Goal: Task Accomplishment & Management: Use online tool/utility

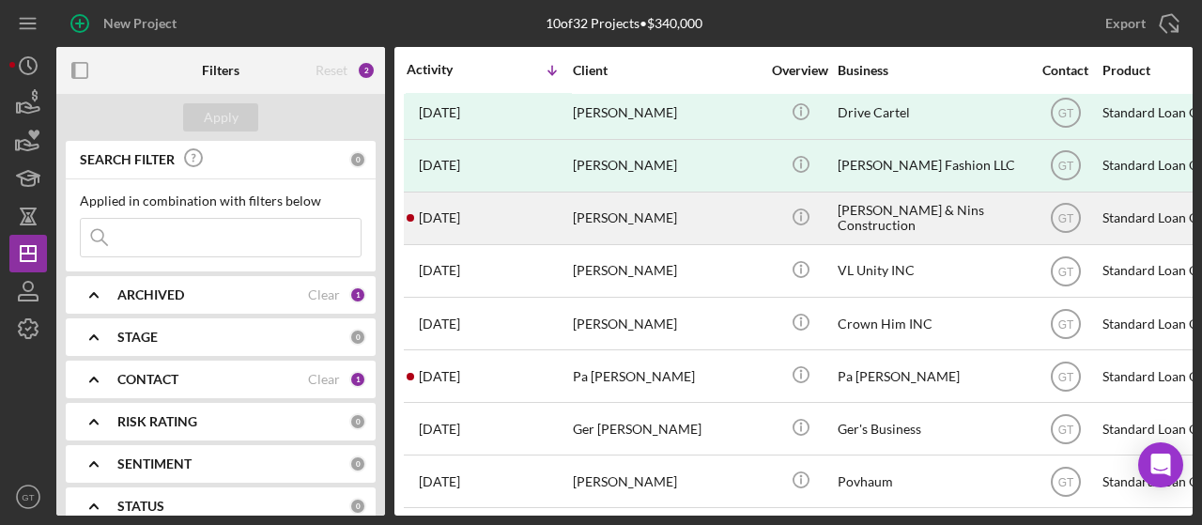
scroll to position [124, 0]
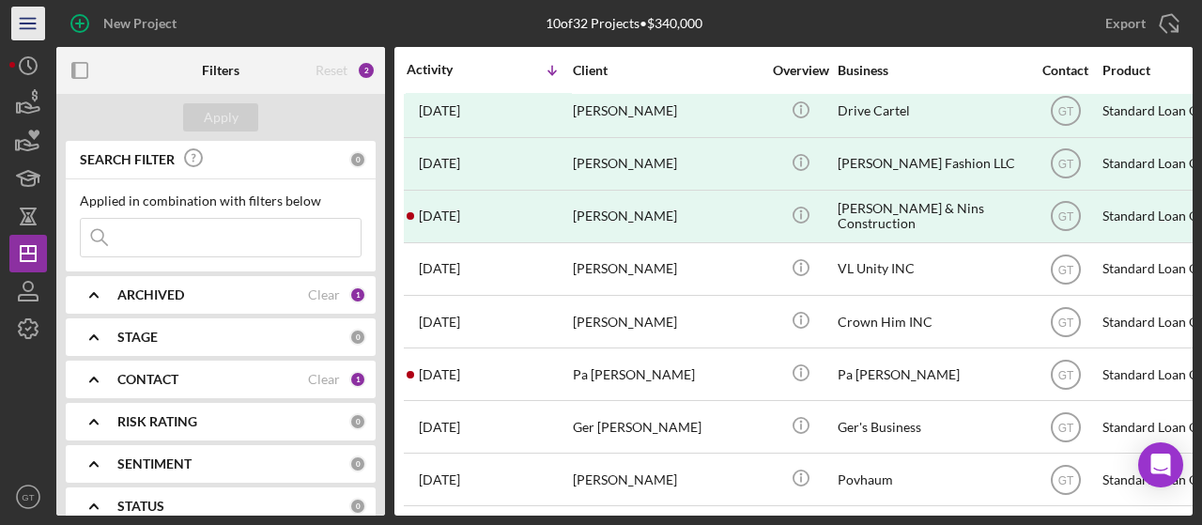
click at [35, 20] on icon "Icon/Menu" at bounding box center [29, 24] width 42 height 42
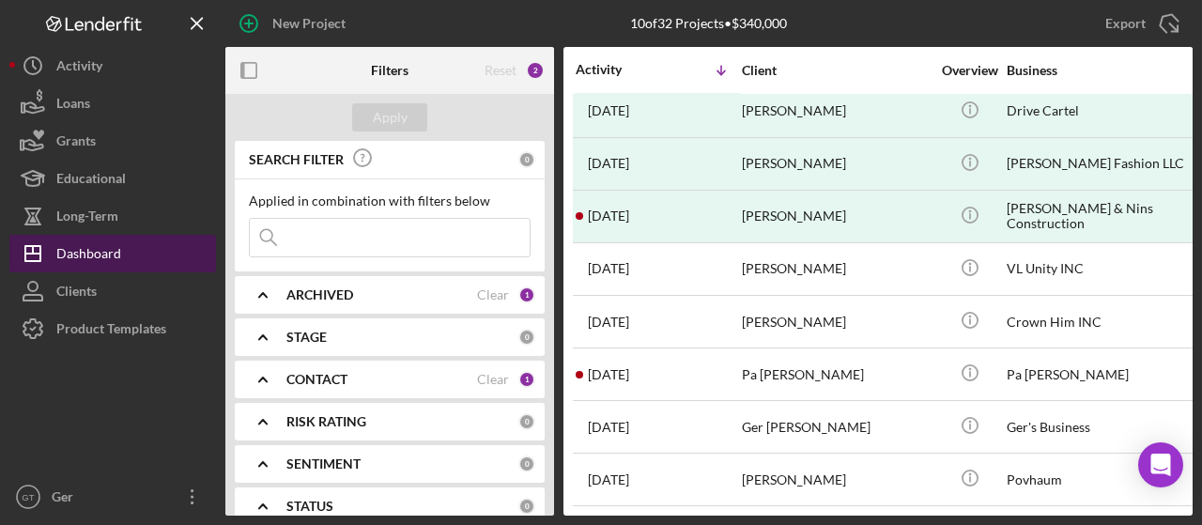
click at [125, 245] on button "Icon/Dashboard Dashboard" at bounding box center [112, 254] width 207 height 38
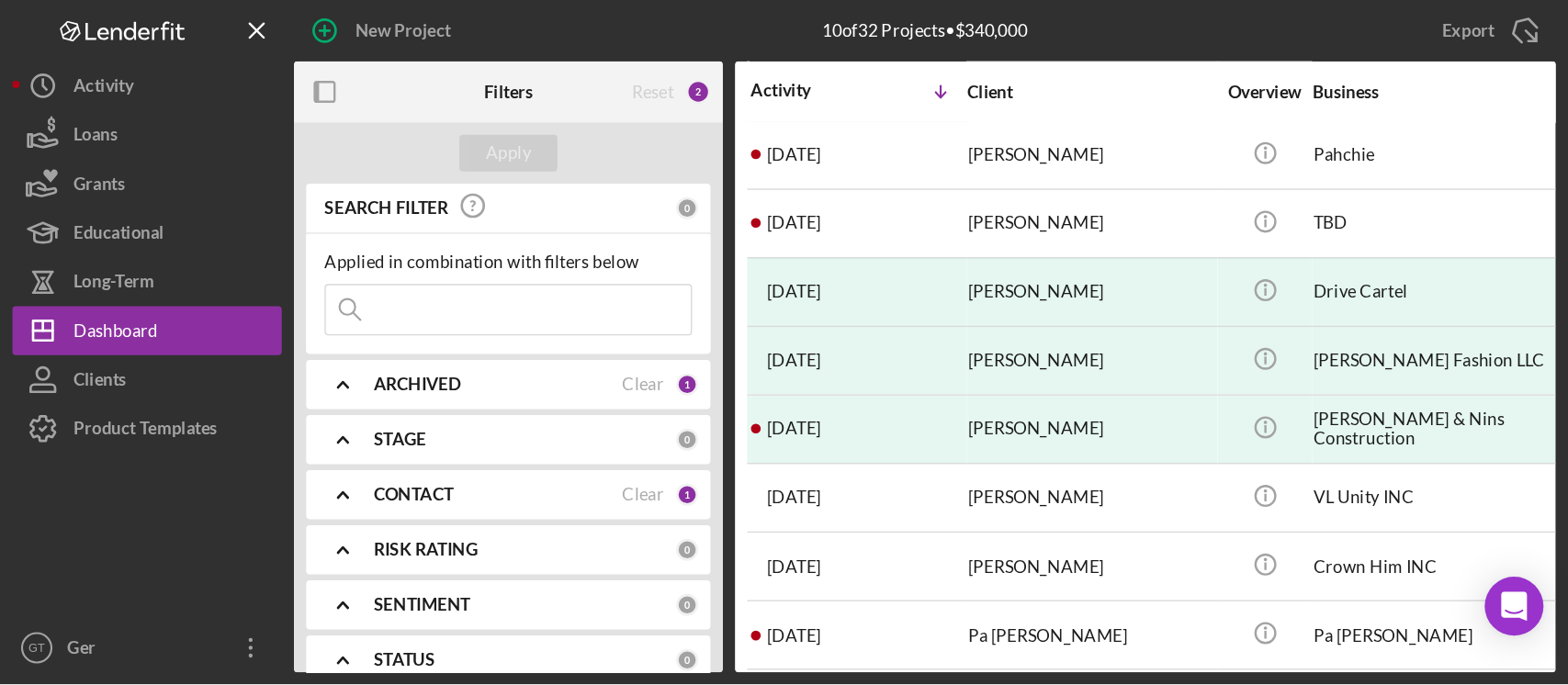
scroll to position [0, 0]
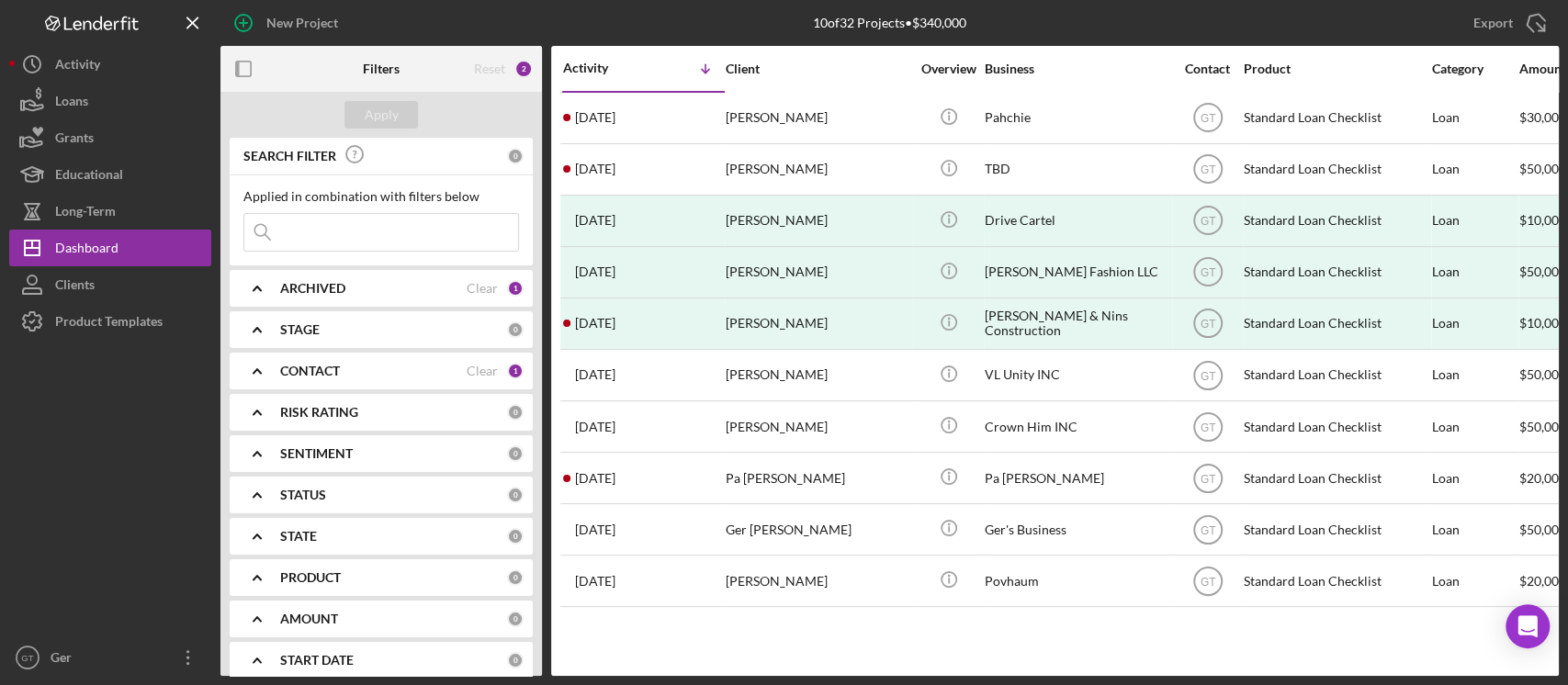
click at [931, 25] on div "10 of 32 Projects • $340,000" at bounding box center [890, 23] width 154 height 15
click at [105, 73] on button "Icon/History Activity" at bounding box center [110, 65] width 203 height 37
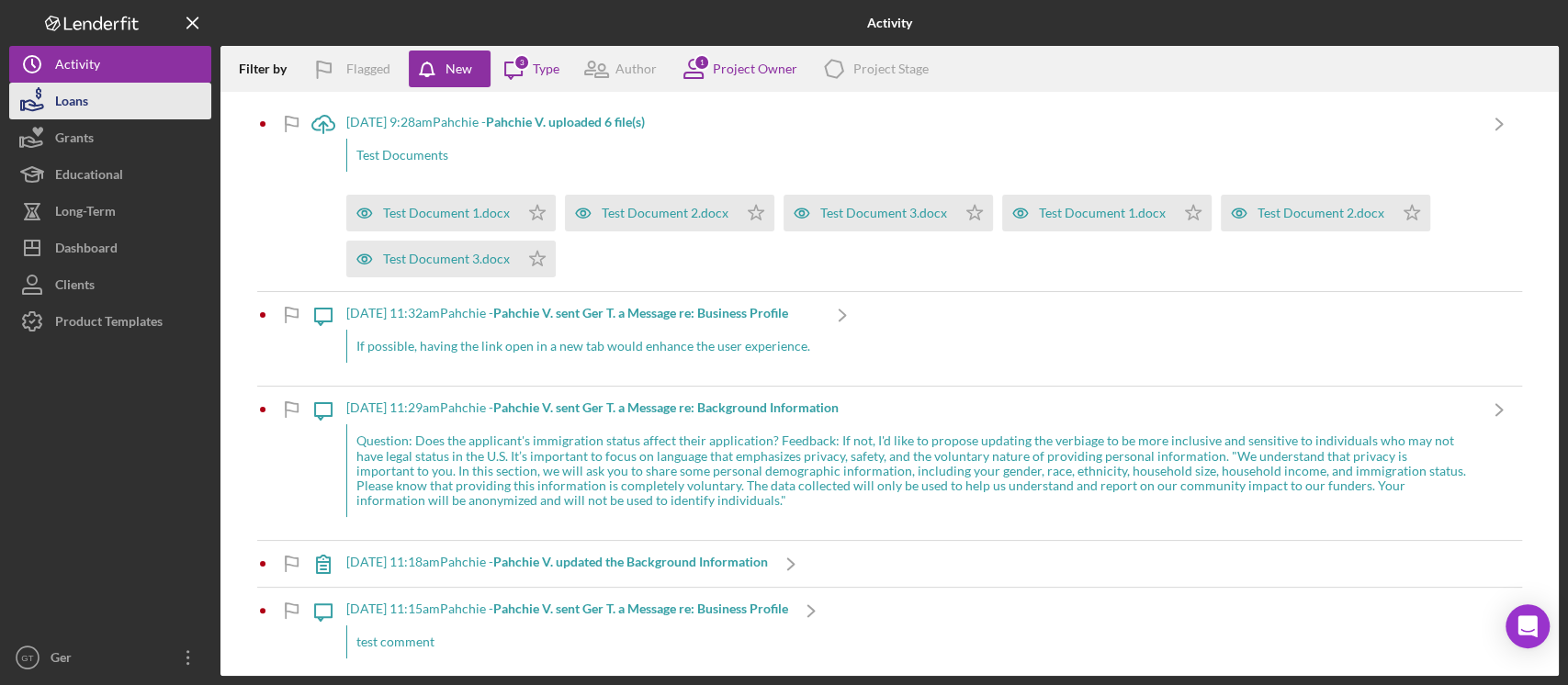
click at [134, 106] on button "Loans" at bounding box center [110, 101] width 203 height 37
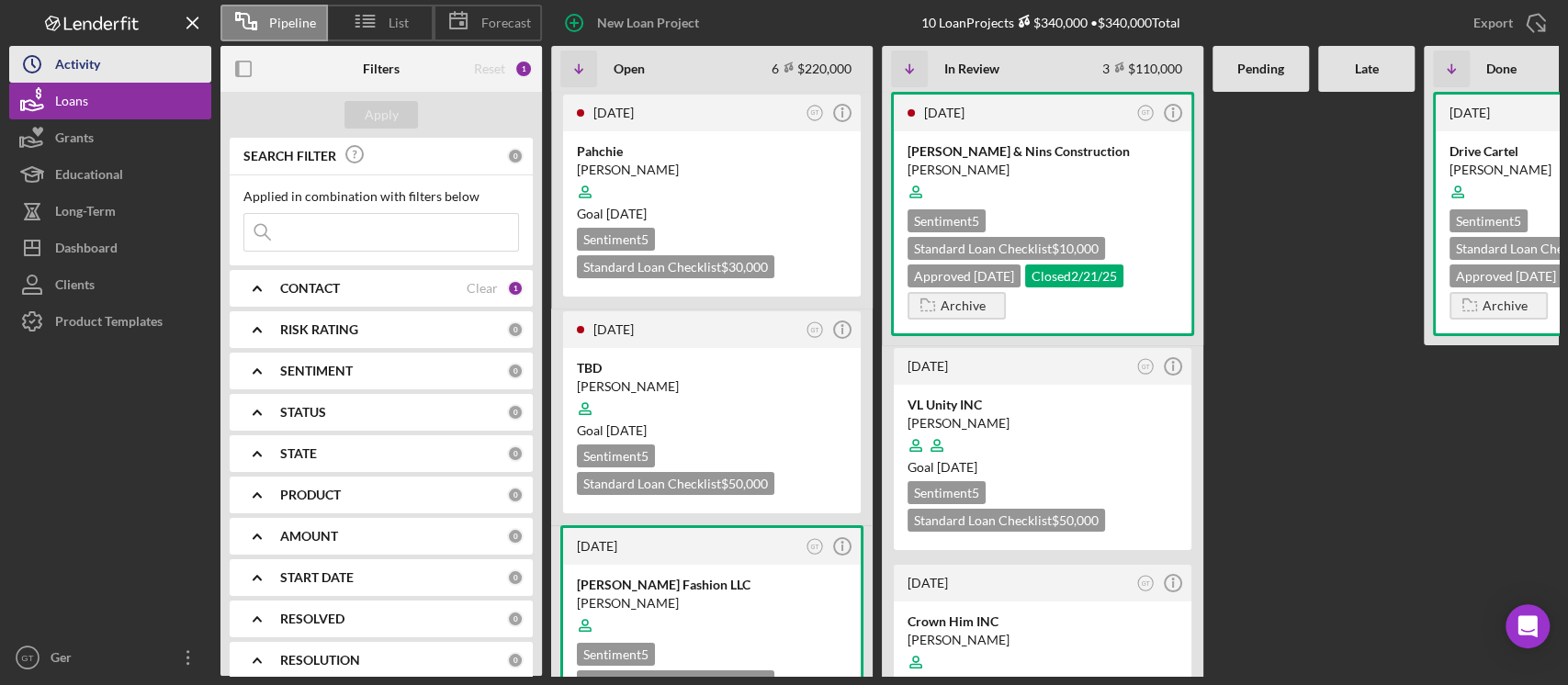
click at [127, 49] on button "Icon/History Activity" at bounding box center [110, 65] width 203 height 37
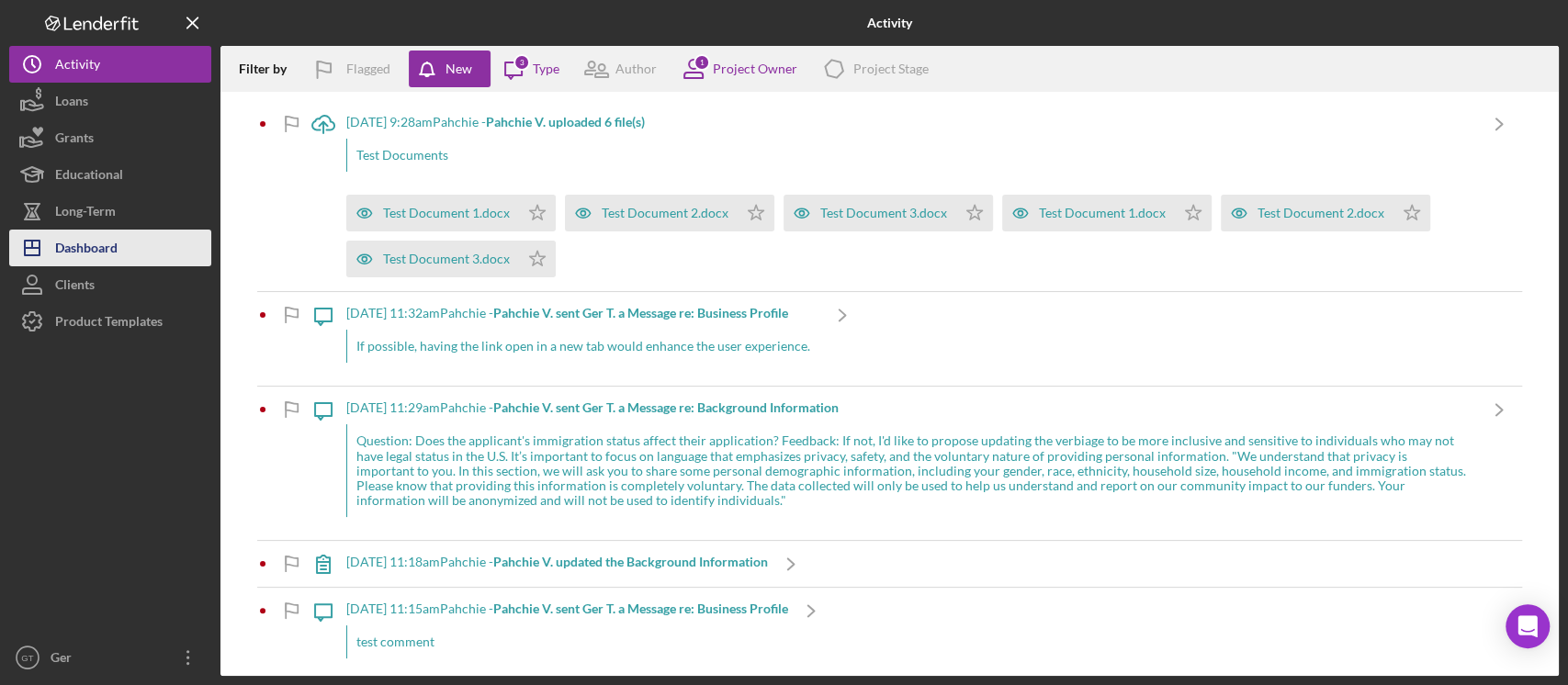
click at [139, 242] on button "Icon/Dashboard Dashboard" at bounding box center [110, 249] width 203 height 37
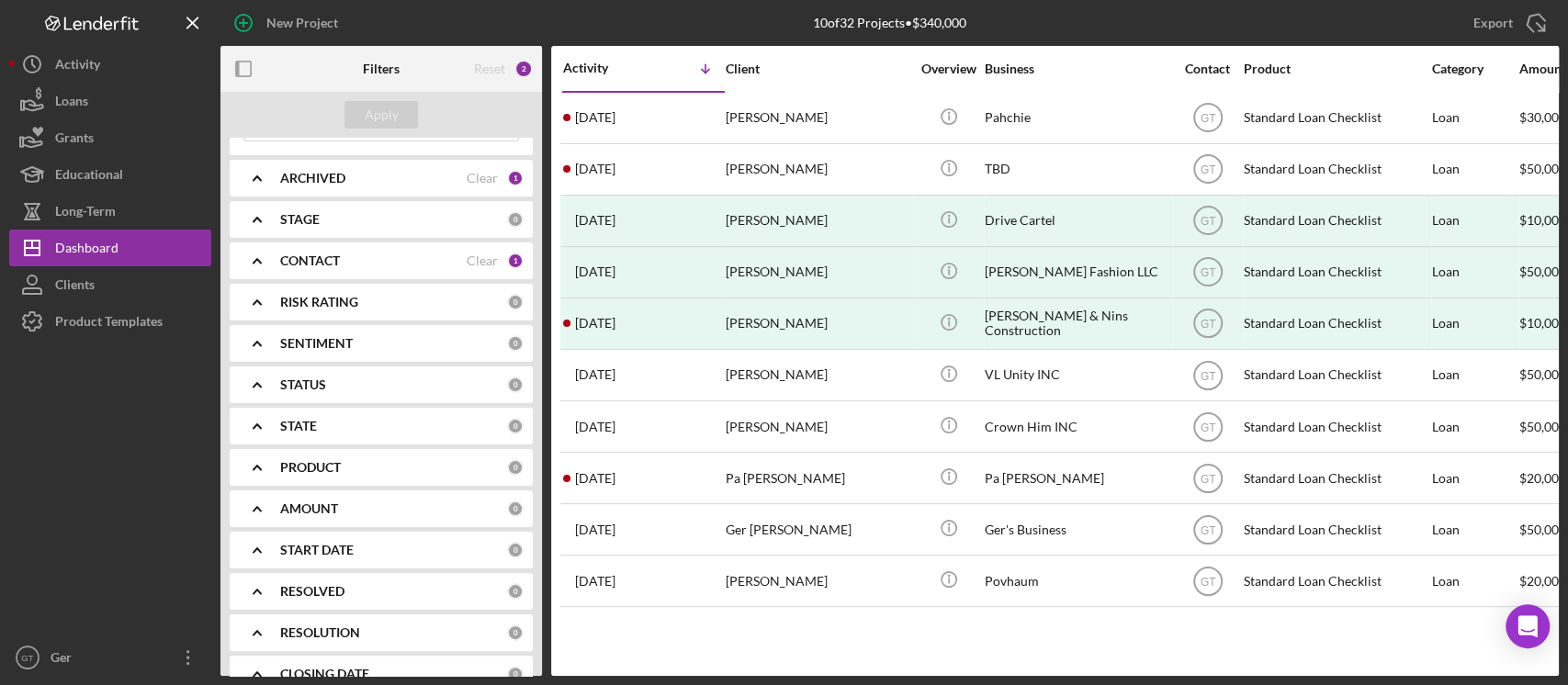
scroll to position [222, 0]
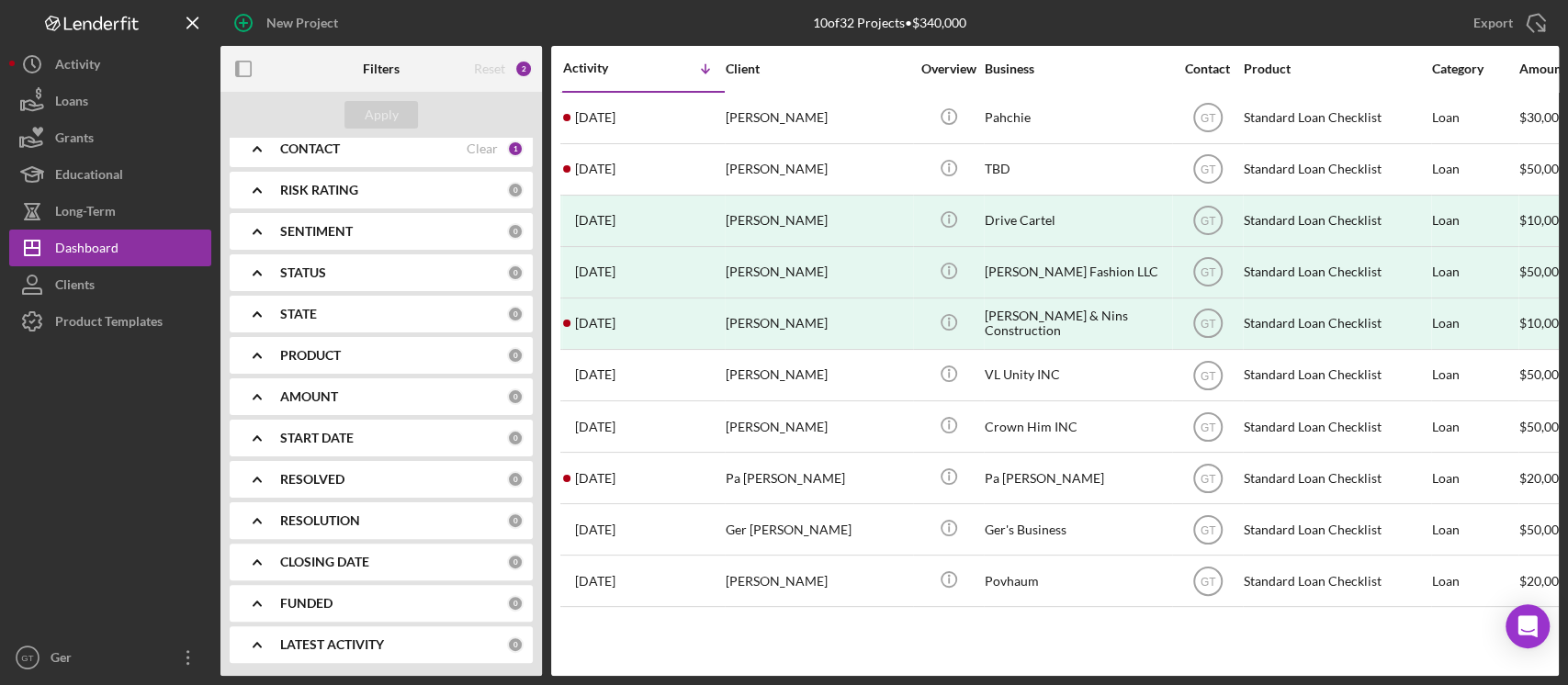
click at [872, 25] on div "10 of 32 Projects • $340,000" at bounding box center [890, 23] width 154 height 15
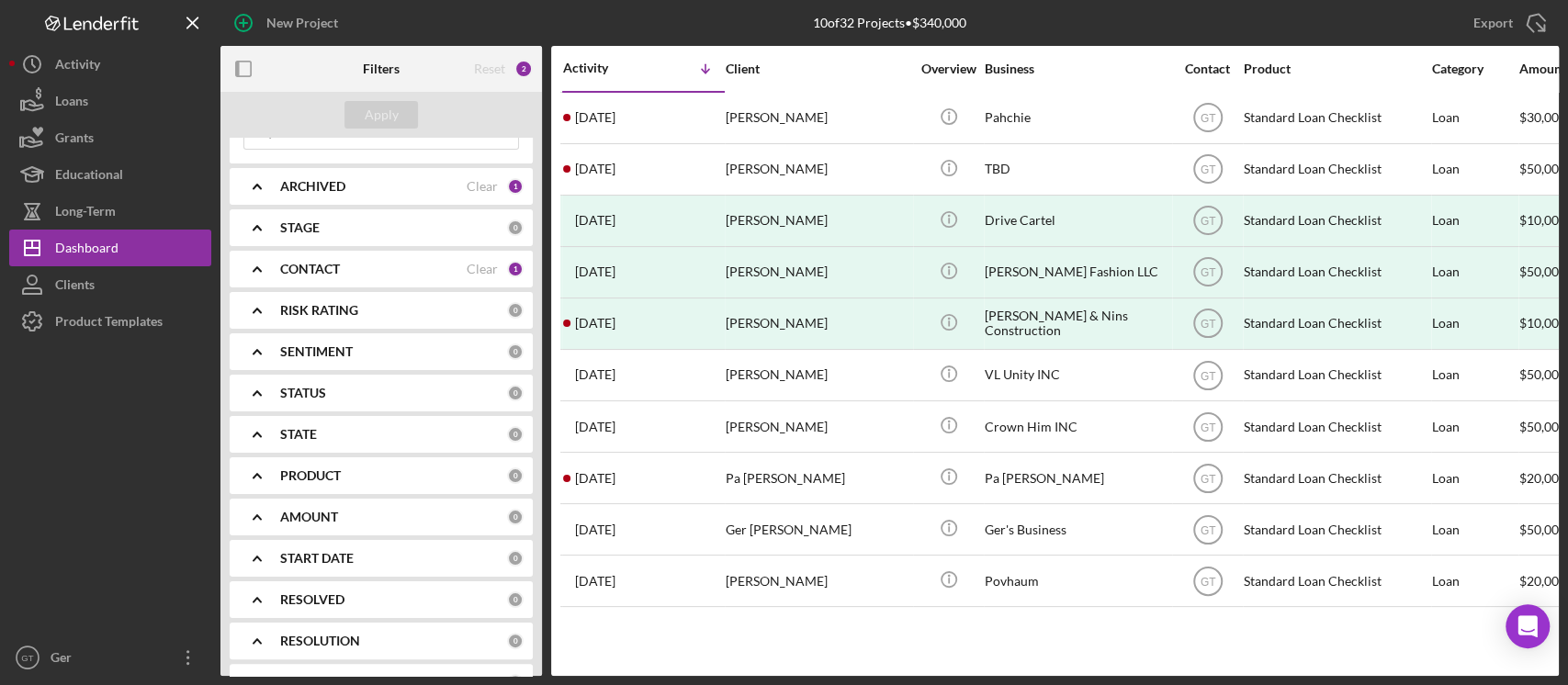
scroll to position [0, 0]
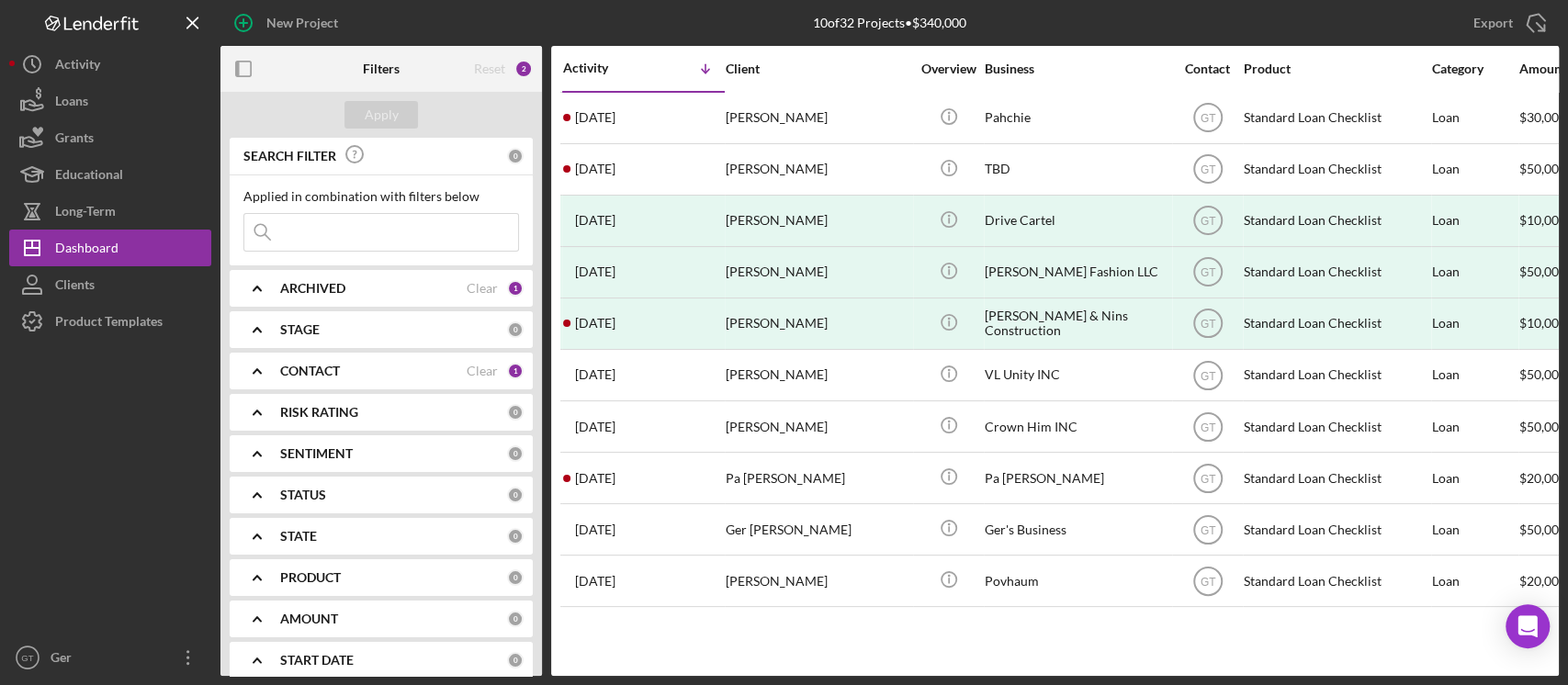
click at [269, 283] on icon "Icon/Expander" at bounding box center [256, 288] width 46 height 46
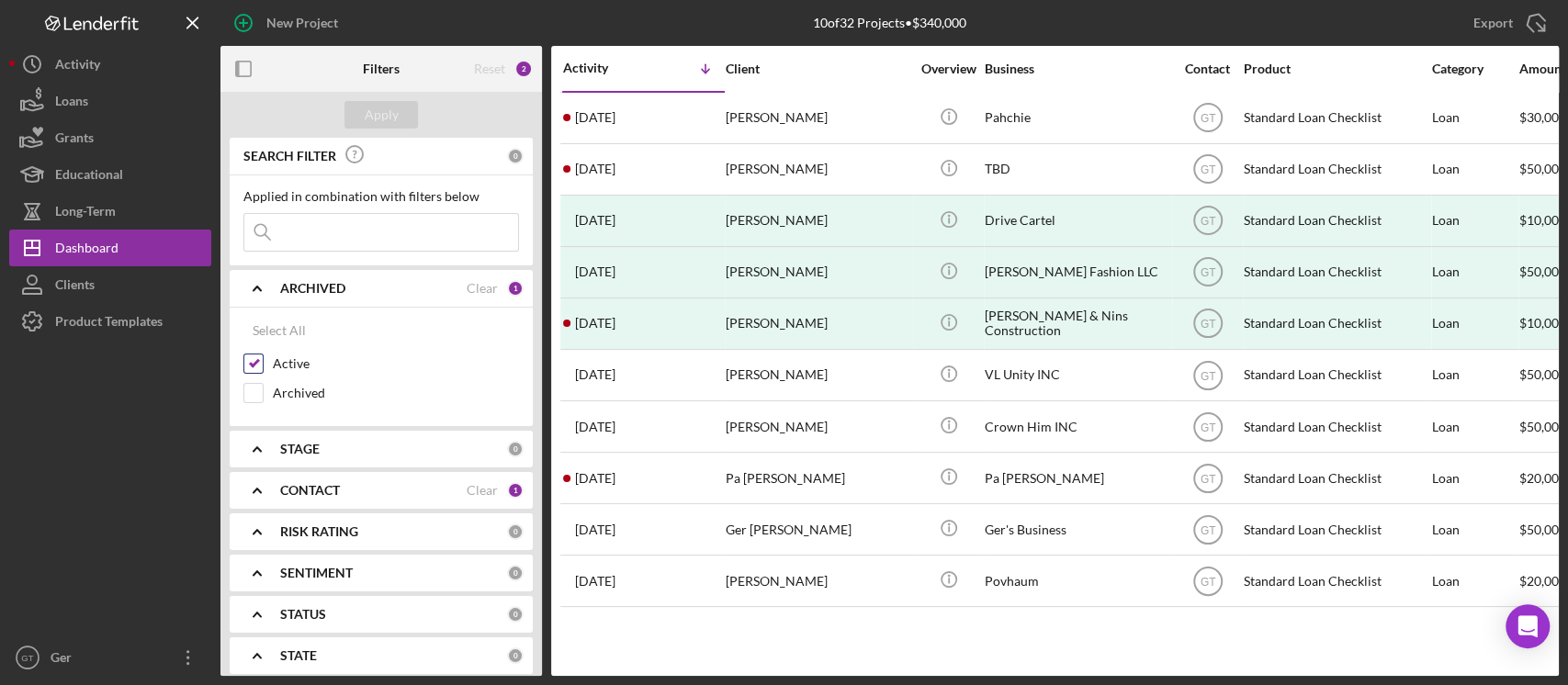
click at [282, 367] on label "Active" at bounding box center [396, 363] width 247 height 19
click at [262, 367] on input "Active" at bounding box center [254, 363] width 19 height 19
checkbox input "false"
click at [384, 116] on div "Apply" at bounding box center [382, 114] width 34 height 27
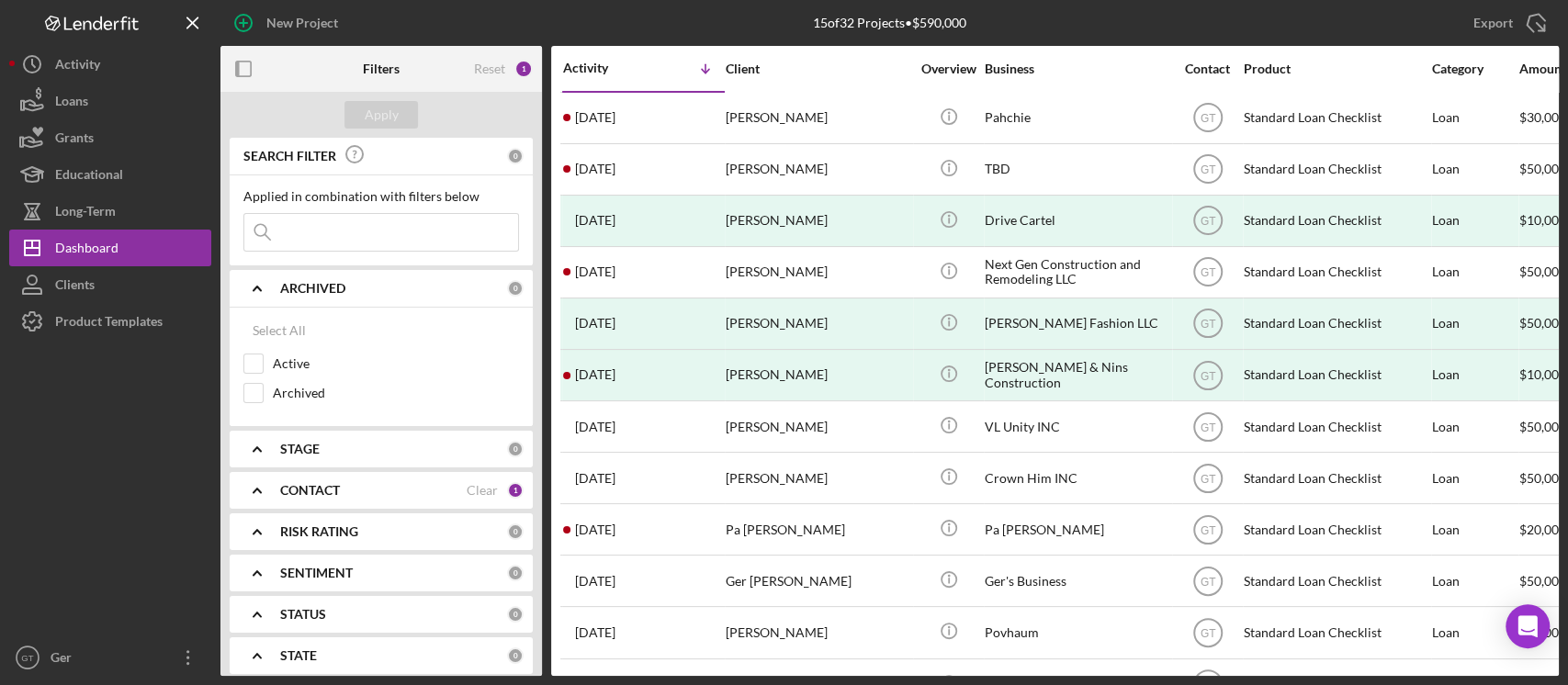
click at [277, 489] on icon "Icon/Expander" at bounding box center [256, 490] width 46 height 46
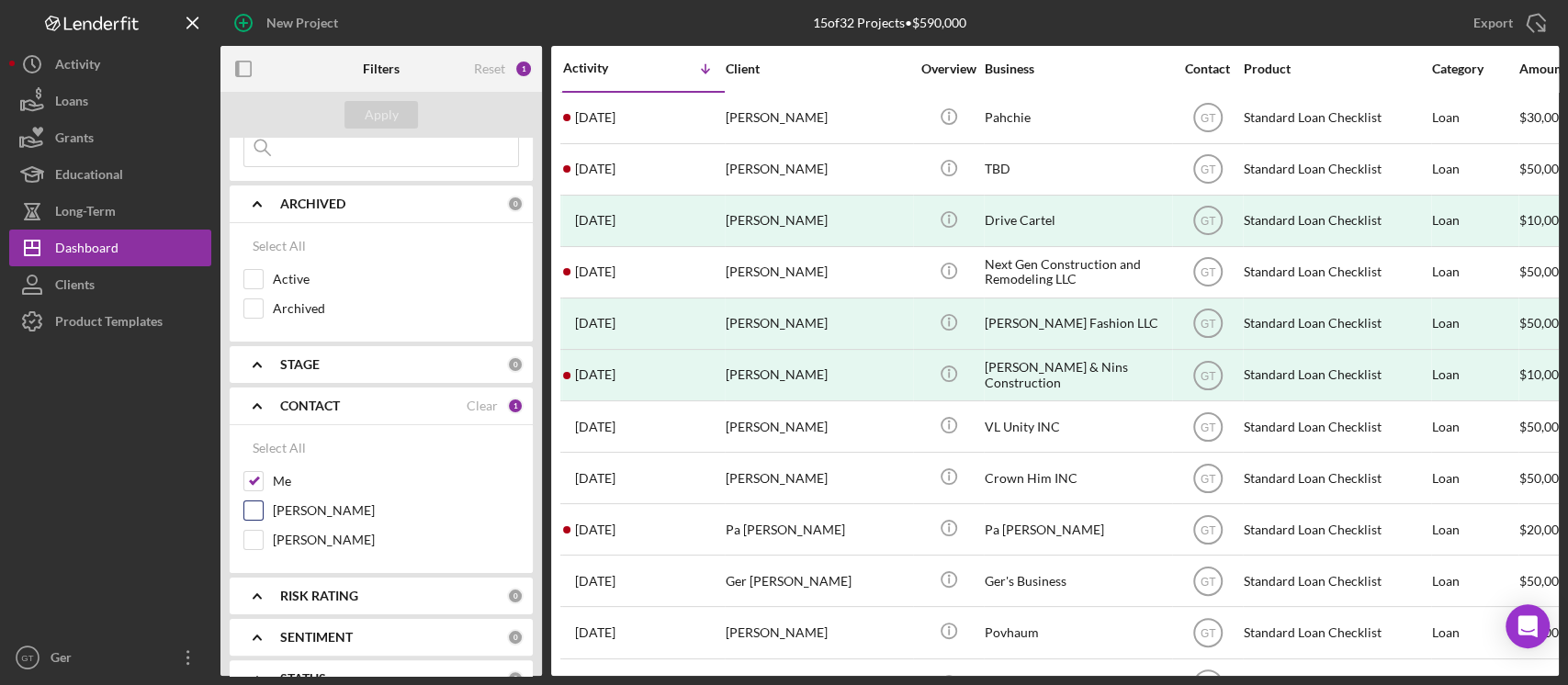
scroll to position [122, 0]
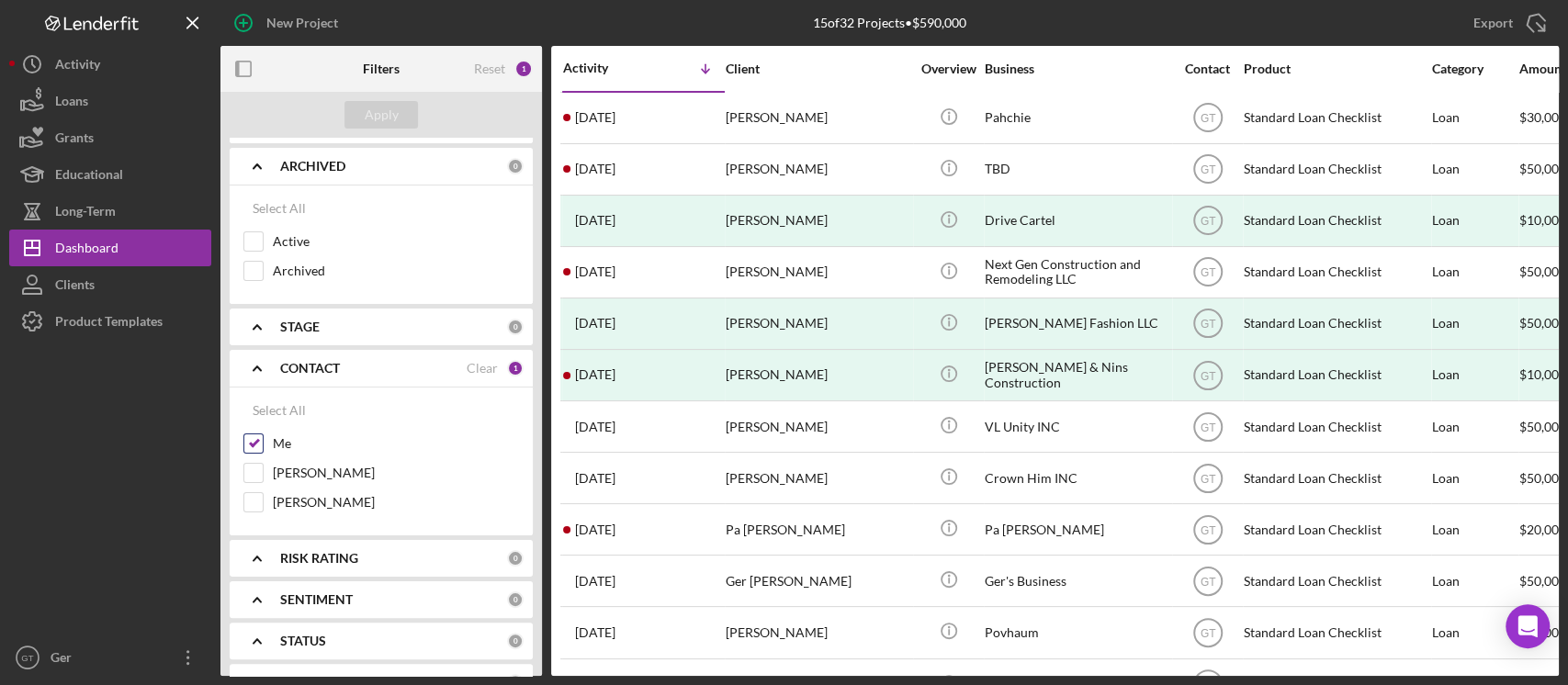
click at [258, 441] on input "Me" at bounding box center [254, 443] width 19 height 19
checkbox input "false"
click at [383, 103] on div "Apply" at bounding box center [382, 114] width 34 height 27
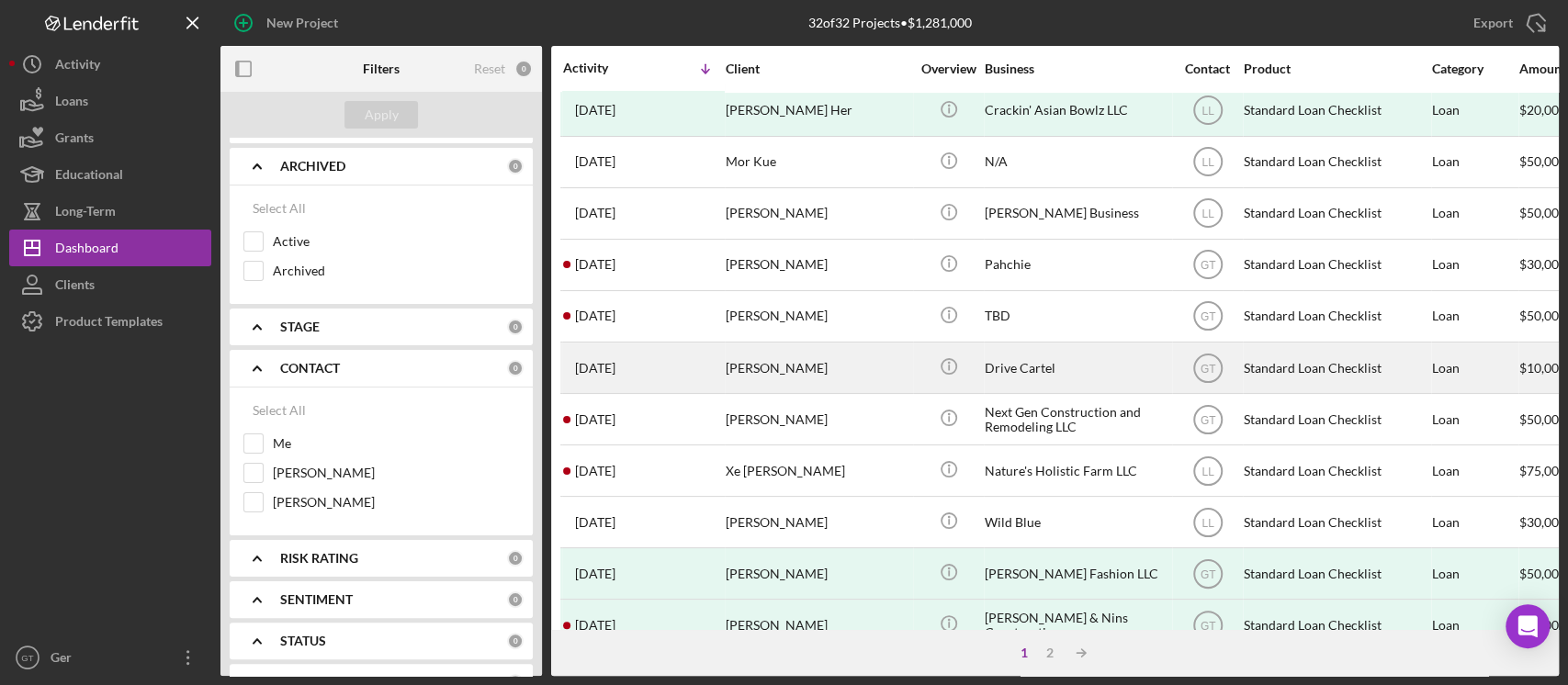
scroll to position [612, 0]
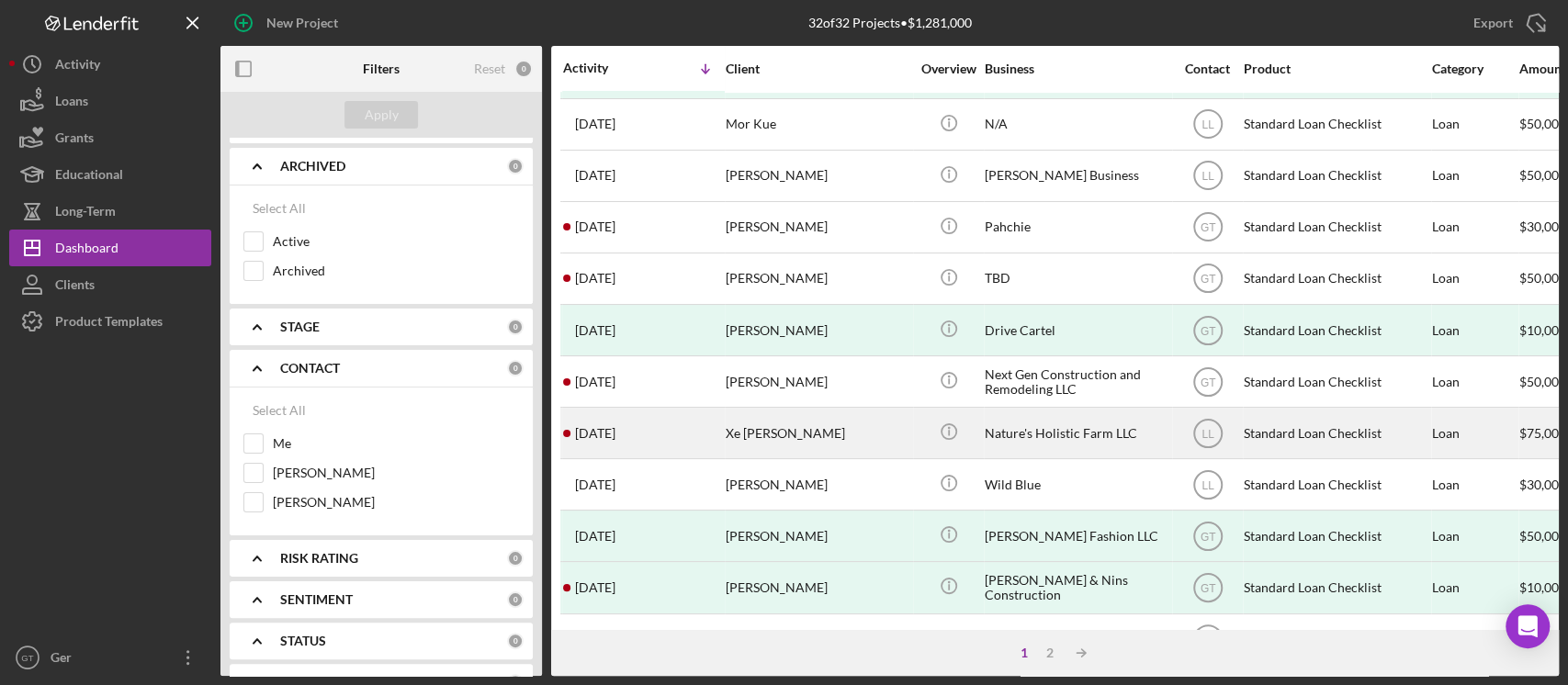
click at [787, 422] on div "Xe [PERSON_NAME]" at bounding box center [818, 434] width 184 height 49
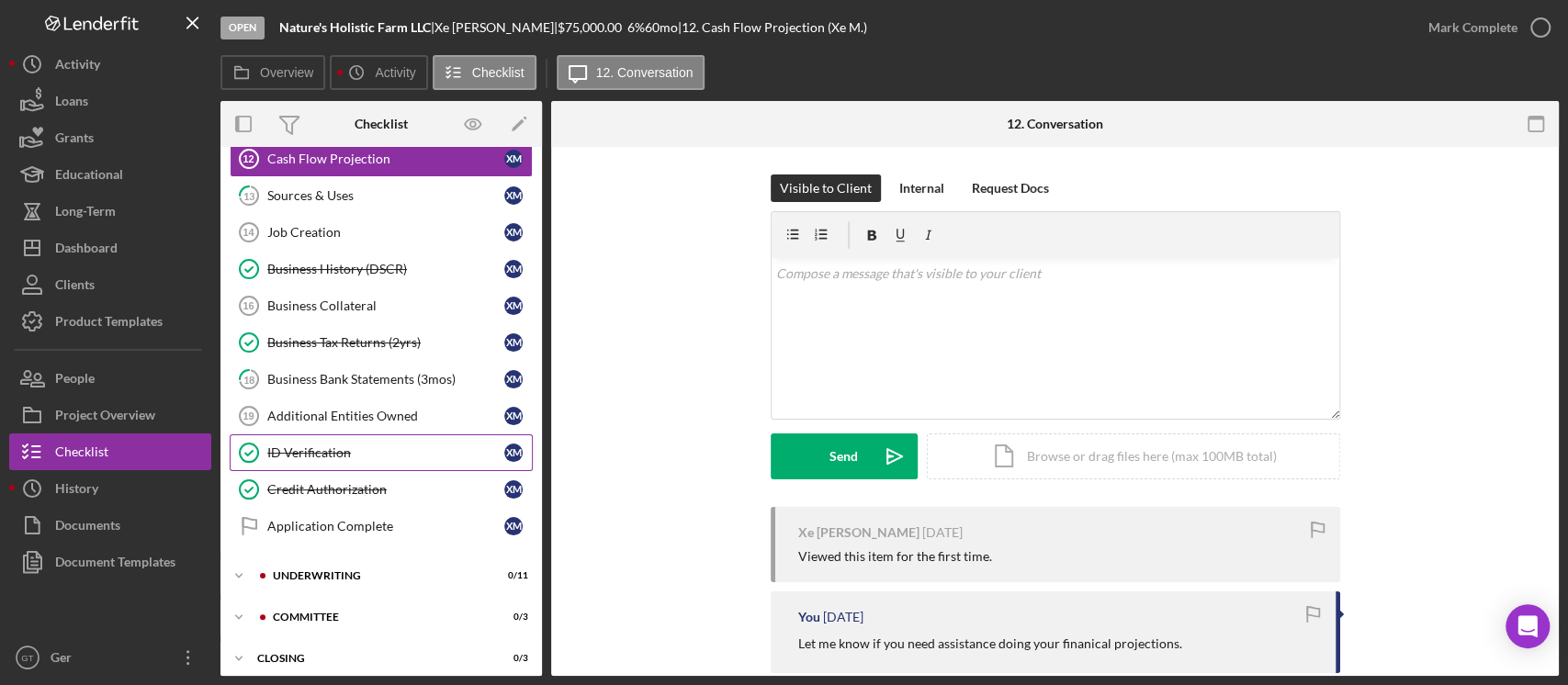
scroll to position [463, 0]
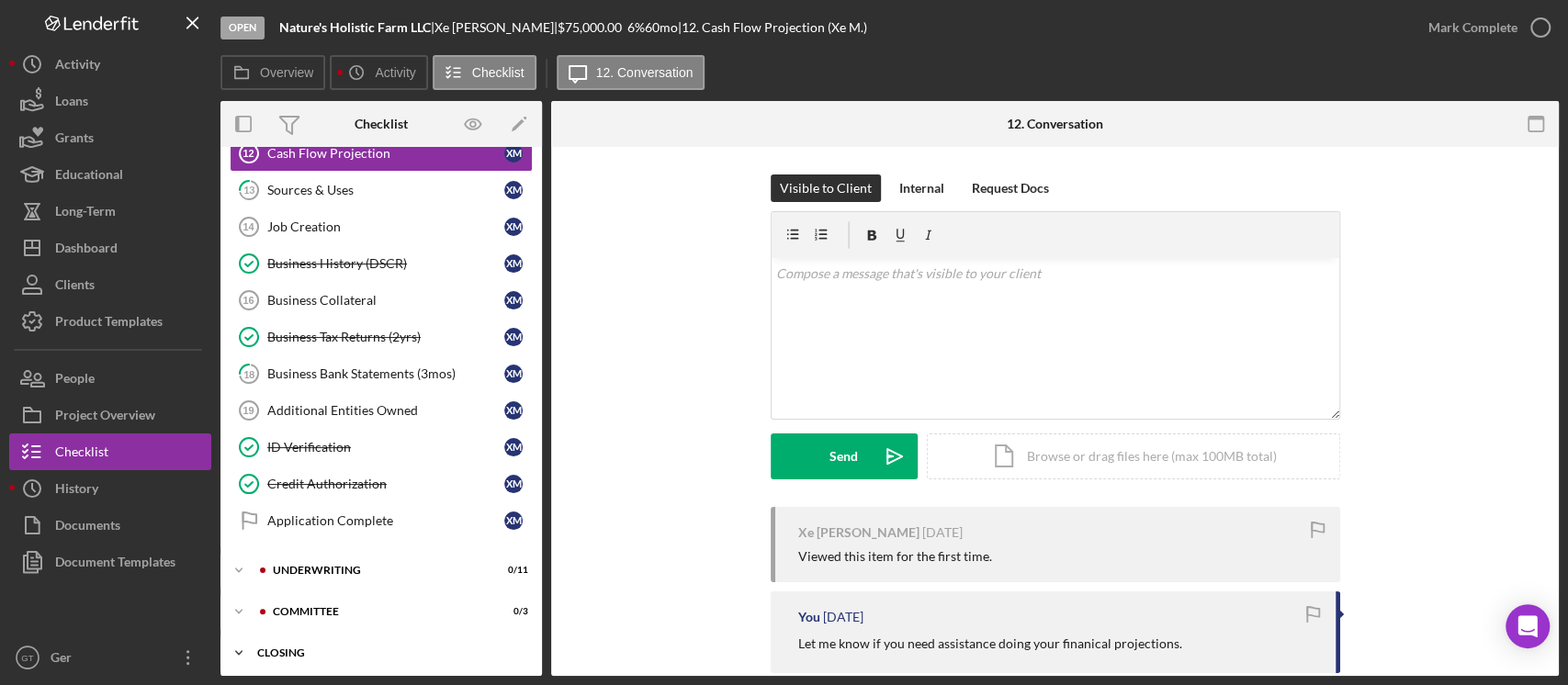
click at [294, 513] on div "Closing" at bounding box center [389, 653] width 262 height 11
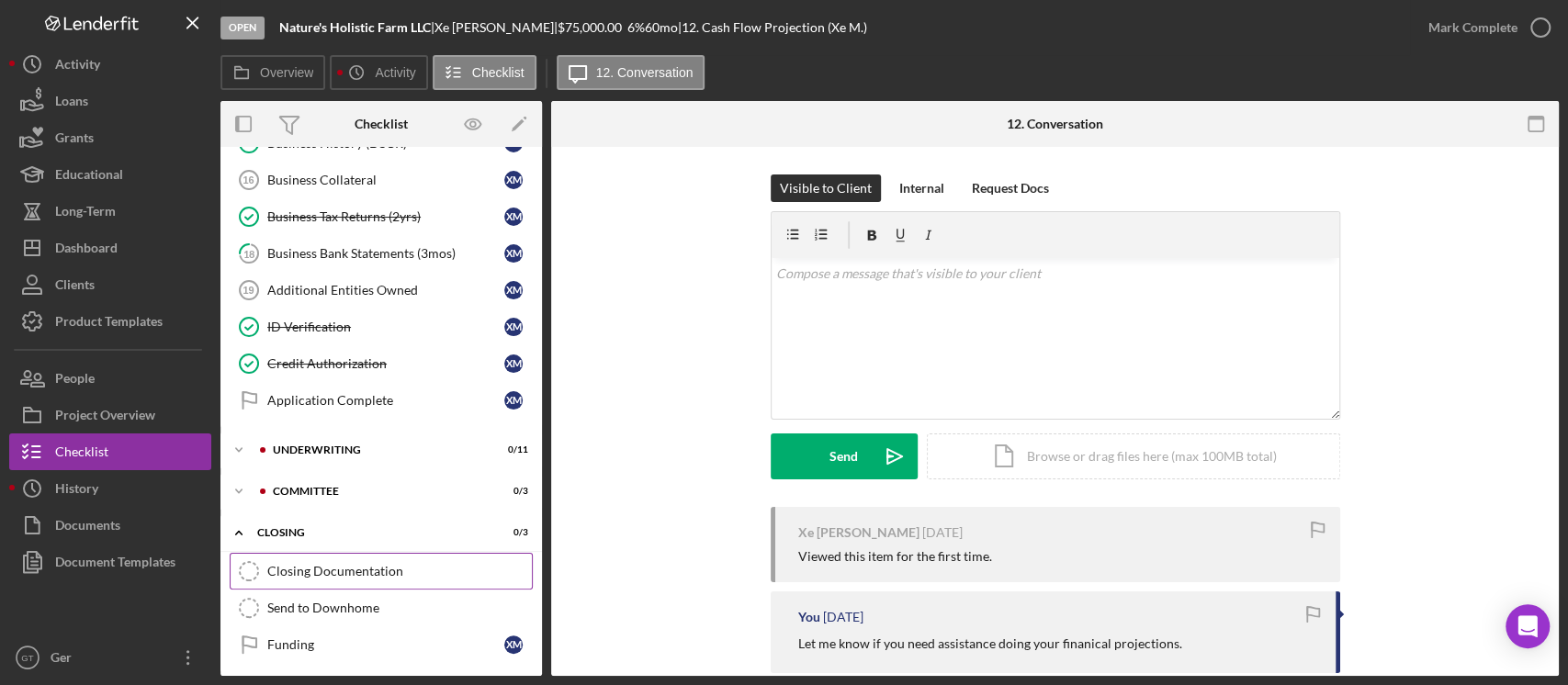
click at [352, 513] on div "Closing Documentation" at bounding box center [399, 571] width 264 height 15
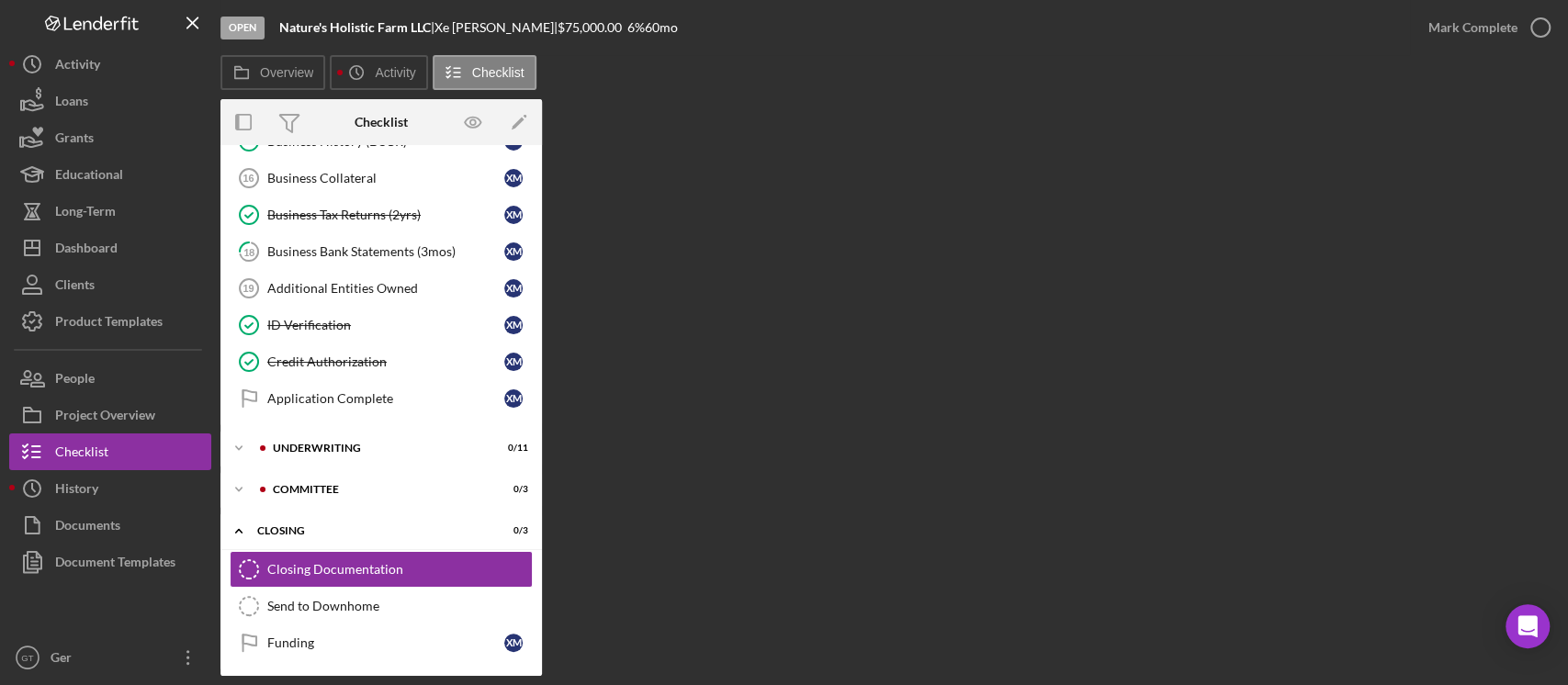
scroll to position [583, 0]
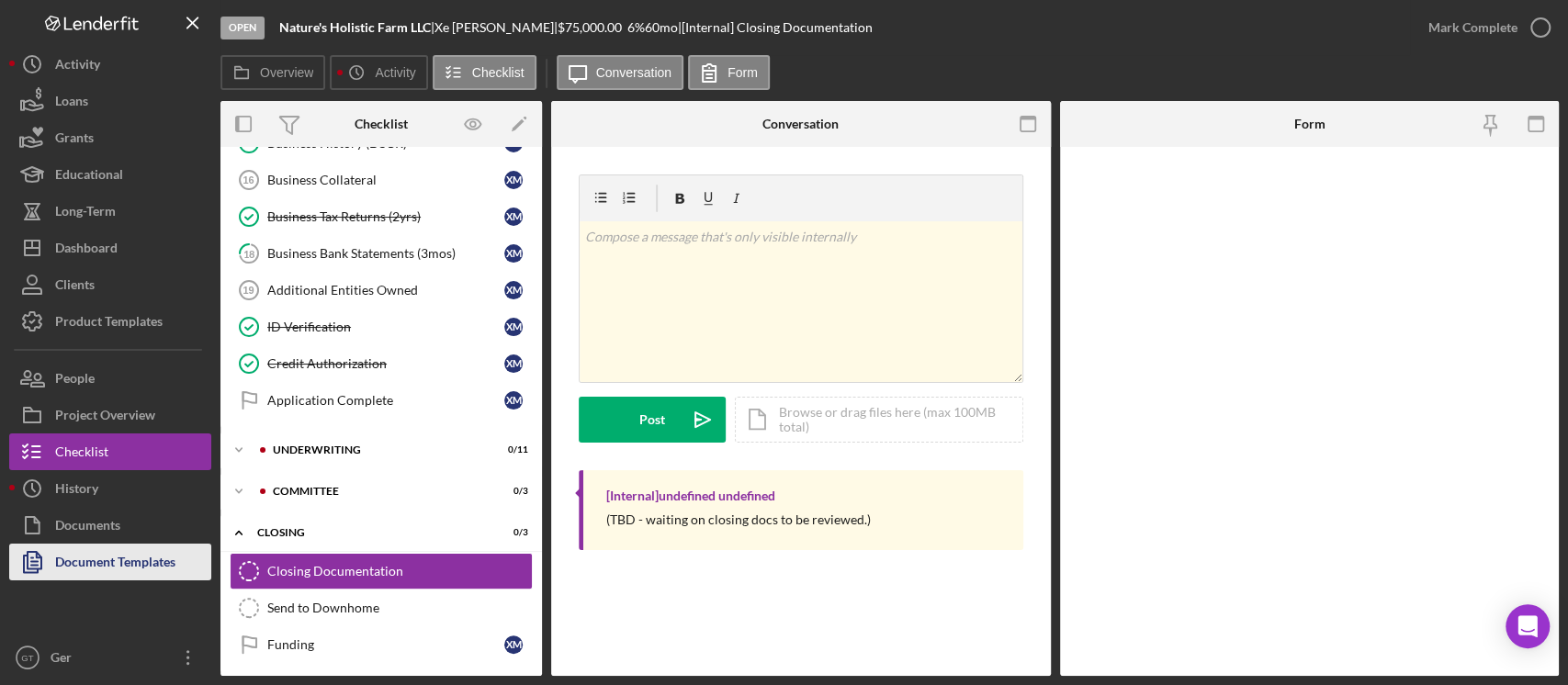
click at [113, 513] on div "Document Templates" at bounding box center [115, 565] width 120 height 41
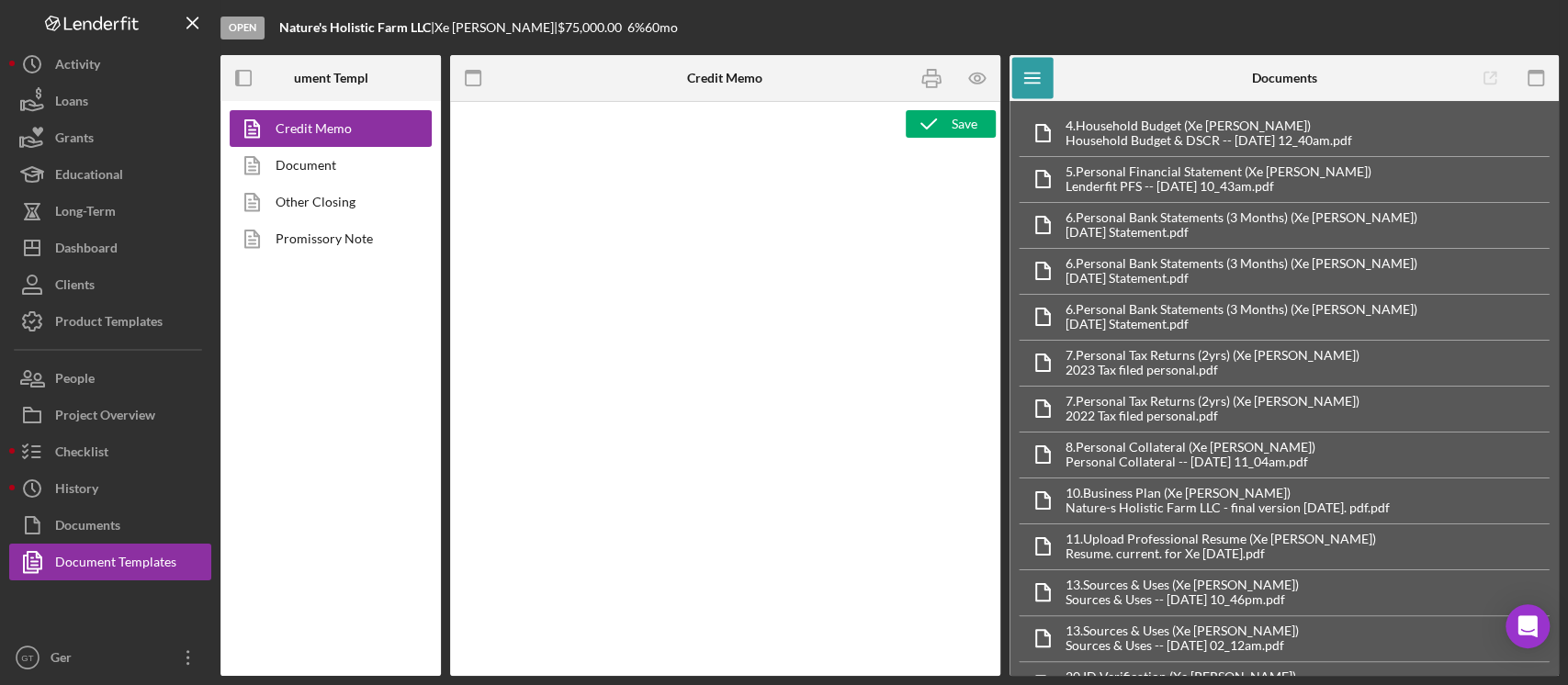
type textarea "<p style="margin: 0in; text-align: center; line-height: normal; font-size: 11pt…"
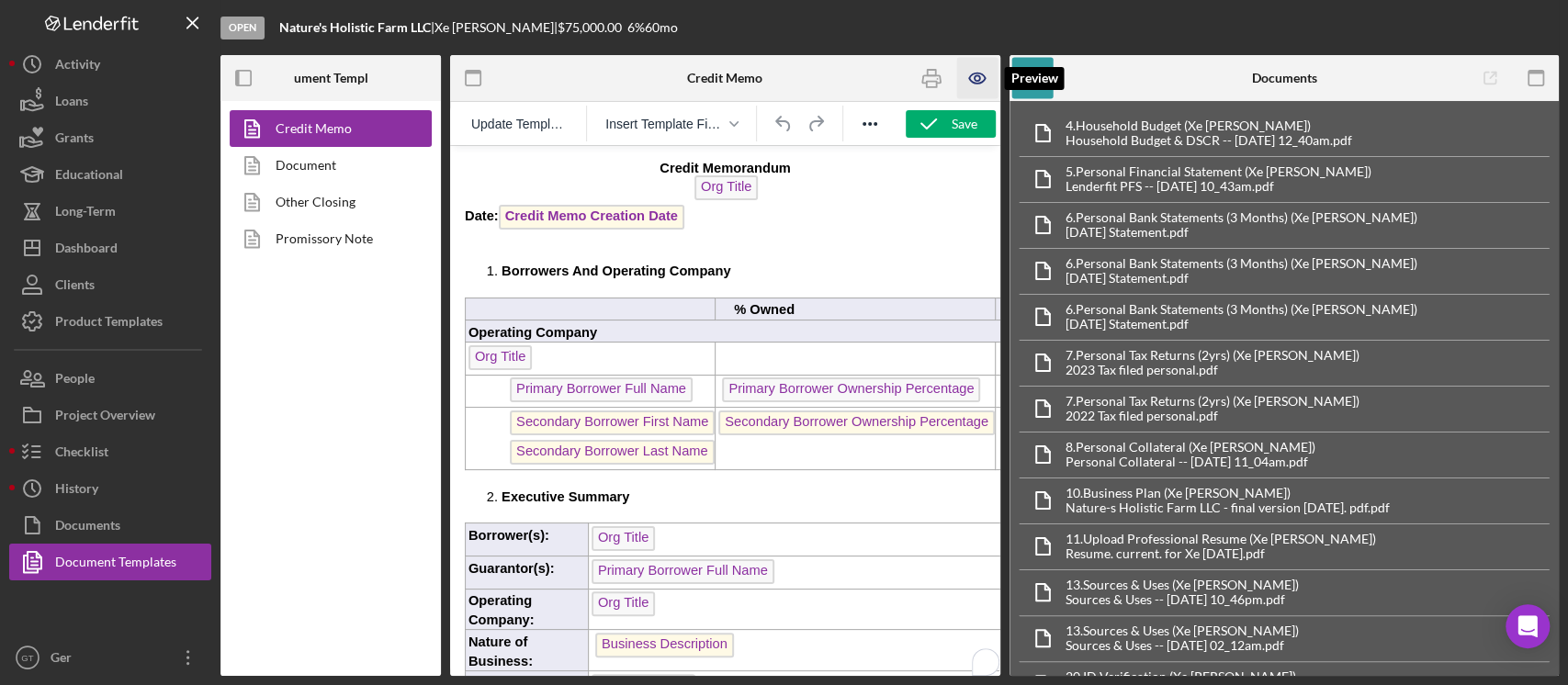
click at [970, 79] on icon "button" at bounding box center [977, 78] width 41 height 41
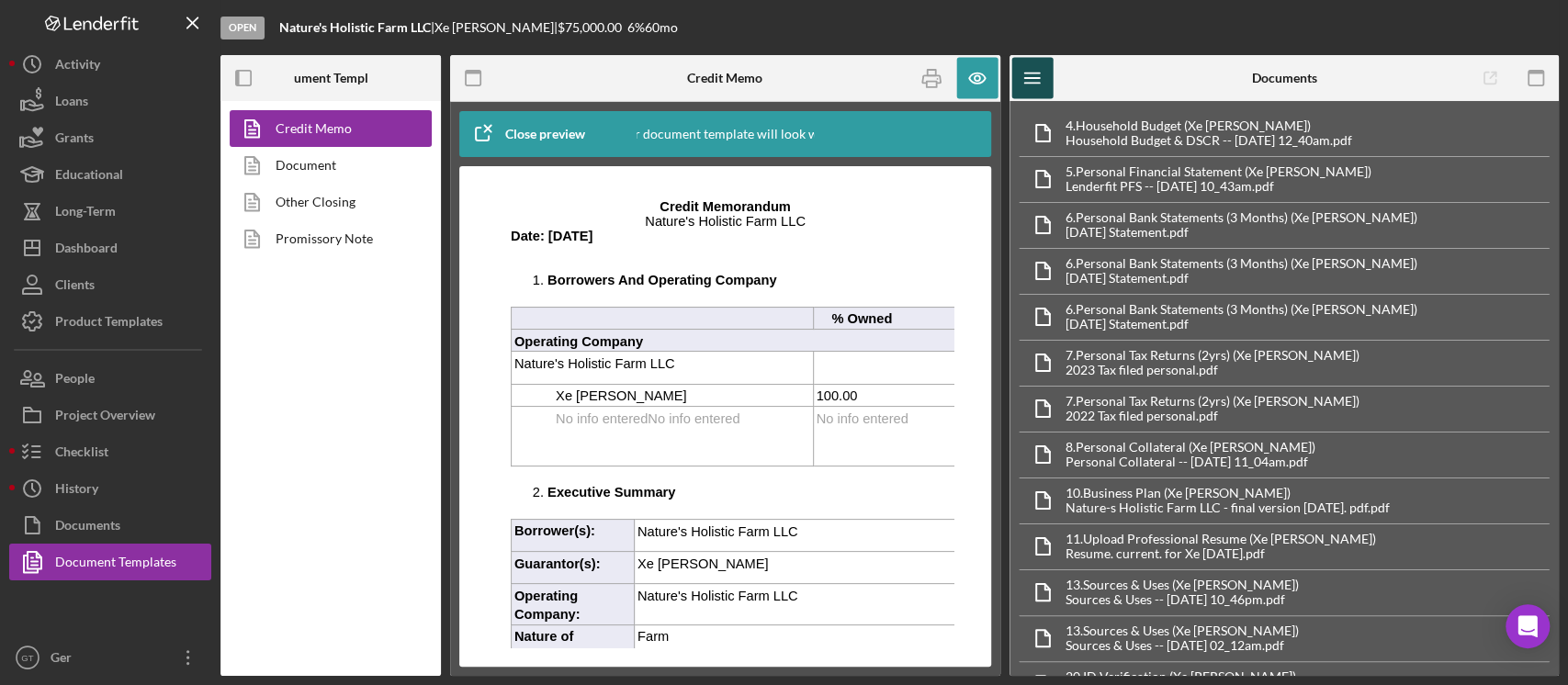
click at [1051, 73] on icon "Icon/Menu" at bounding box center [1033, 78] width 41 height 41
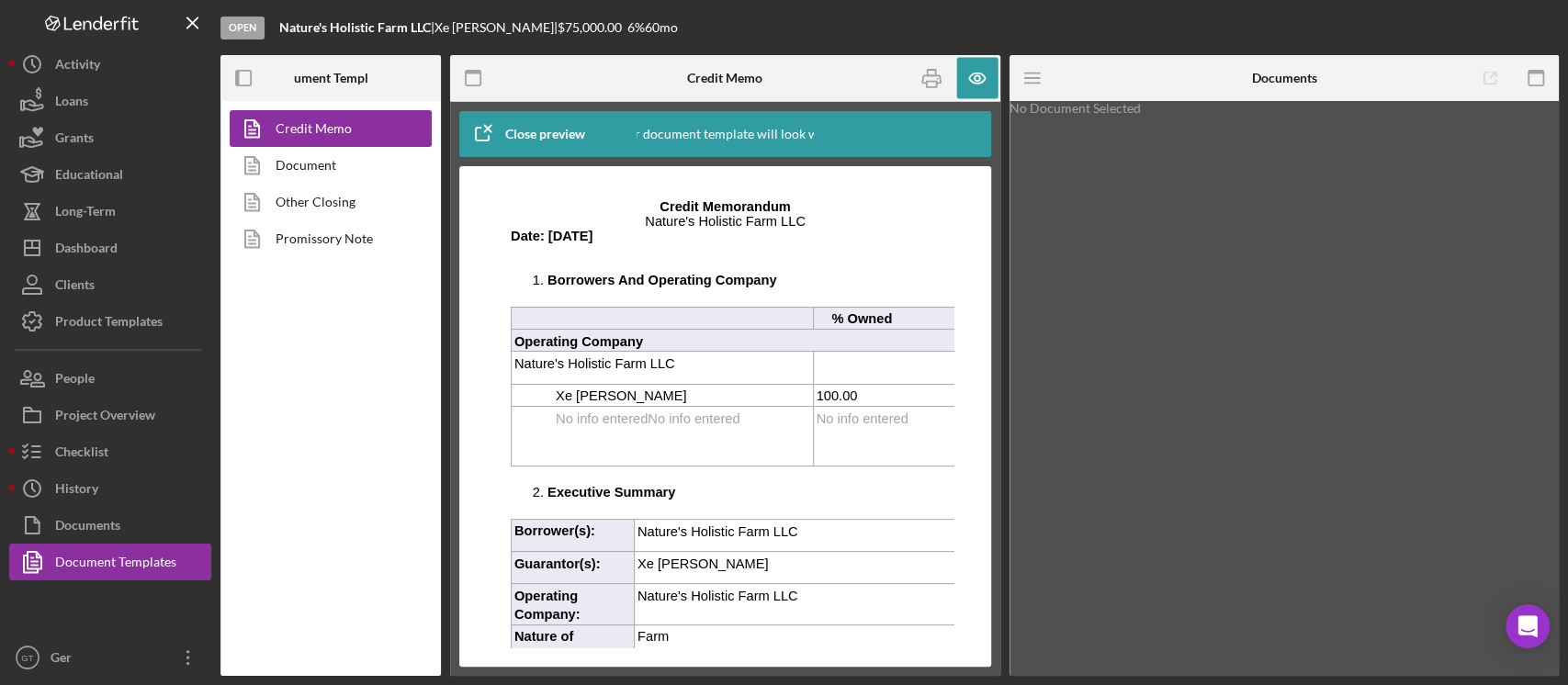
click at [1176, 64] on div "Documents" at bounding box center [1284, 77] width 184 height 46
click at [1176, 80] on div "Icon/Menu" at bounding box center [1102, 77] width 184 height 46
click at [1176, 75] on icon "button" at bounding box center [1537, 78] width 41 height 41
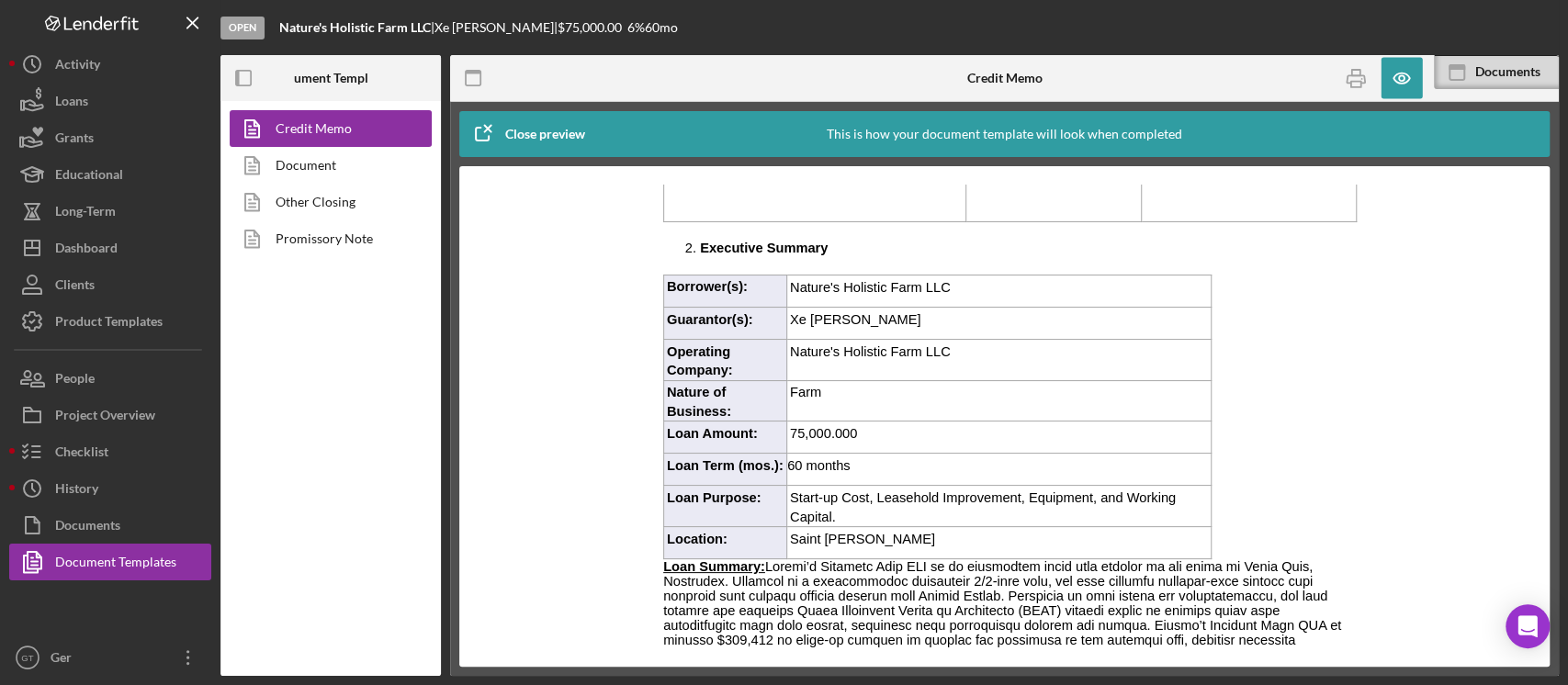
scroll to position [367, 0]
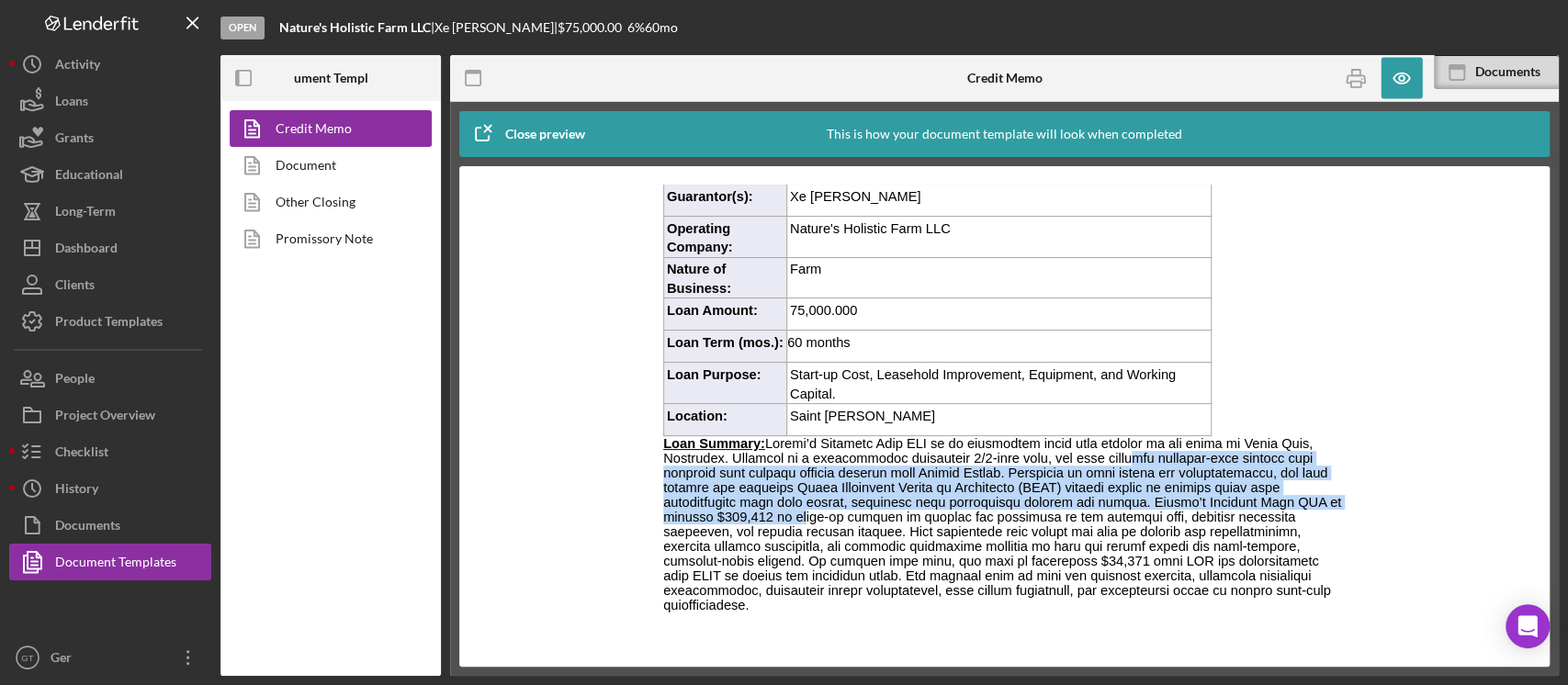
drag, startPoint x: 1045, startPoint y: 445, endPoint x: 1083, endPoint y: 492, distance: 60.4
click at [1083, 492] on span "Rich Text Area. Press ALT-0 for help." at bounding box center [1002, 525] width 678 height 176
click at [1036, 495] on span "Rich Text Area. Press ALT-0 for help." at bounding box center [1002, 525] width 678 height 176
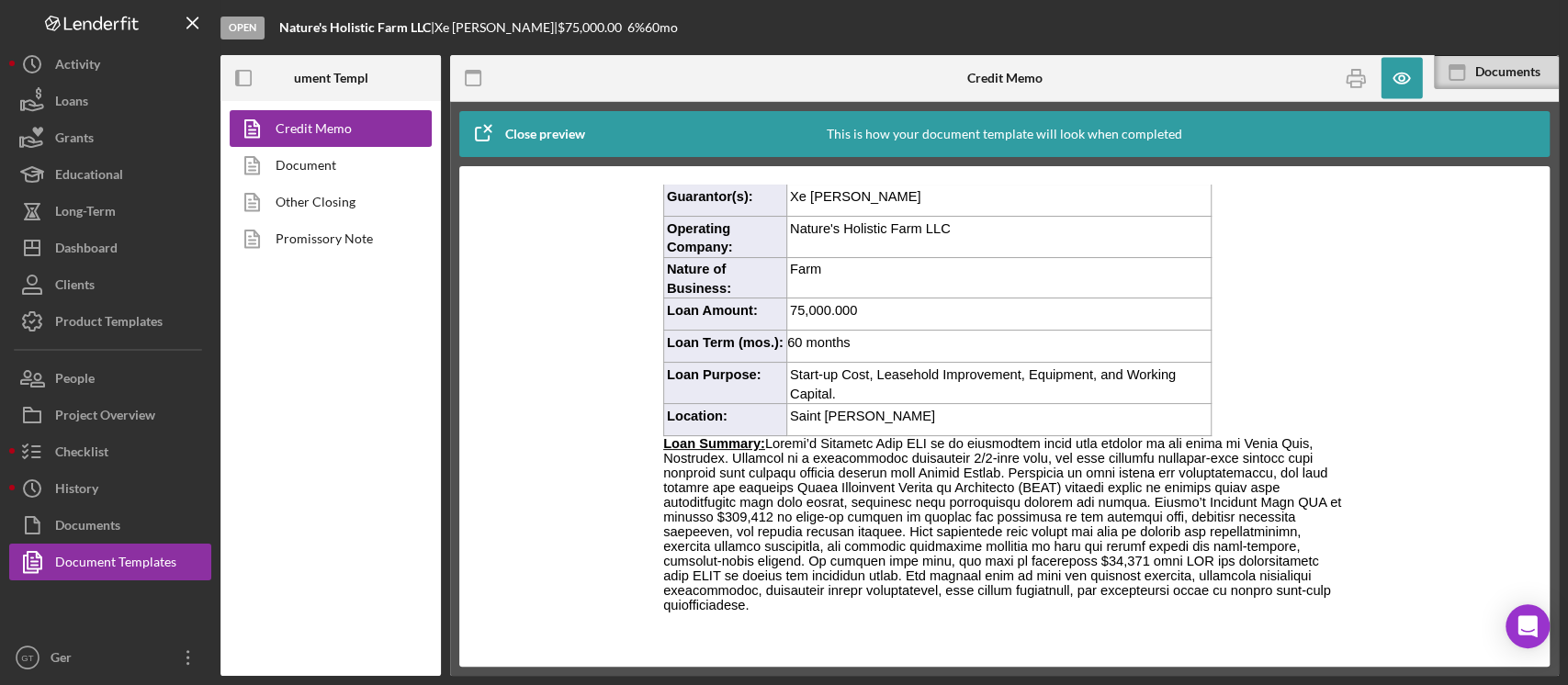
click at [1036, 487] on span "Rich Text Area. Press ALT-0 for help." at bounding box center [1002, 525] width 678 height 176
click at [1176, 89] on icon "button" at bounding box center [1402, 78] width 41 height 41
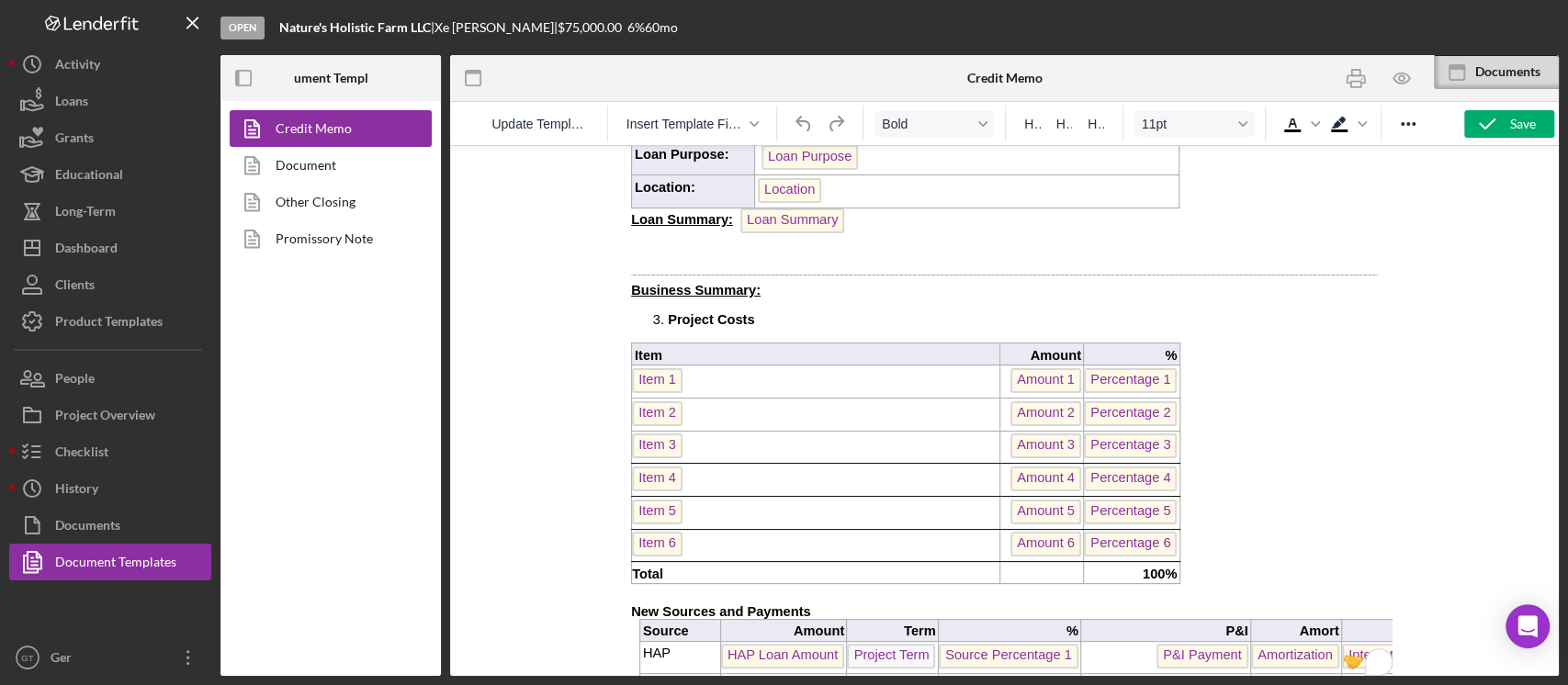
scroll to position [489, 0]
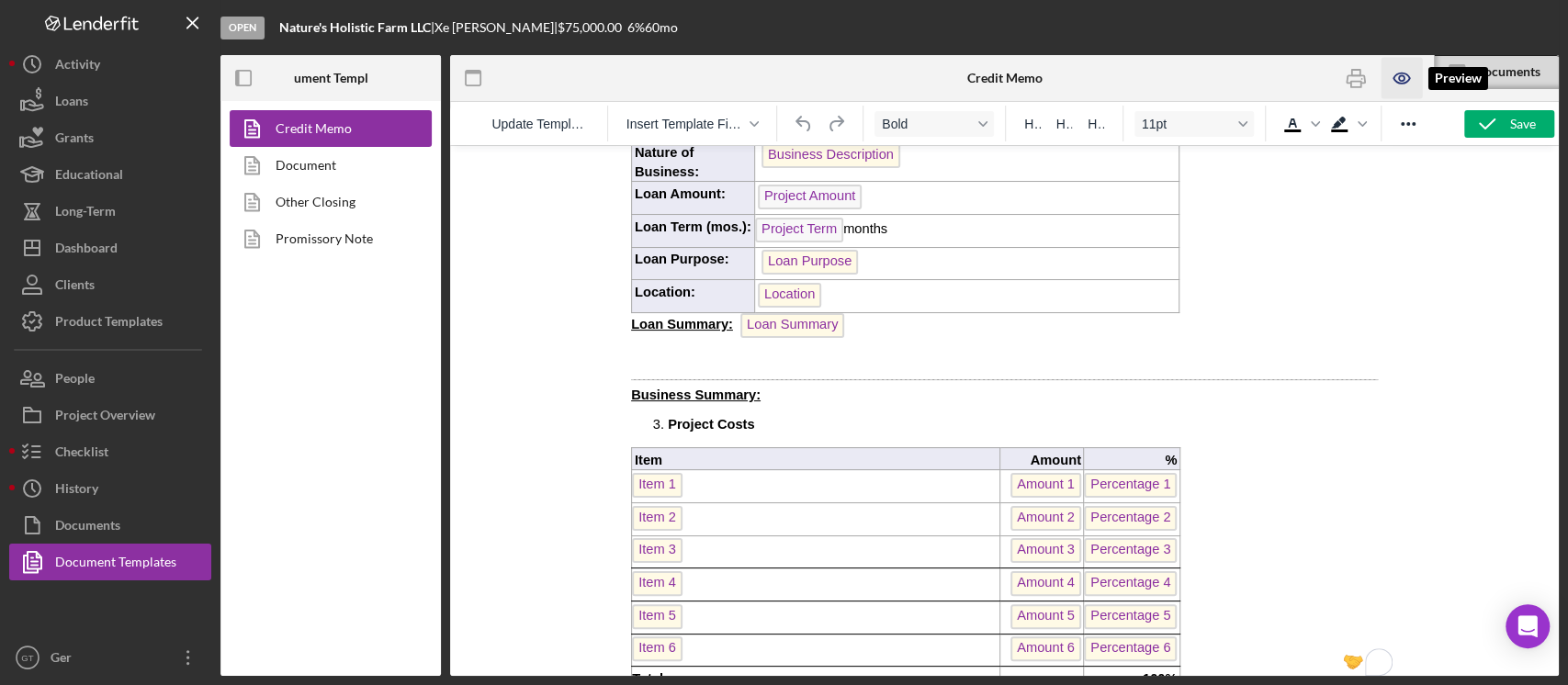
click at [1176, 86] on icon "button" at bounding box center [1402, 78] width 41 height 41
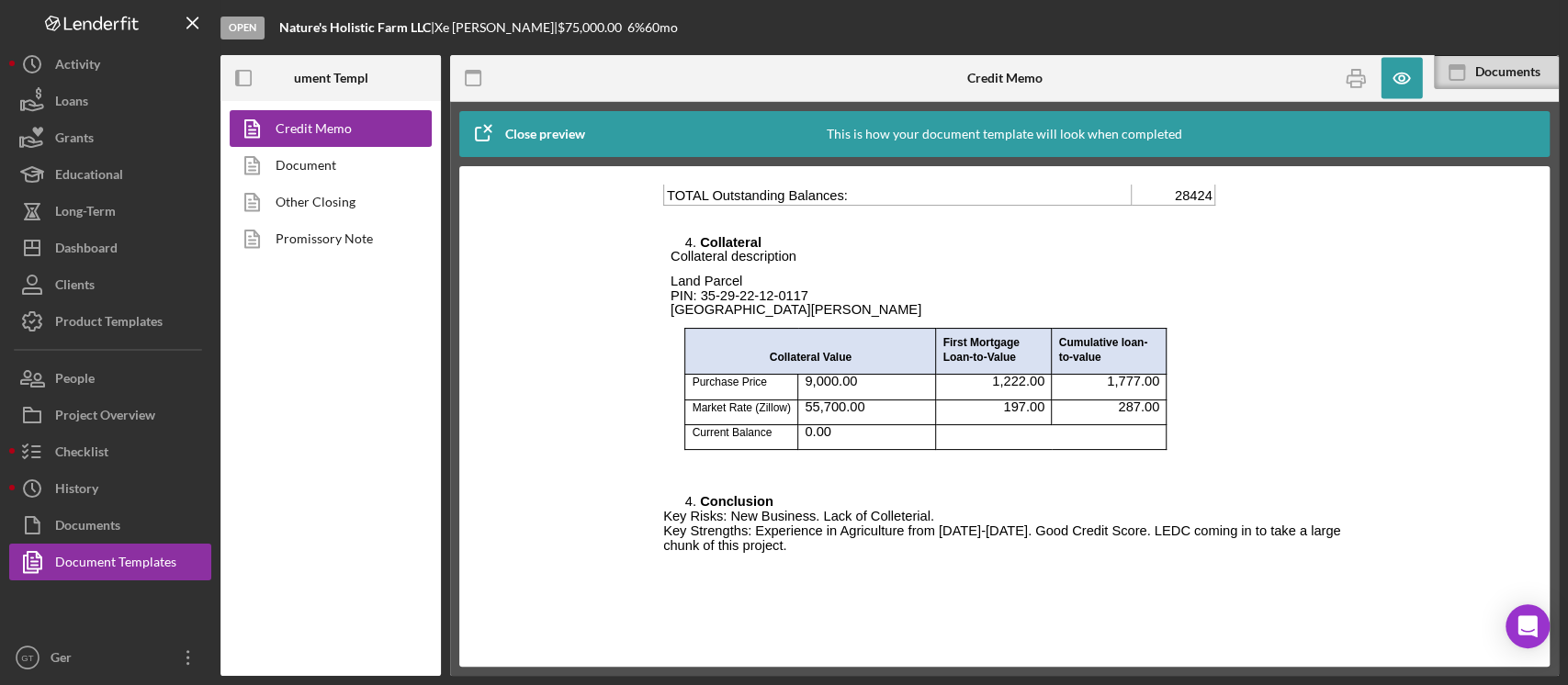
scroll to position [2709, 0]
drag, startPoint x: 715, startPoint y: 489, endPoint x: 916, endPoint y: 496, distance: 201.1
click at [916, 509] on p "Key Risks: New Business. Lack of Colleterial." at bounding box center [1004, 516] width 682 height 15
click at [926, 513] on p "Rich Text Area. Press ALT-0 for help." at bounding box center [1004, 568] width 682 height 29
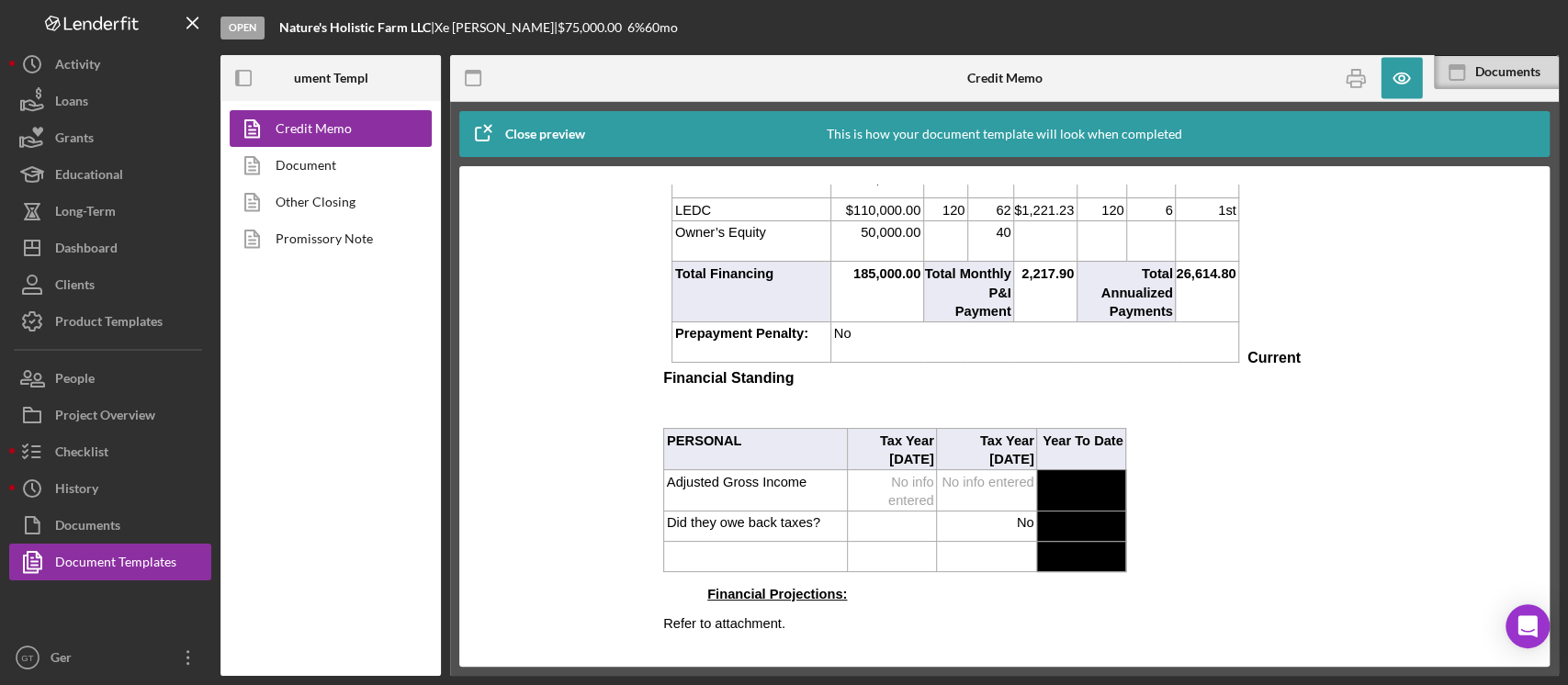
scroll to position [1117, 0]
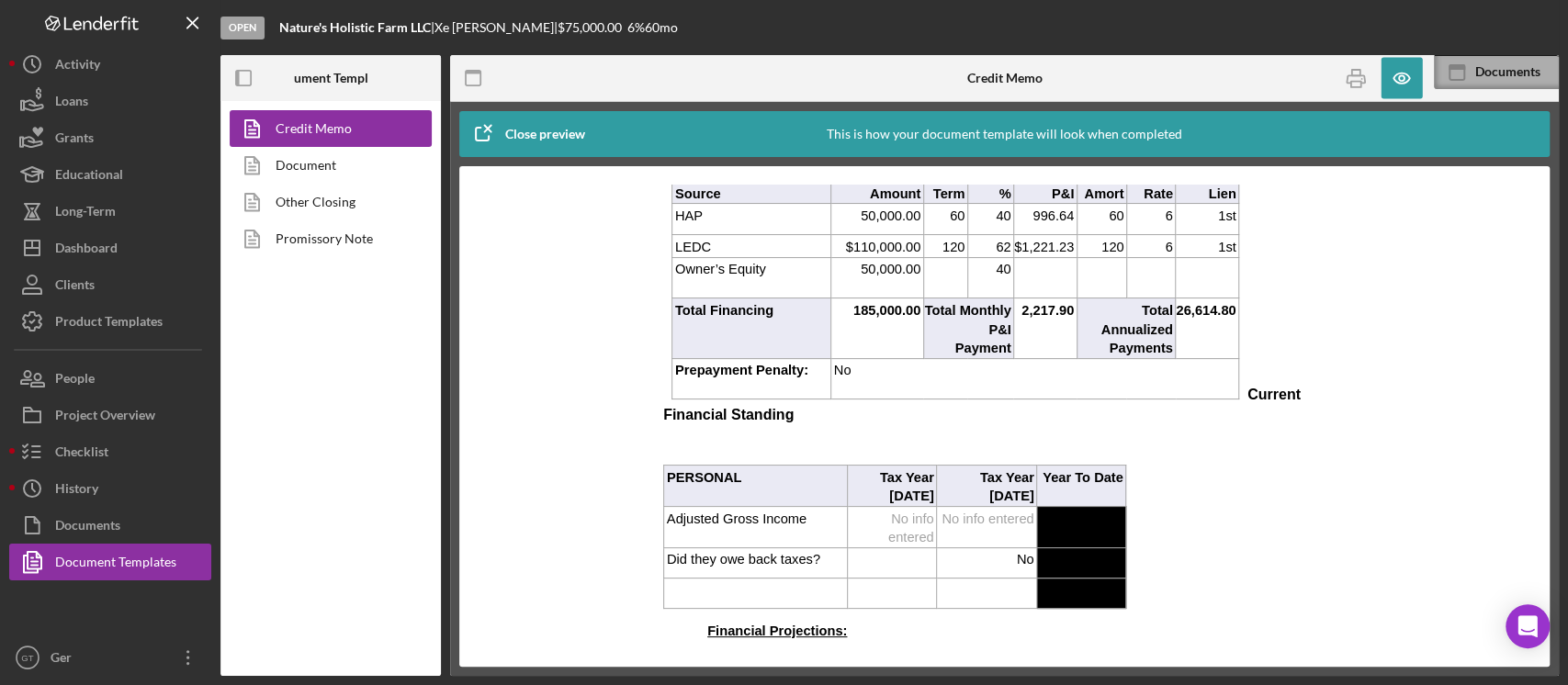
click at [1176, 65] on div "Documents" at bounding box center [1517, 71] width 83 height 15
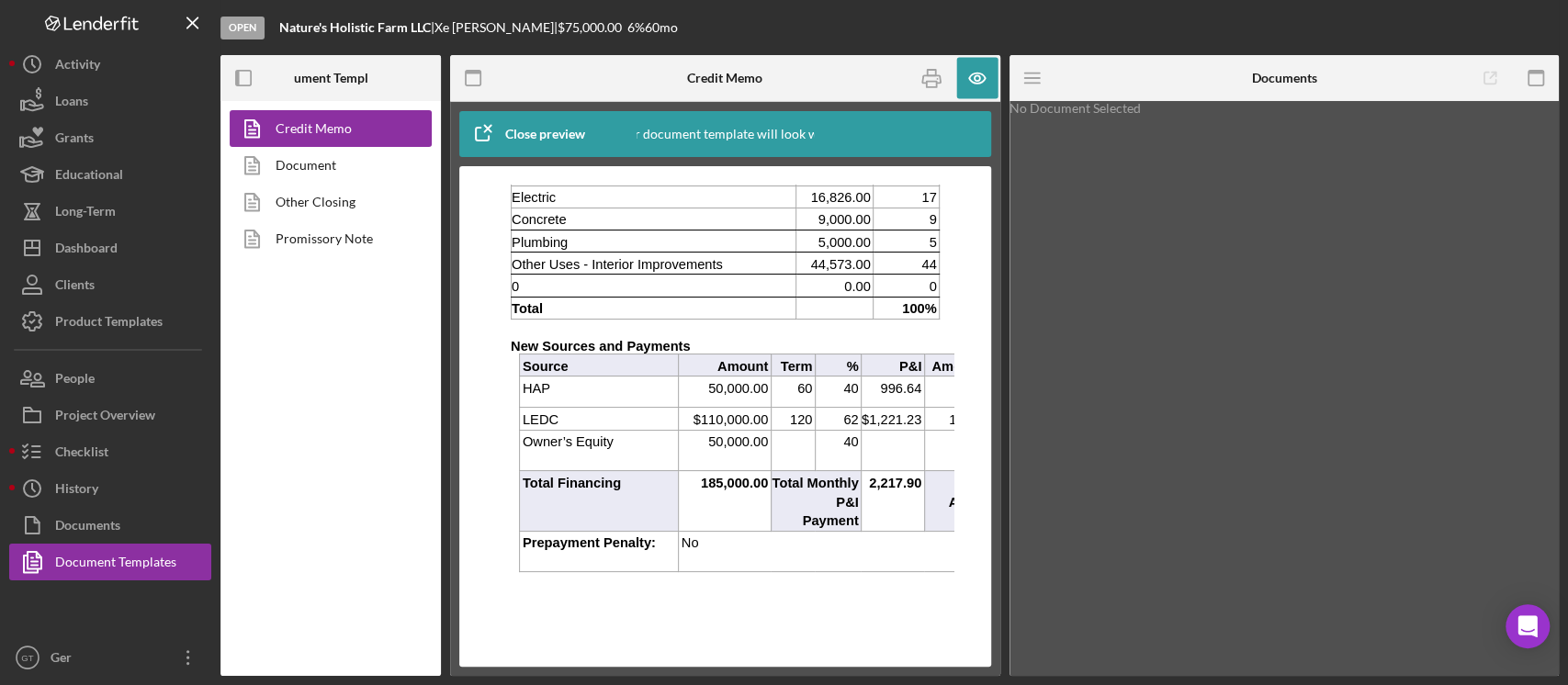
scroll to position [994, 0]
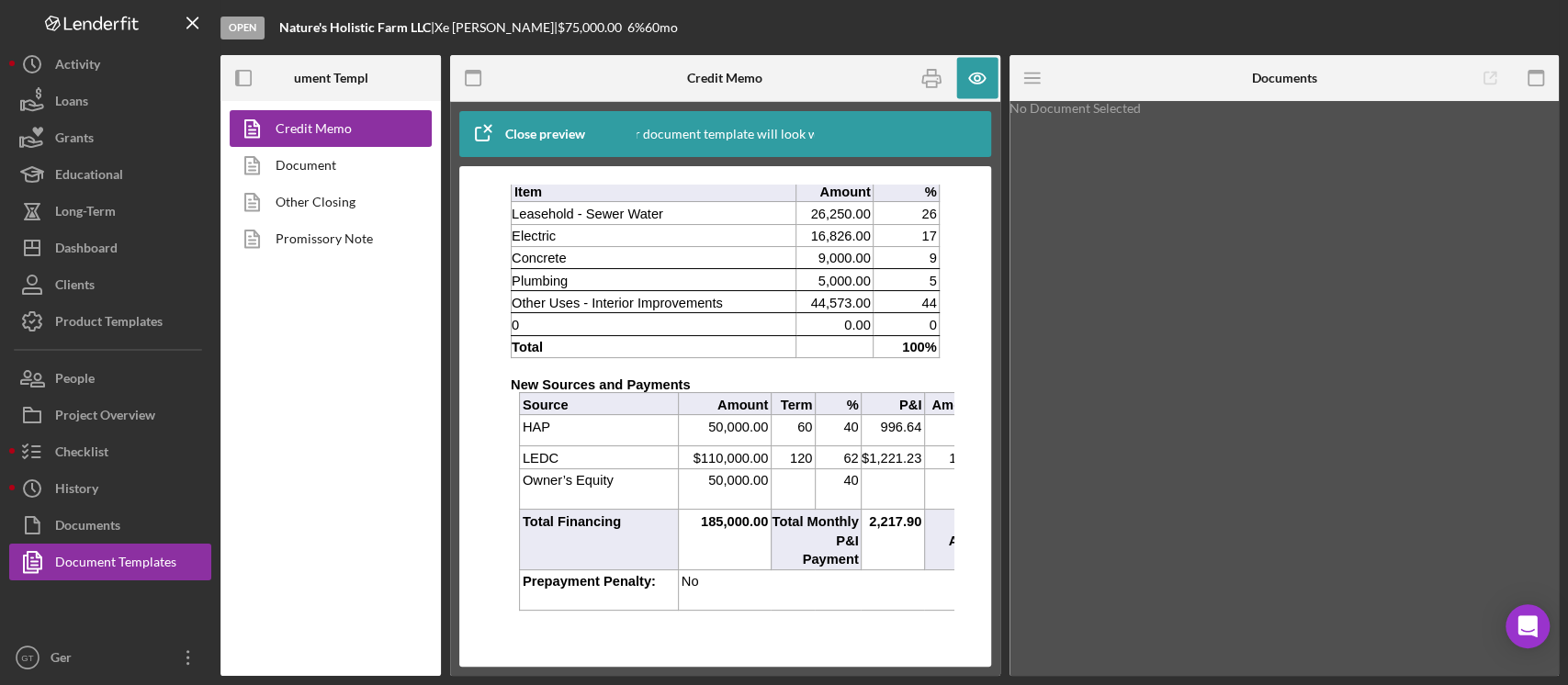
click at [838, 347] on p "Rich Text Area. Press ALT-0 for help." at bounding box center [834, 347] width 74 height 20
click at [989, 78] on icon "button" at bounding box center [977, 78] width 41 height 41
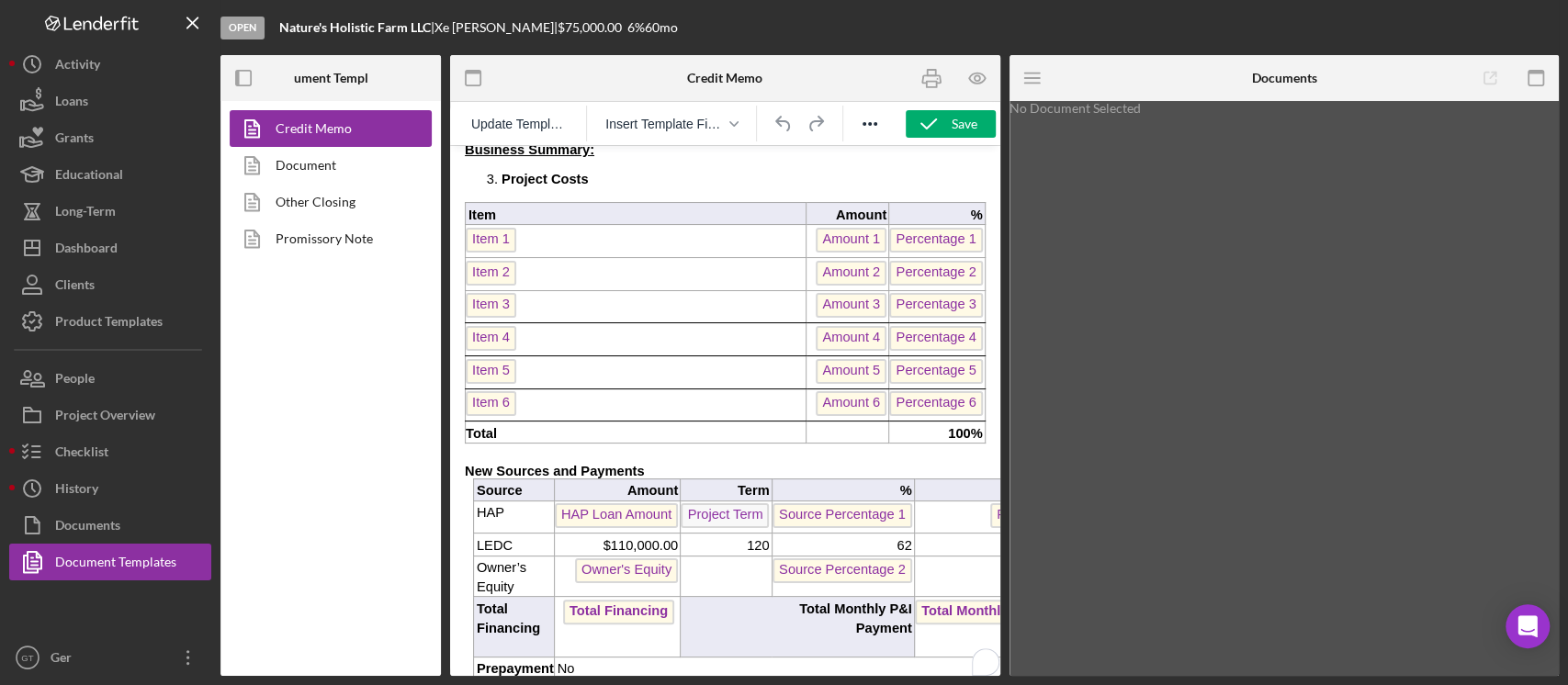
scroll to position [735, 0]
click at [839, 426] on p "To enrich screen reader interactions, please activate Accessibility in Grammarl…" at bounding box center [847, 434] width 80 height 20
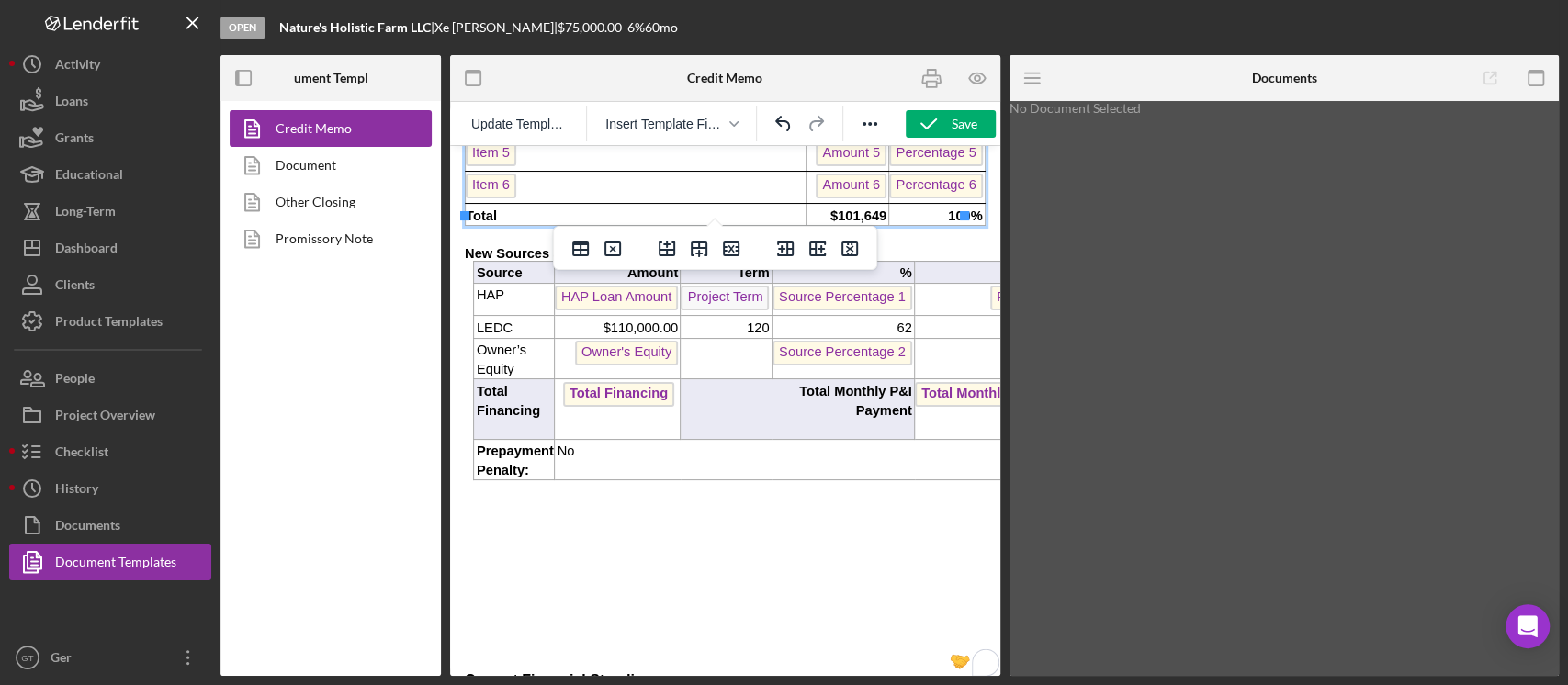
scroll to position [980, 0]
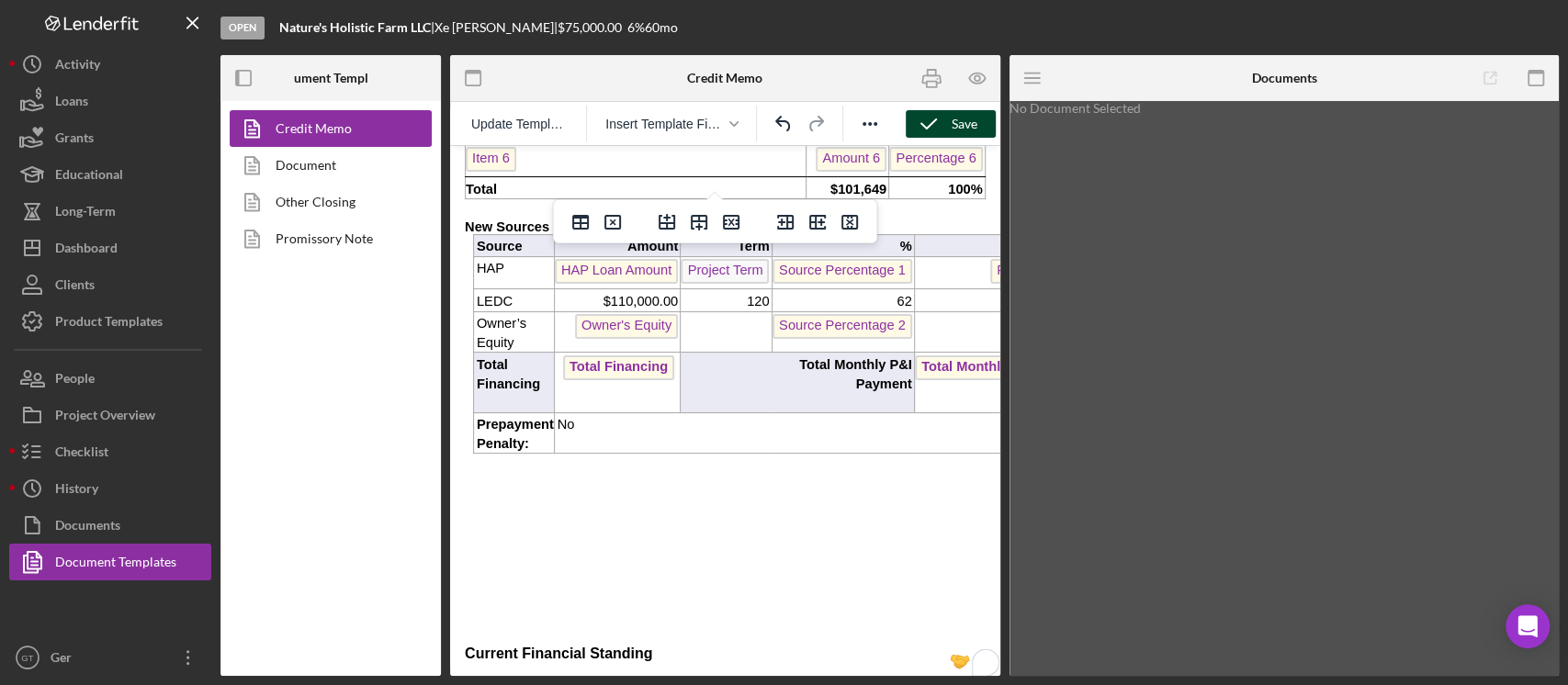
click at [936, 125] on icon "button" at bounding box center [929, 123] width 46 height 46
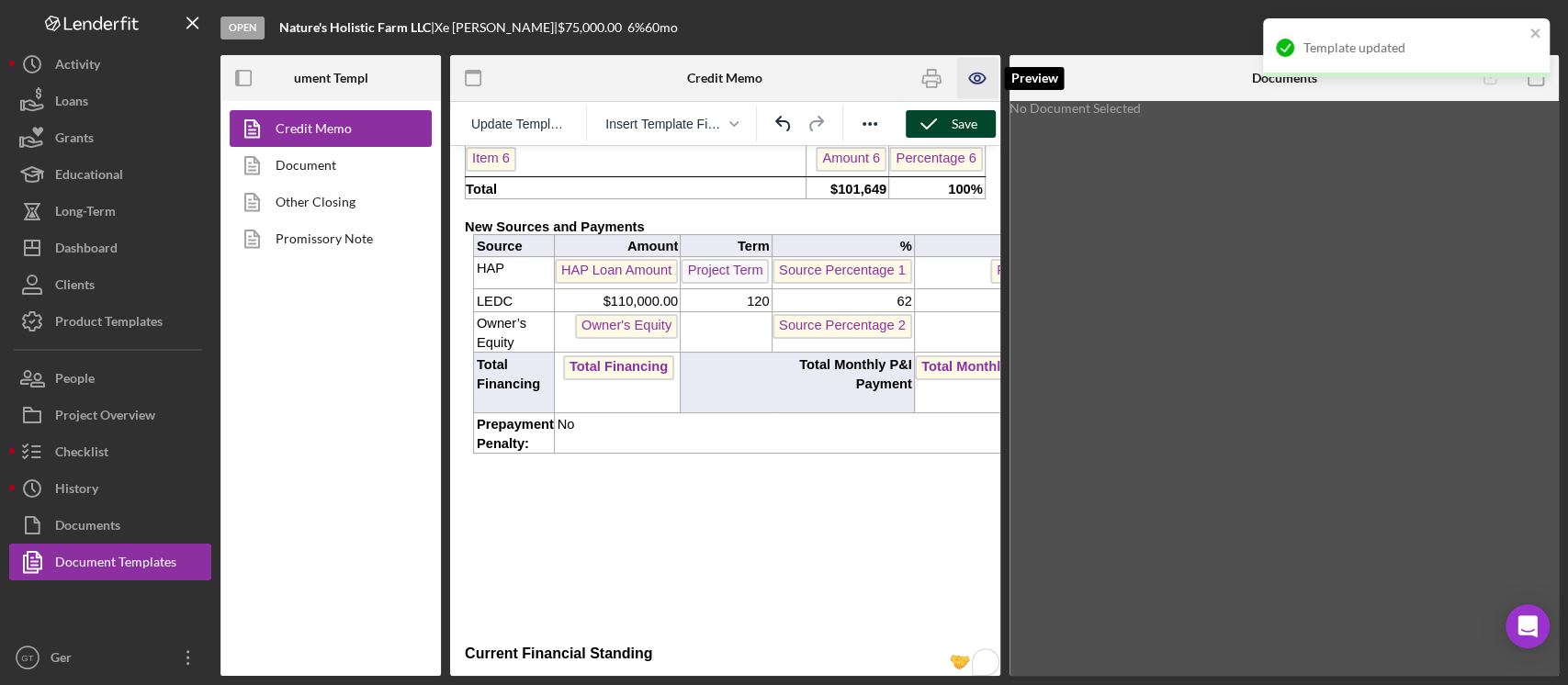
click at [970, 82] on icon "button" at bounding box center [977, 78] width 16 height 10
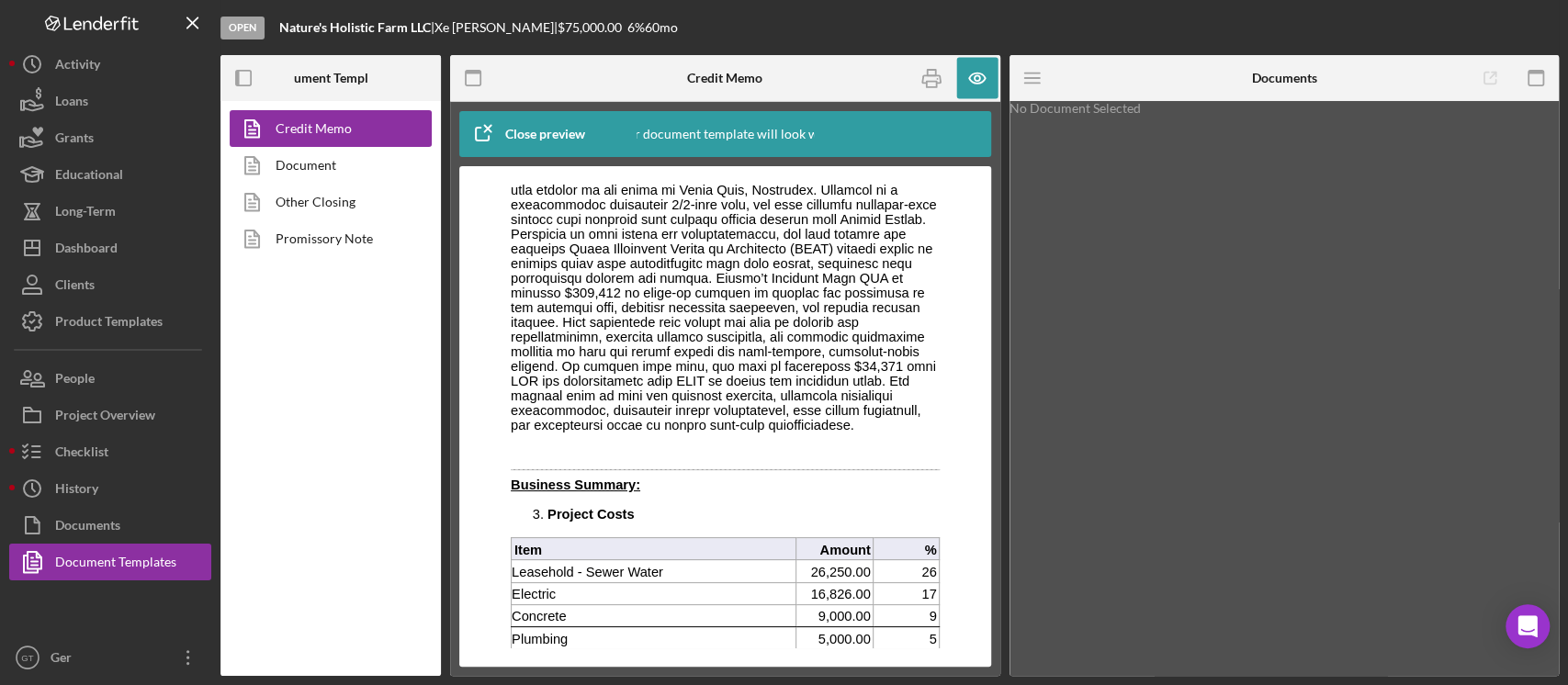
scroll to position [612, 0]
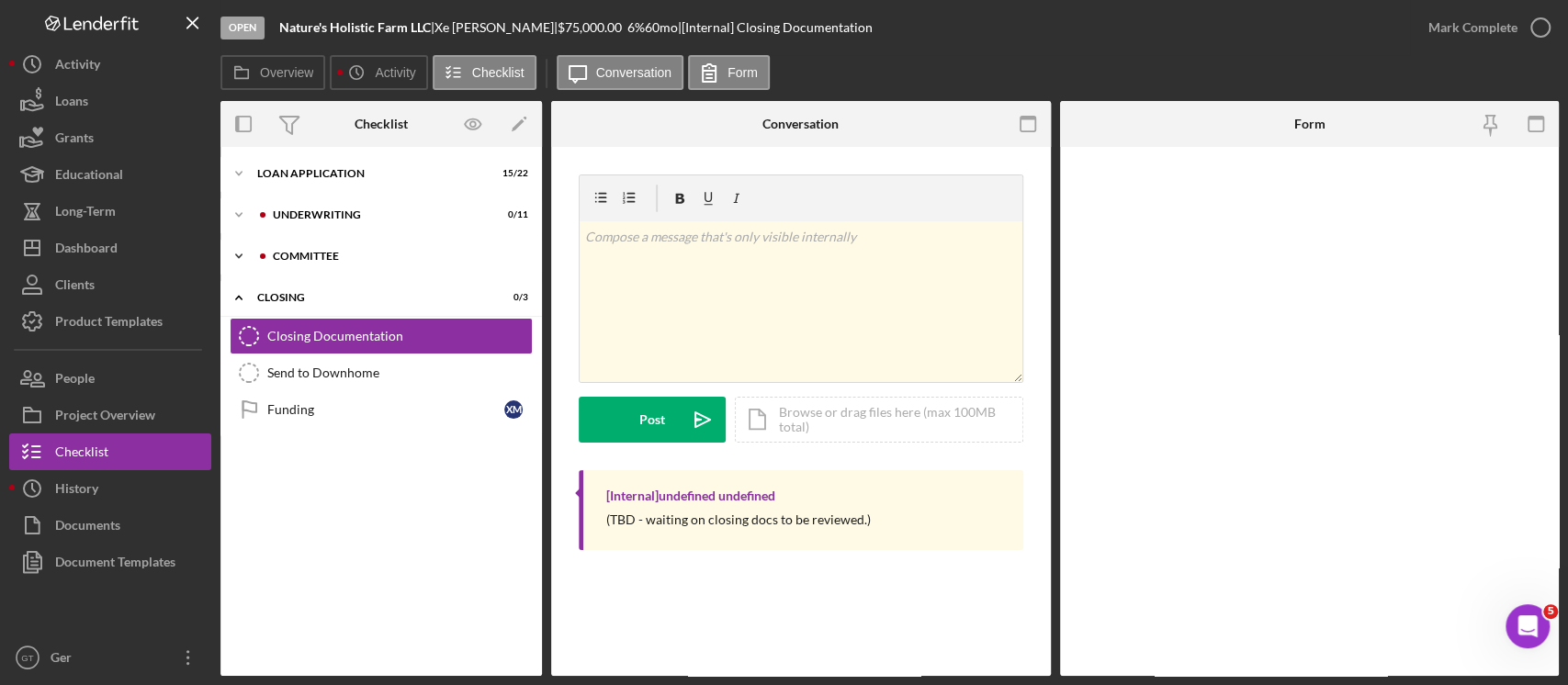
click at [364, 261] on div "Icon/Expander Committee 0 / 3" at bounding box center [381, 256] width 322 height 37
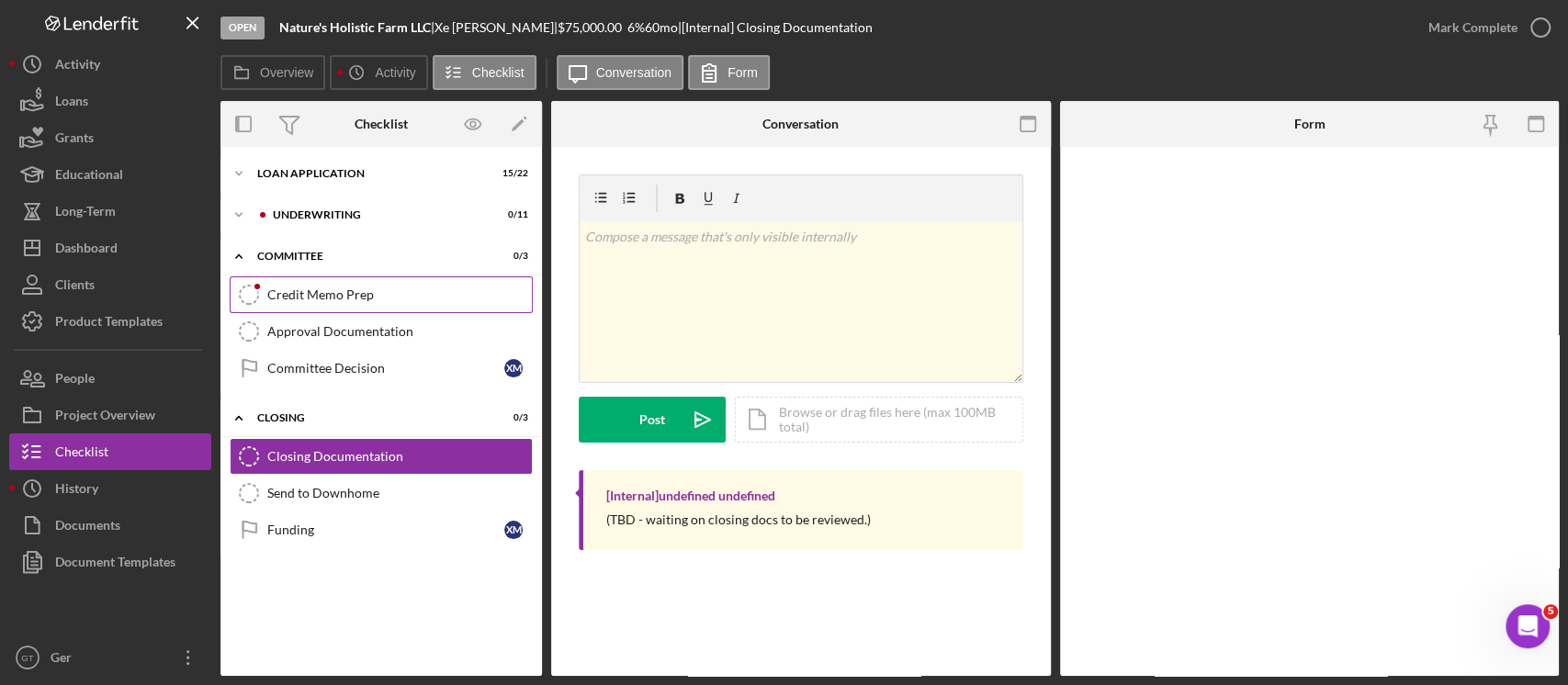
click at [376, 303] on link "Credit Memo Prep Credit Memo Prep" at bounding box center [382, 296] width 303 height 37
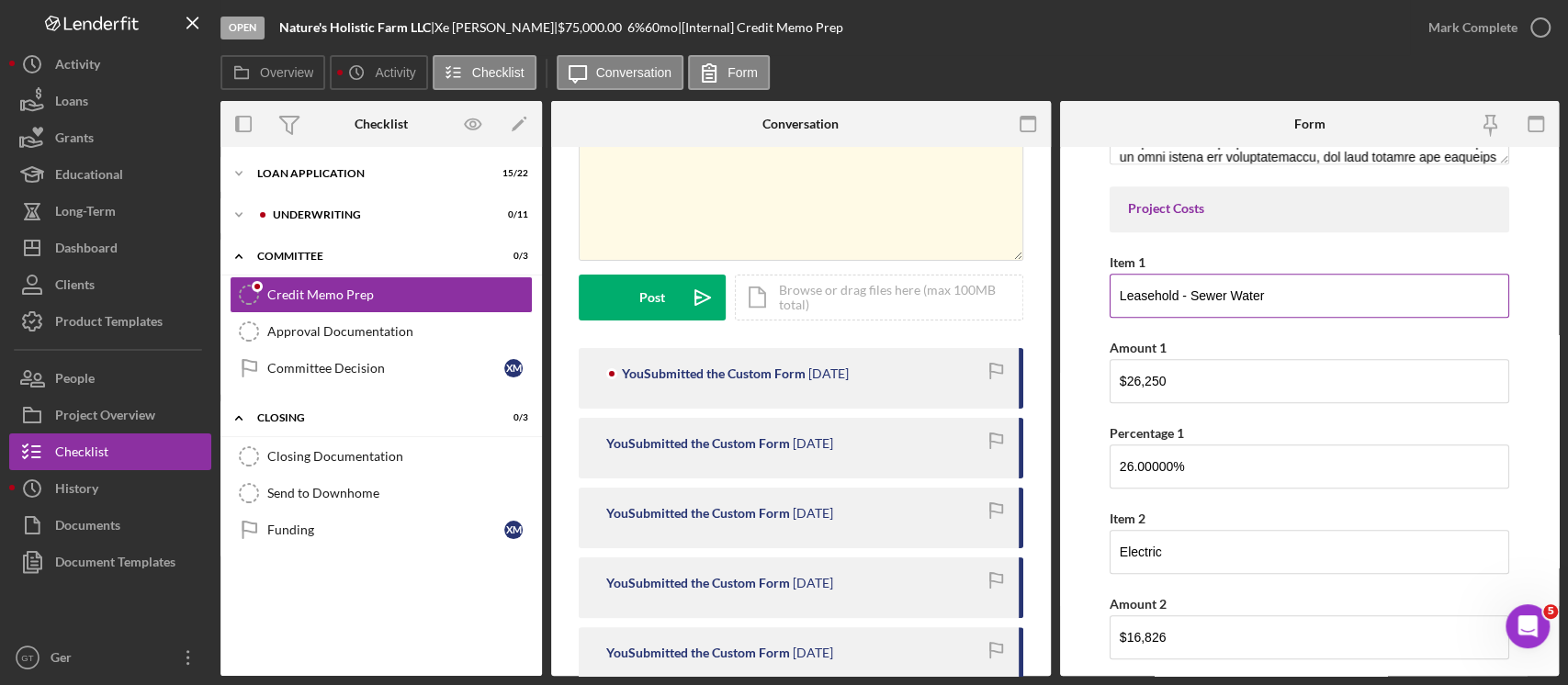
scroll to position [980, 0]
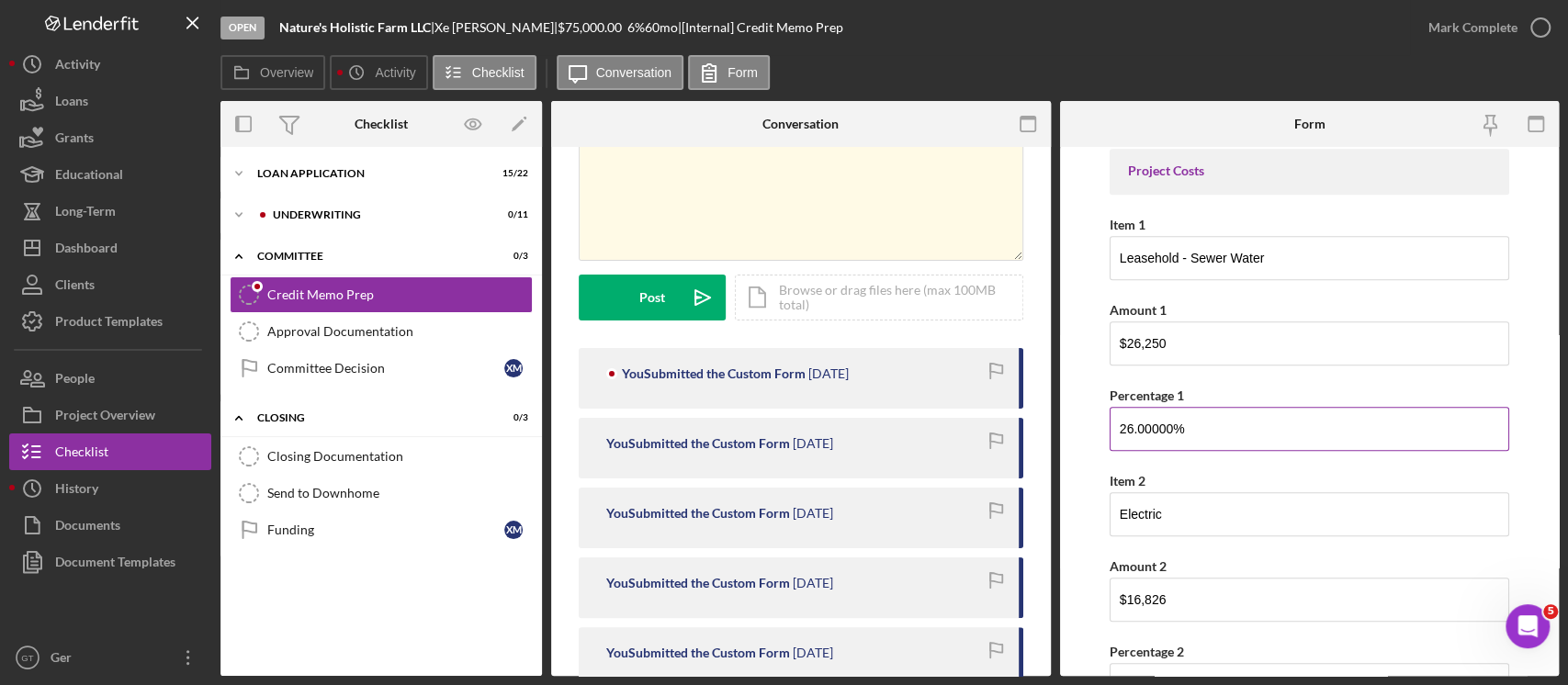
click at [1183, 425] on input "26.00000%" at bounding box center [1310, 429] width 399 height 44
click at [1183, 423] on input "26.00000%" at bounding box center [1310, 429] width 399 height 44
click at [1185, 424] on input "26.00000%" at bounding box center [1310, 429] width 399 height 44
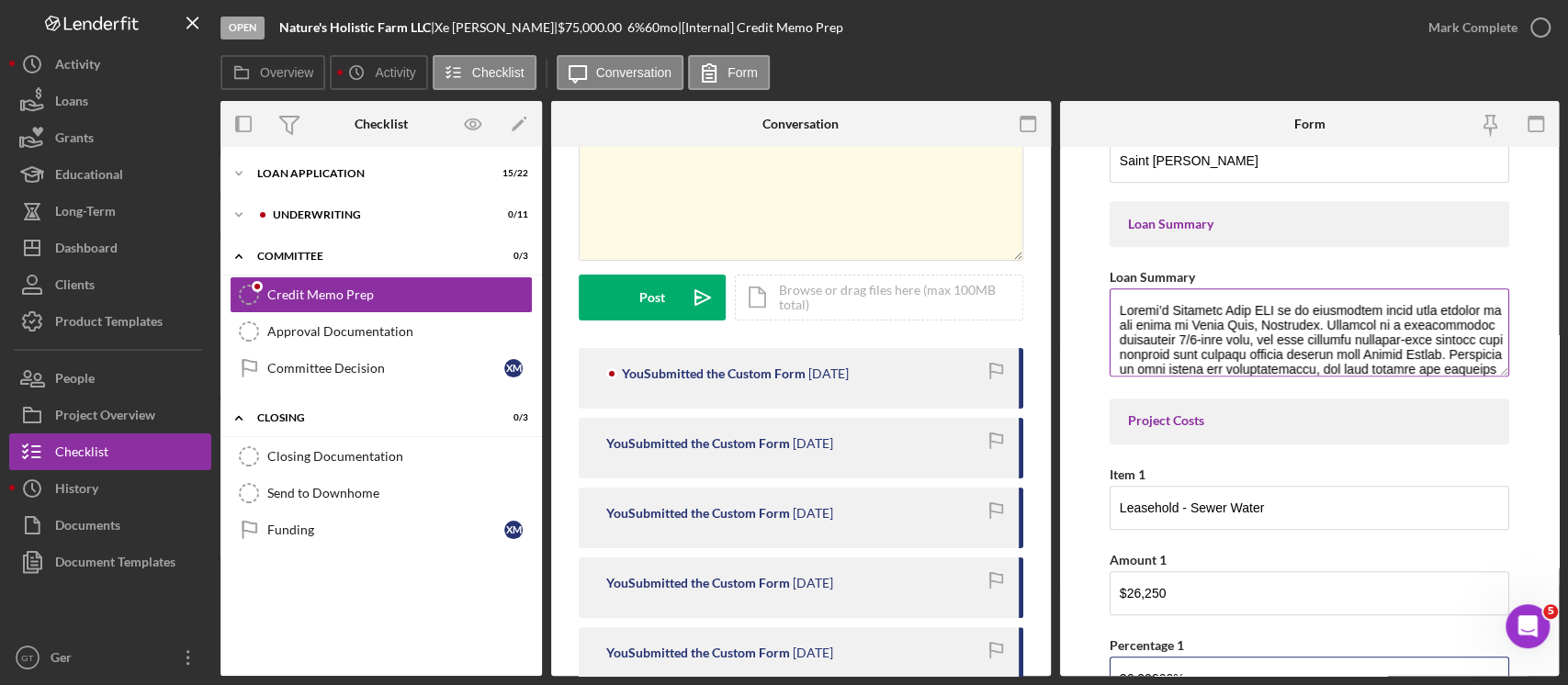
scroll to position [735, 0]
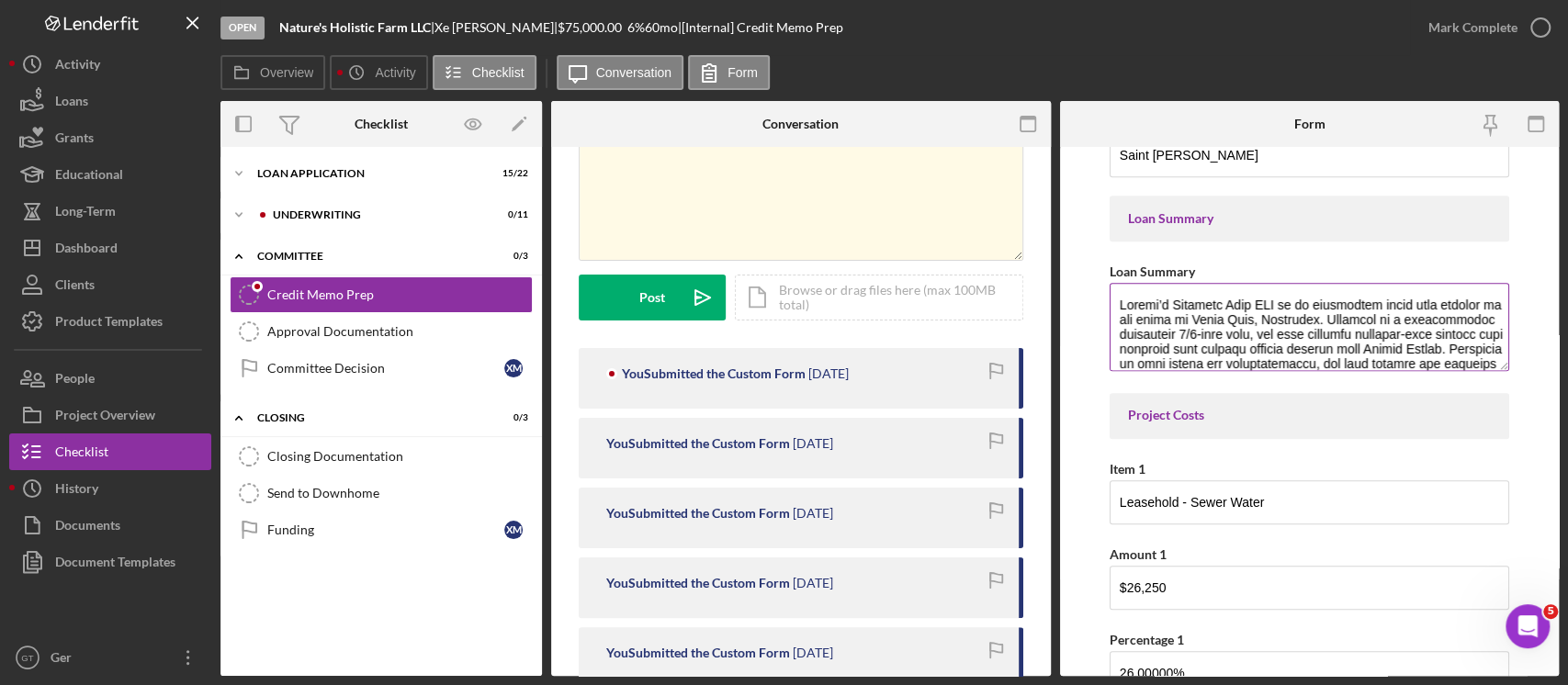
click at [1265, 327] on textarea "Loan Summary" at bounding box center [1310, 327] width 399 height 88
click at [1323, 304] on textarea "Loan Summary" at bounding box center [1310, 327] width 399 height 88
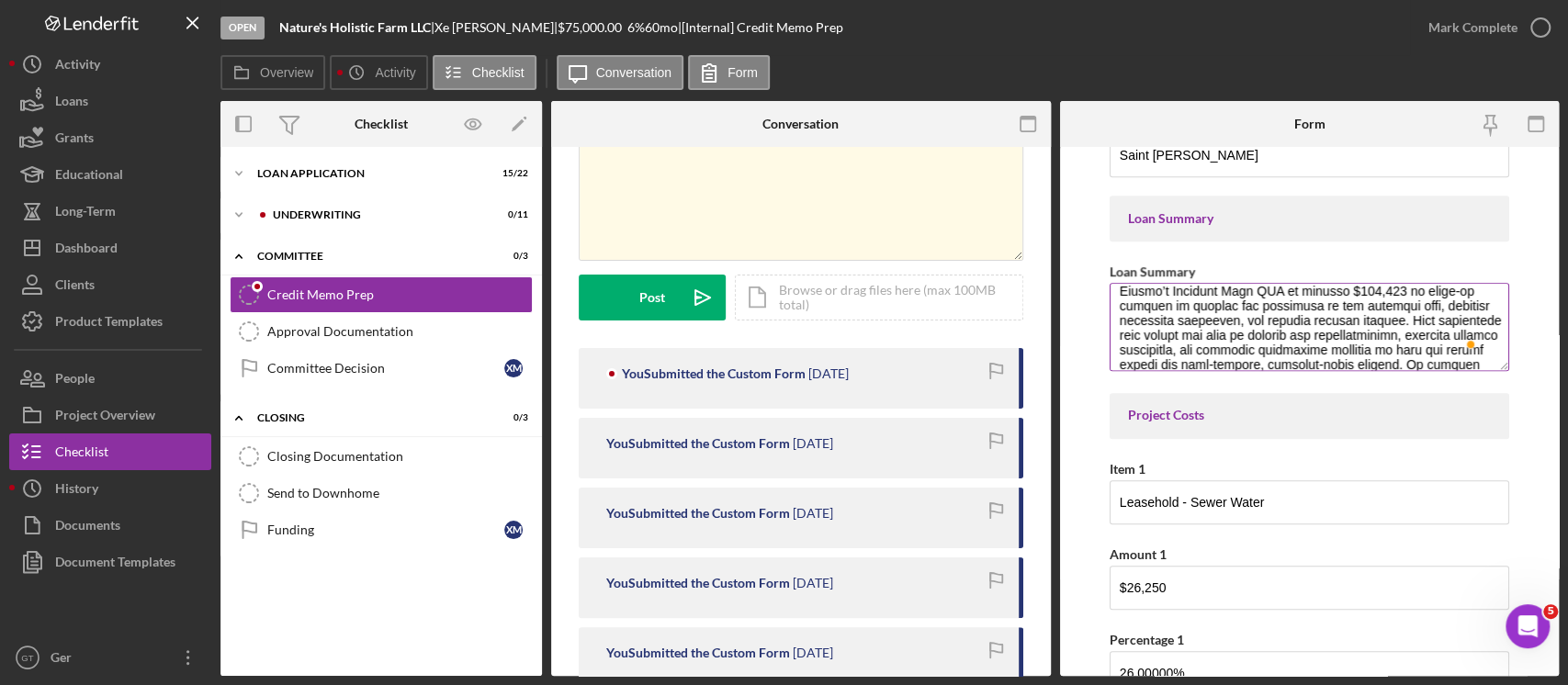
click at [1394, 307] on textarea "Loan Summary" at bounding box center [1310, 327] width 399 height 88
drag, startPoint x: 1179, startPoint y: 311, endPoint x: 1154, endPoint y: 323, distance: 27.7
click at [1154, 323] on textarea "Loan Summary" at bounding box center [1310, 327] width 399 height 88
click at [1167, 316] on textarea "Loan Summary" at bounding box center [1310, 327] width 399 height 88
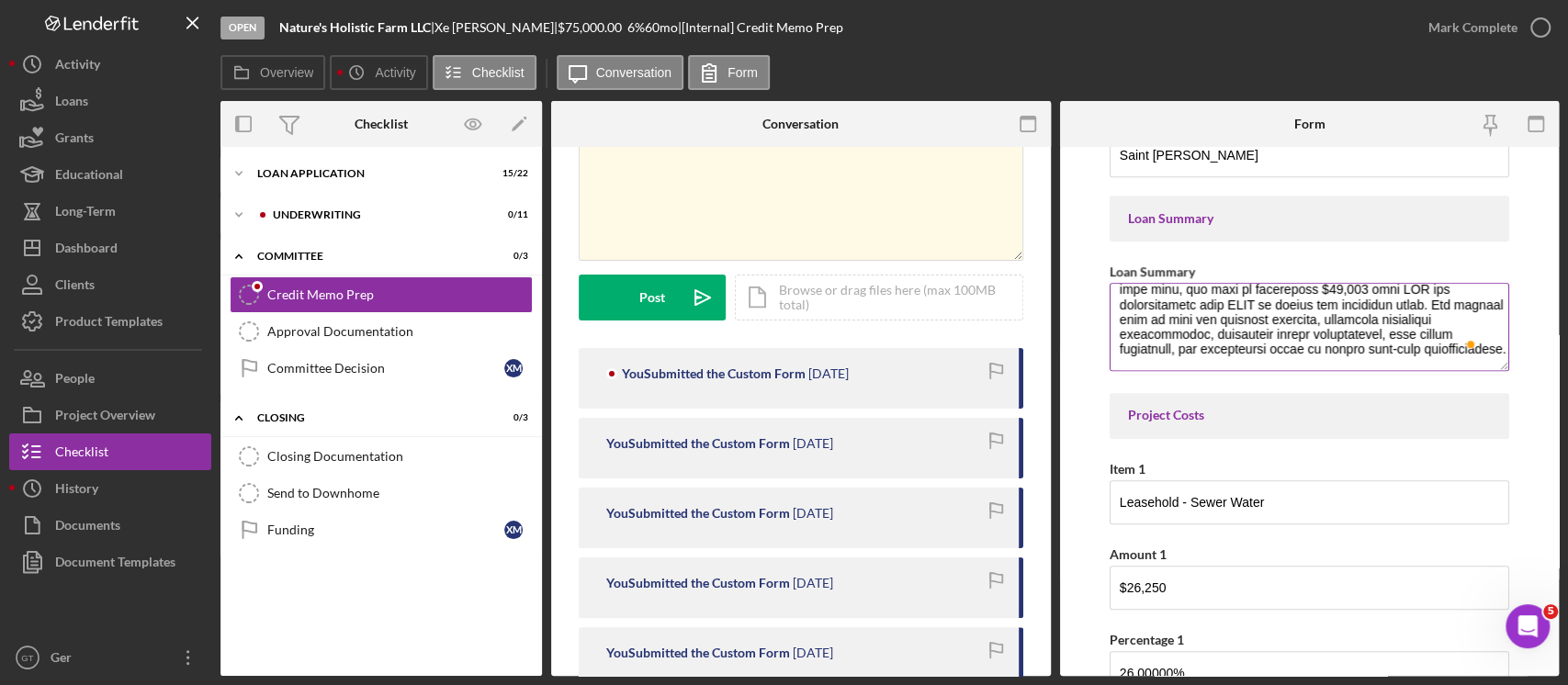
drag, startPoint x: 1173, startPoint y: 293, endPoint x: 1154, endPoint y: 319, distance: 32.2
click at [1154, 319] on textarea "Loan Summary" at bounding box center [1310, 327] width 399 height 88
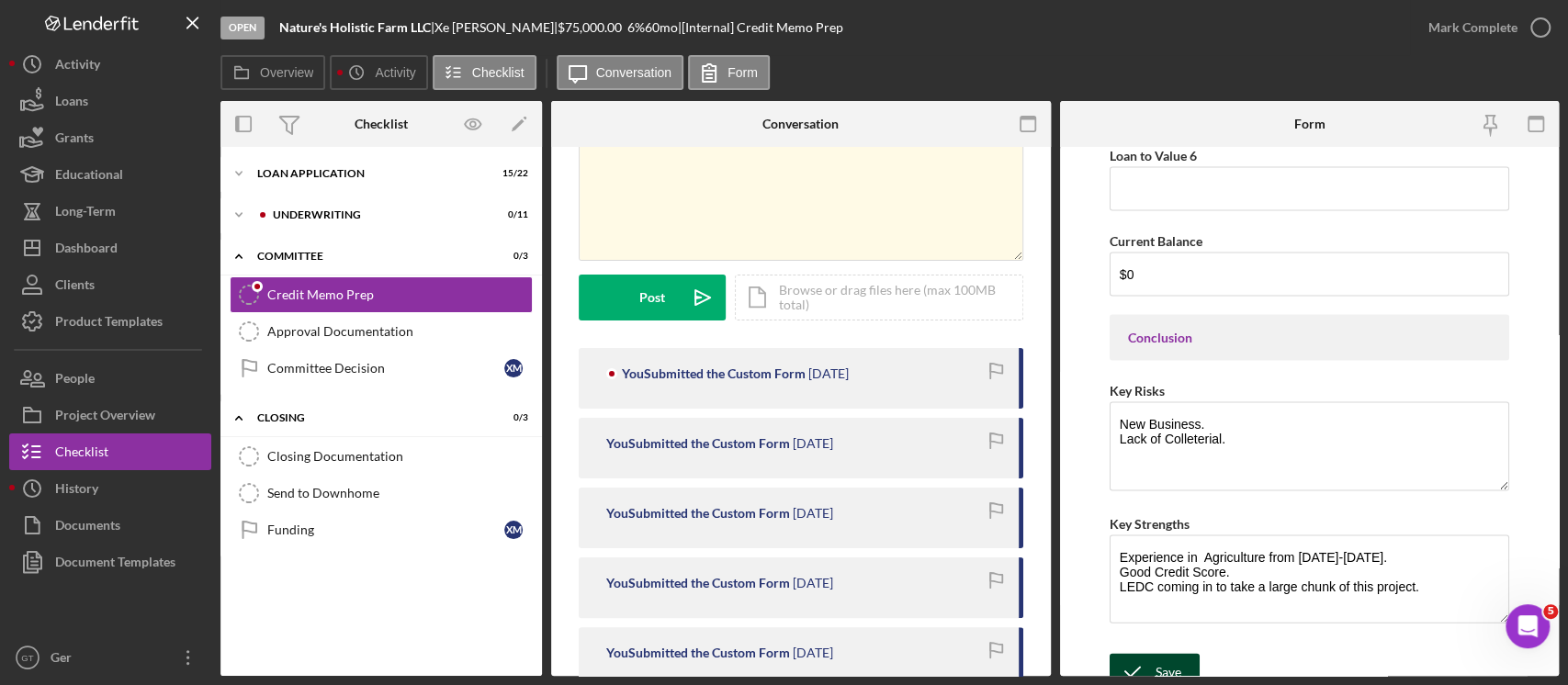
type textarea "Nature’s Holistic Farm LLC is an innovative urban farm located in the heart of …"
click at [1191, 654] on button "Save" at bounding box center [1155, 672] width 90 height 37
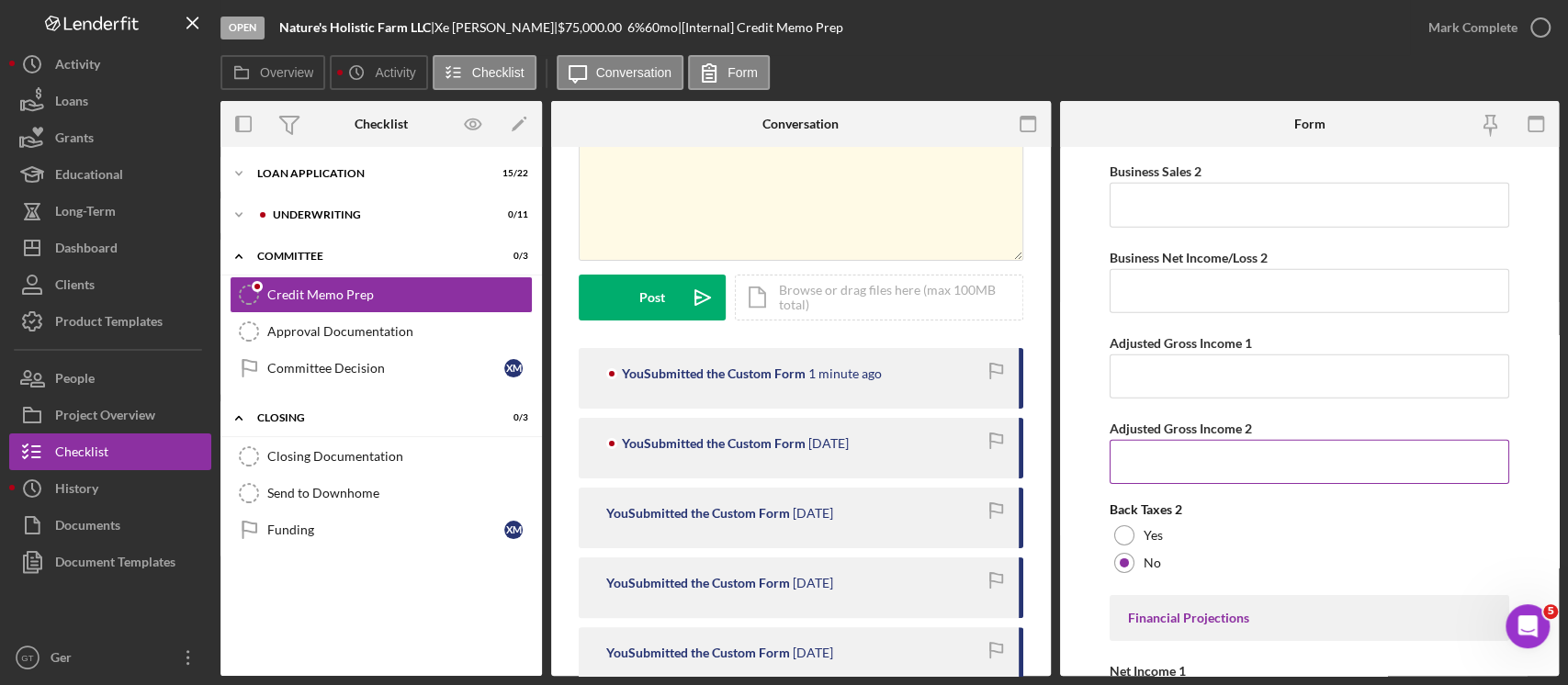
scroll to position [3689, 0]
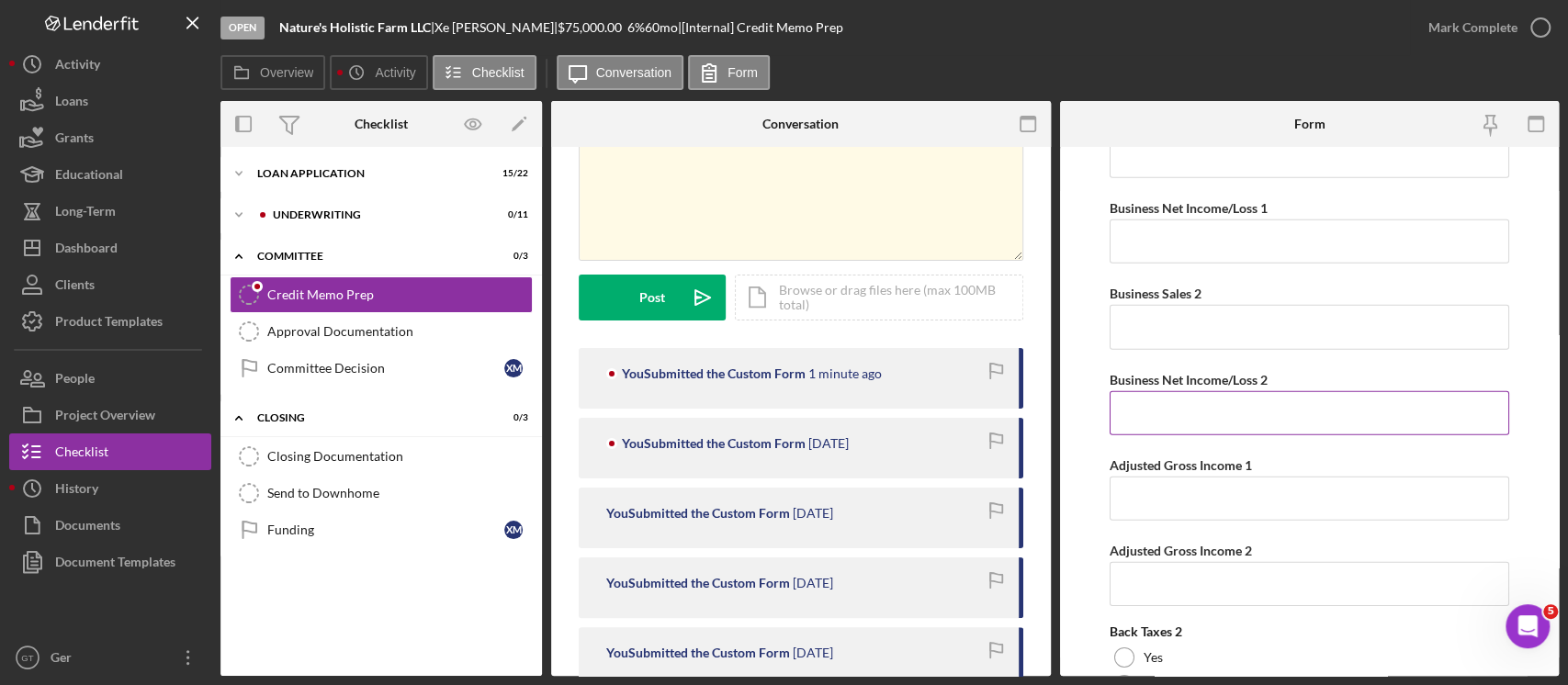
click at [1227, 398] on input "Business Net Income/Loss 2" at bounding box center [1310, 413] width 399 height 44
click at [1260, 562] on input "Adjusted Gross Income 2" at bounding box center [1310, 583] width 399 height 44
click at [1259, 567] on input "Adjusted Gross Income 2" at bounding box center [1310, 583] width 399 height 44
type input "$11,740"
click at [1239, 496] on input "Adjusted Gross Income 1" at bounding box center [1310, 498] width 399 height 44
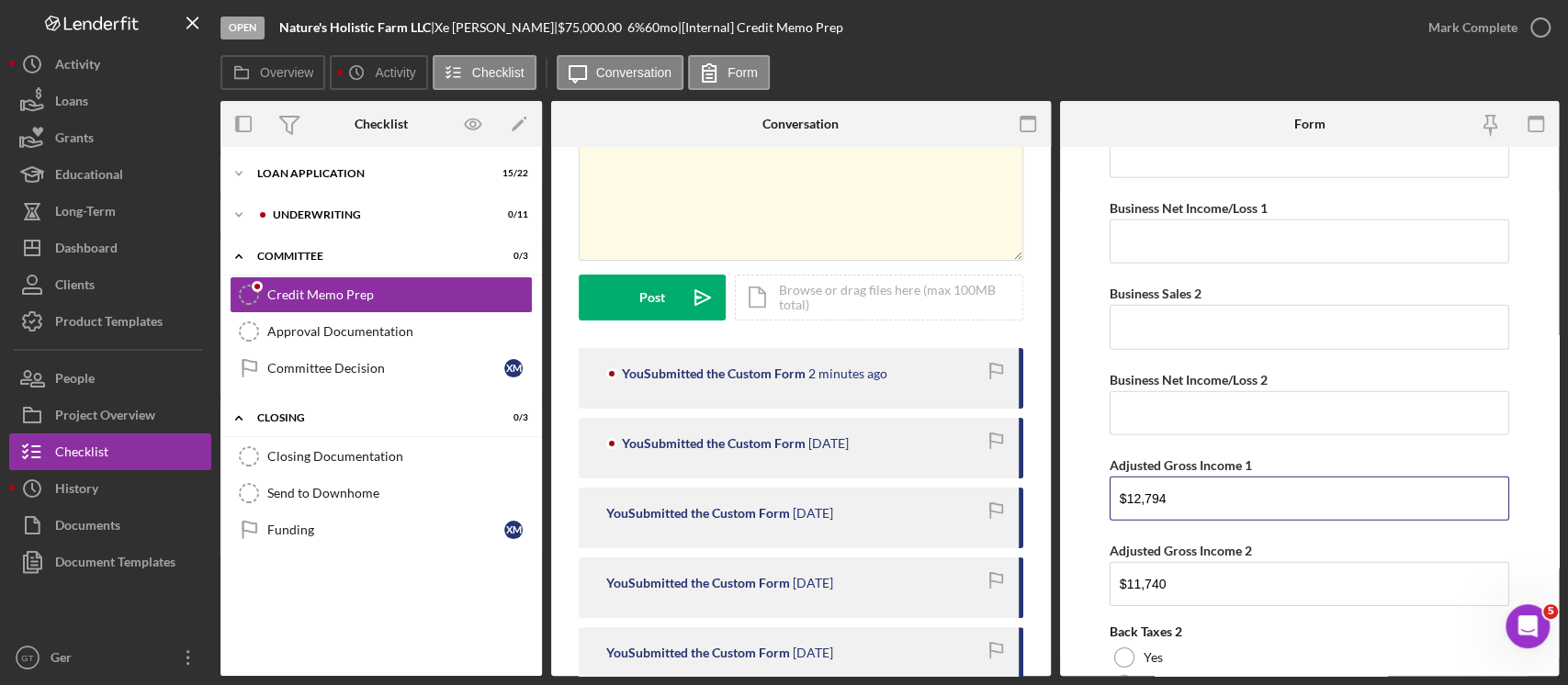
type input "$12,794"
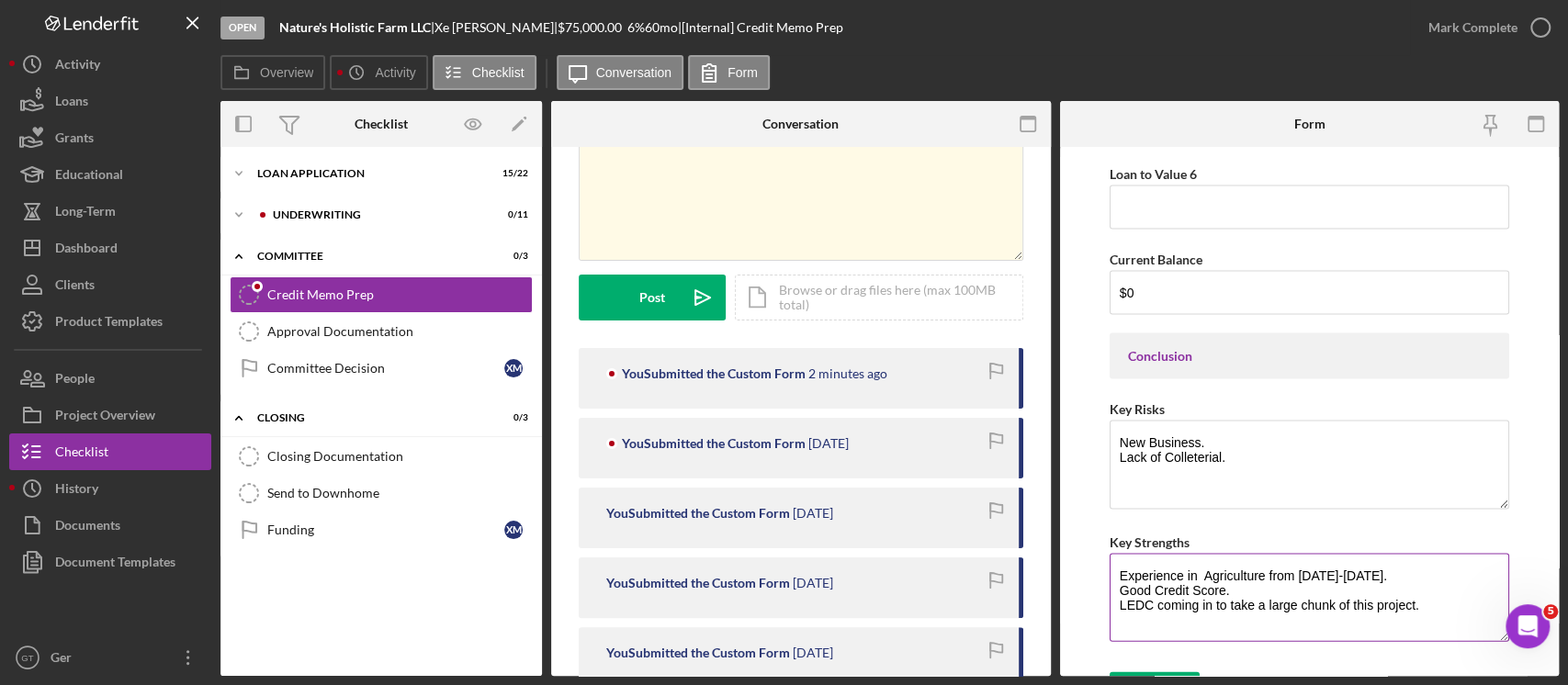
scroll to position [7240, 0]
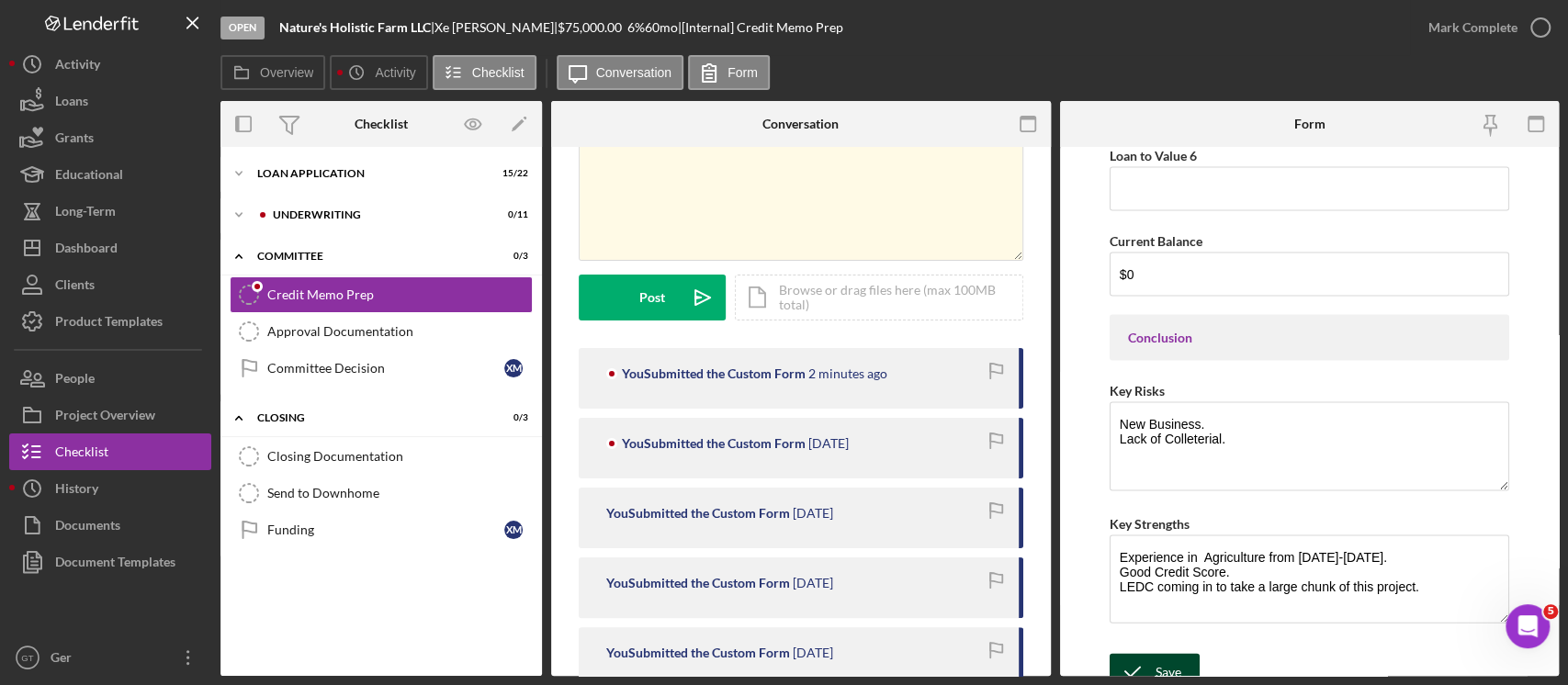
click at [1159, 654] on div "Save" at bounding box center [1169, 672] width 25 height 37
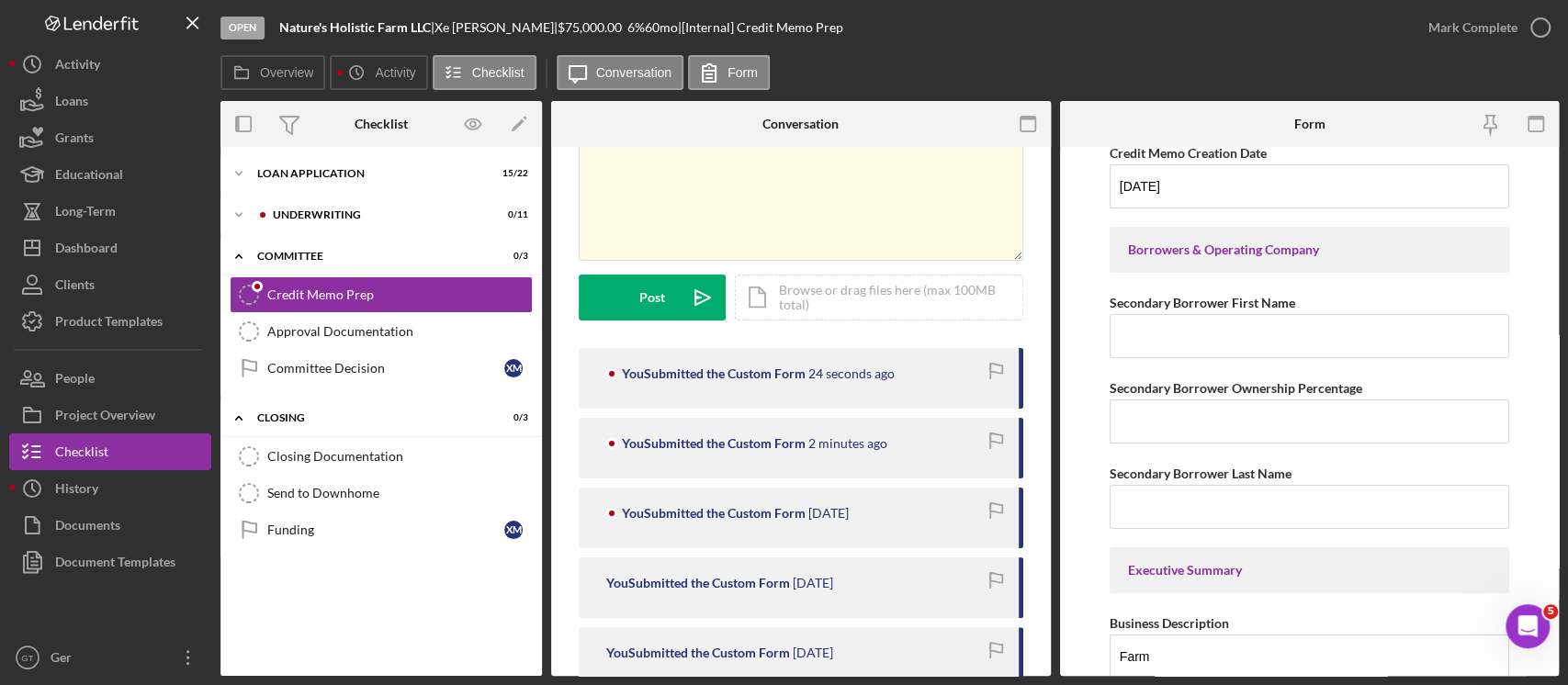
scroll to position [0, 0]
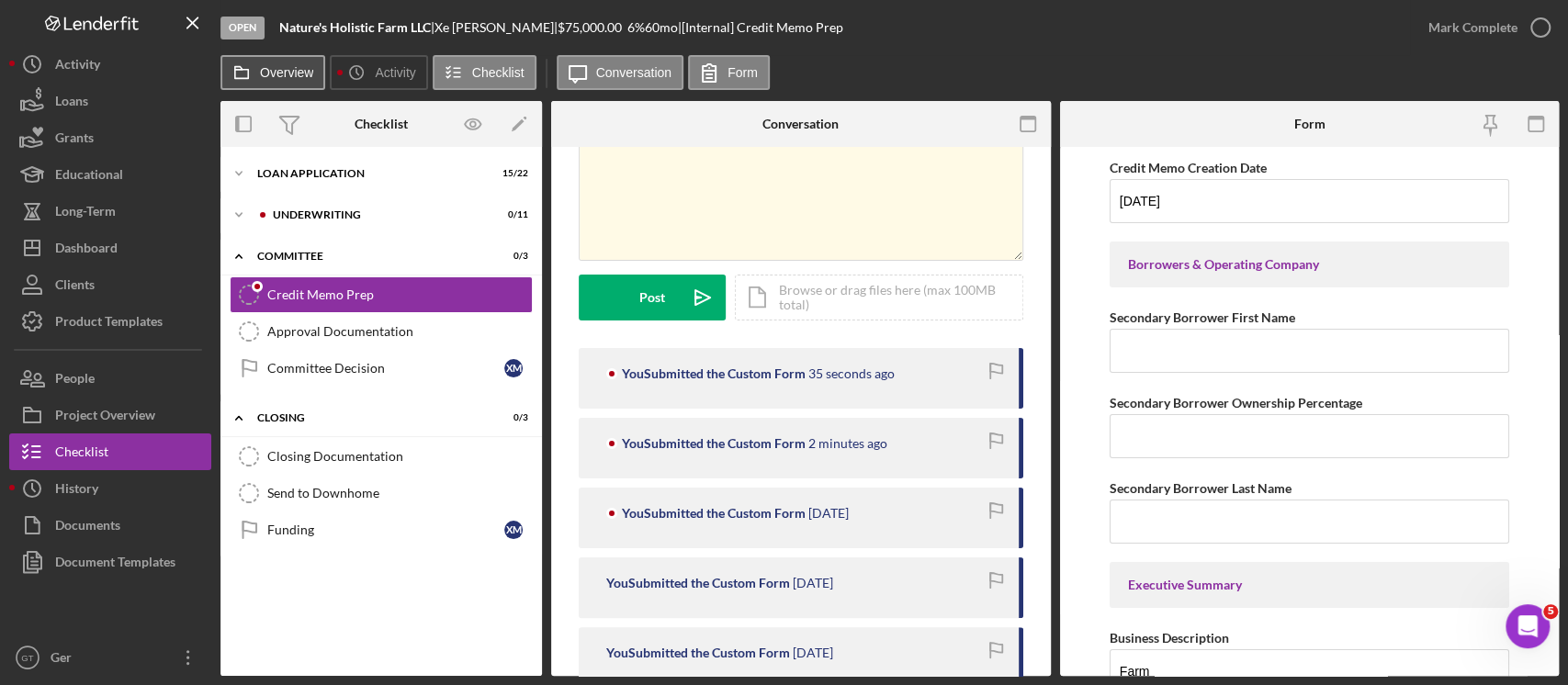
click at [294, 75] on label "Overview" at bounding box center [287, 72] width 53 height 15
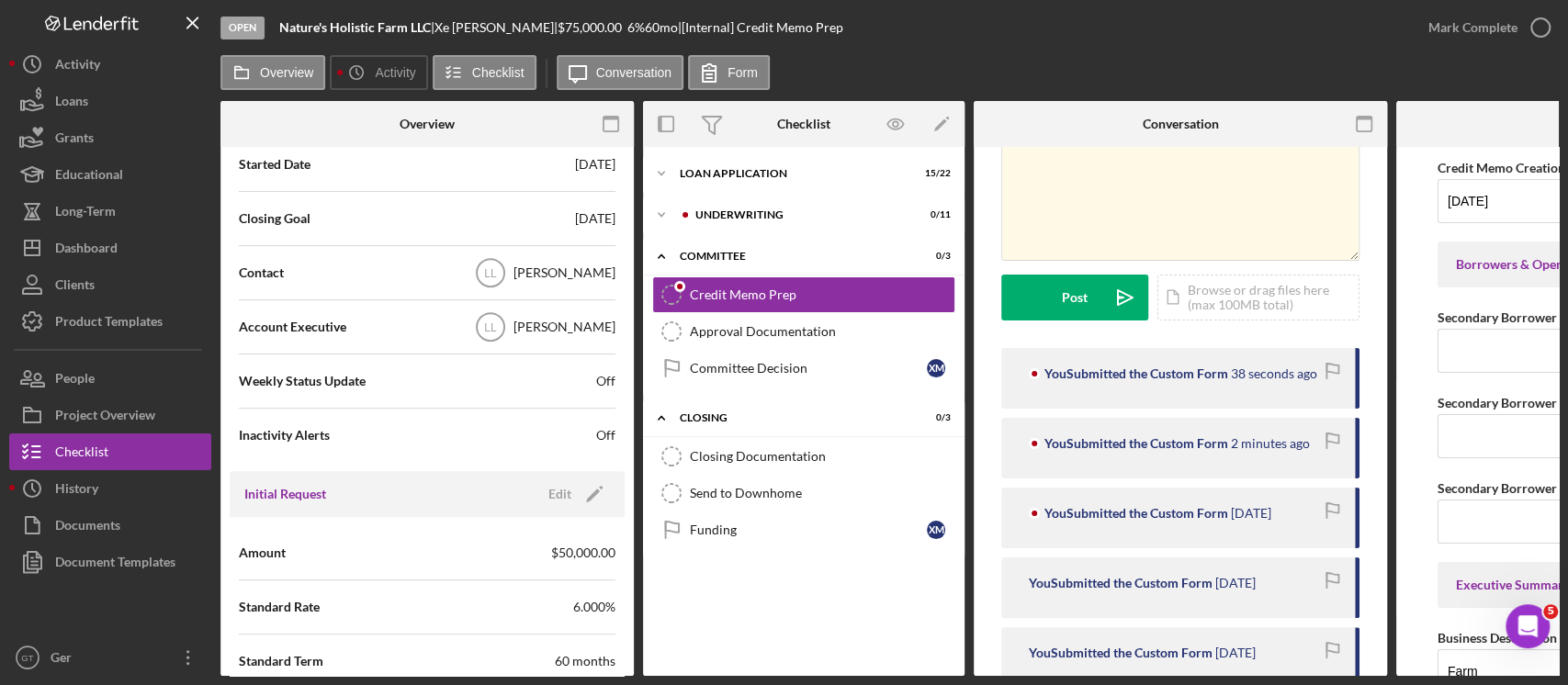
scroll to position [612, 0]
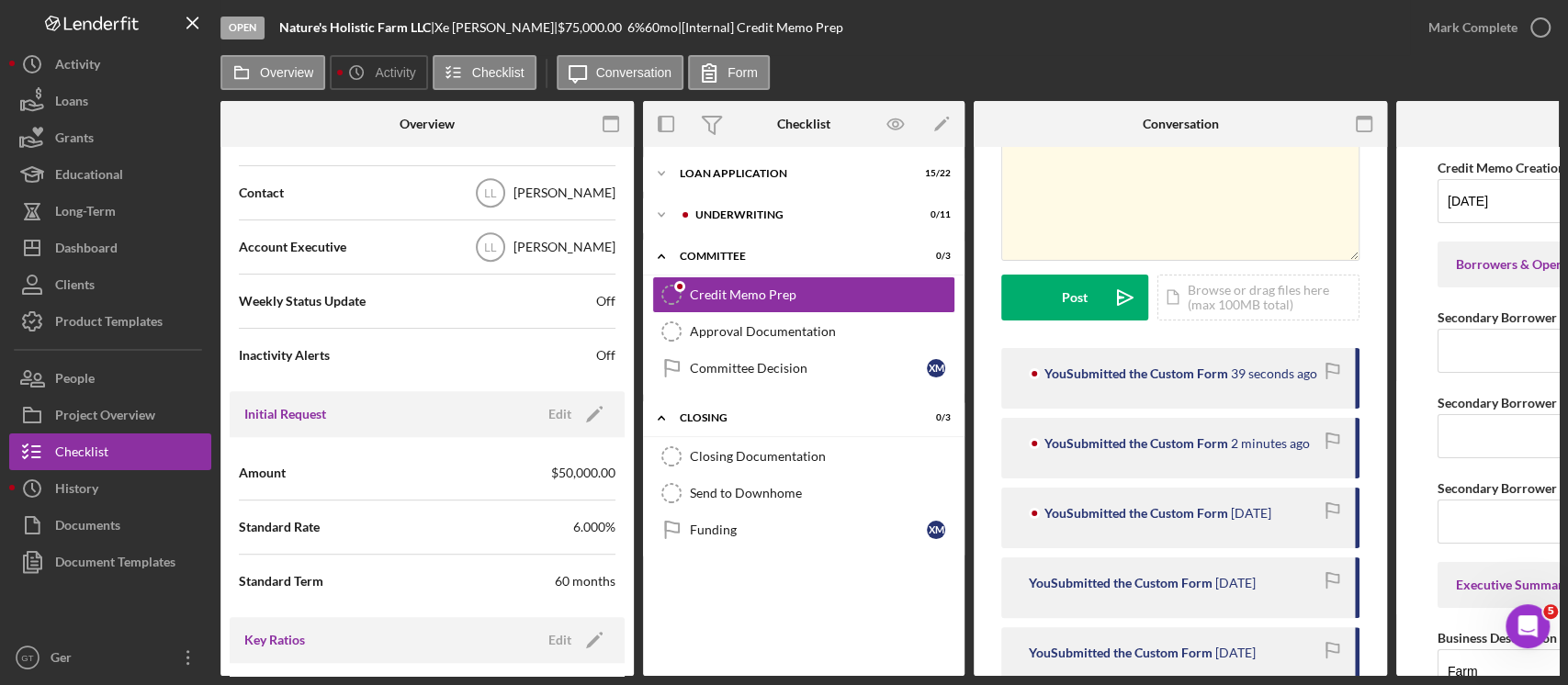
click at [575, 476] on span "$50,000.00" at bounding box center [583, 473] width 65 height 19
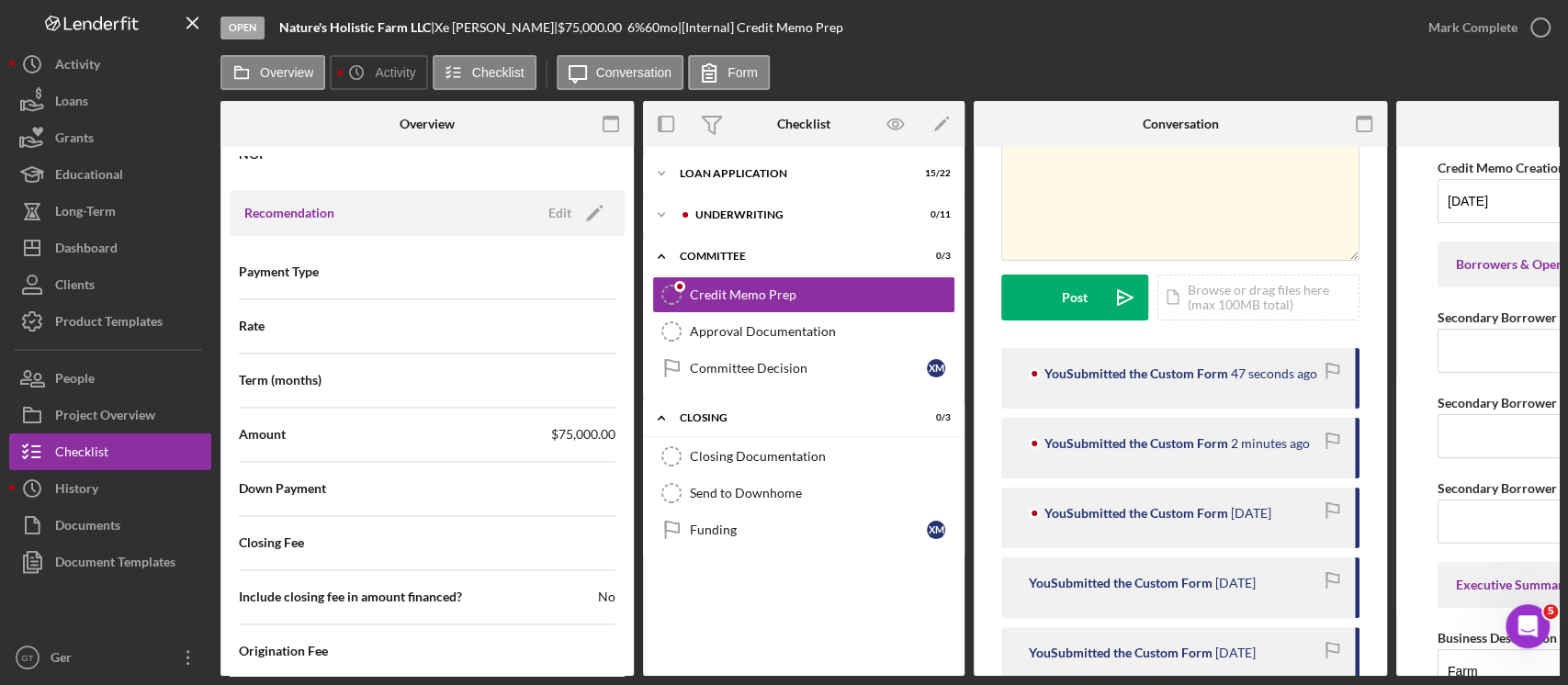
scroll to position [1592, 0]
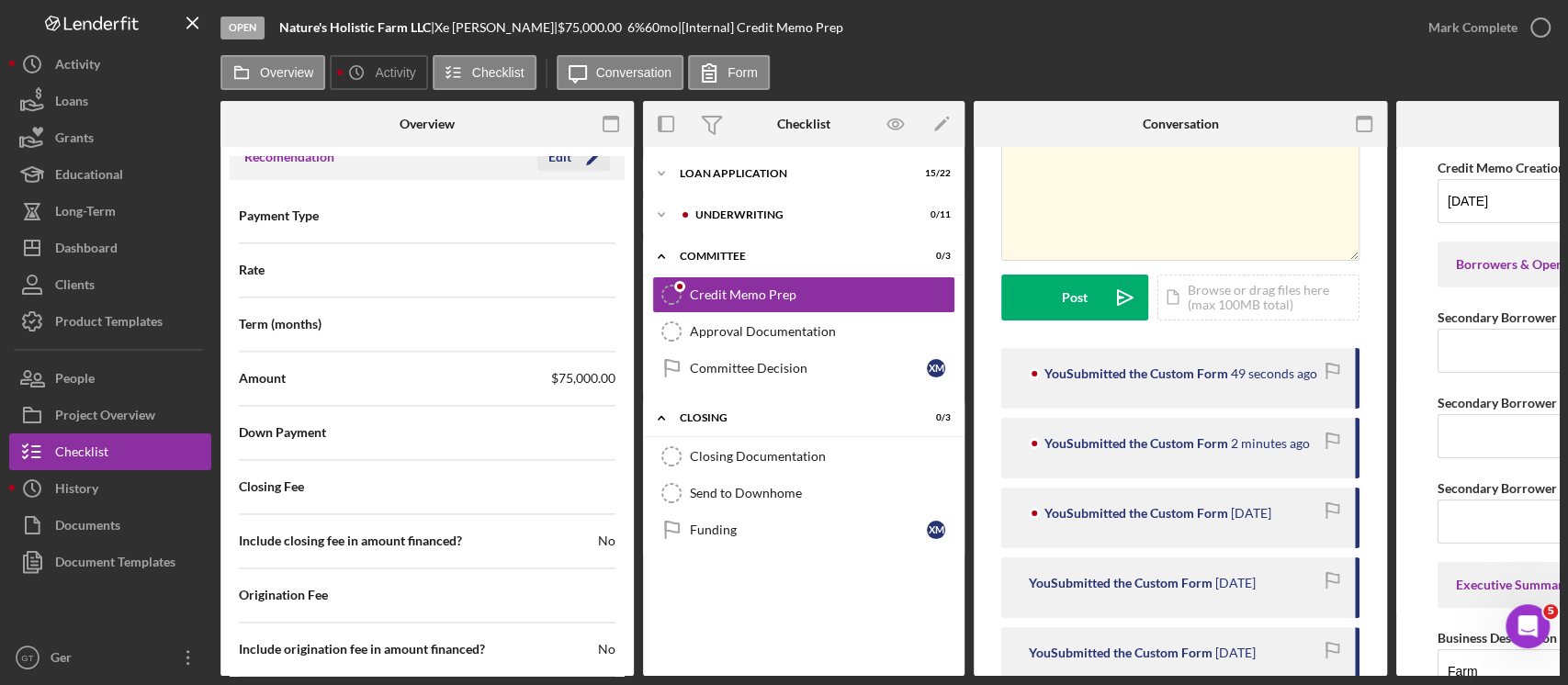
click at [590, 162] on icon "Icon/Edit" at bounding box center [594, 157] width 46 height 46
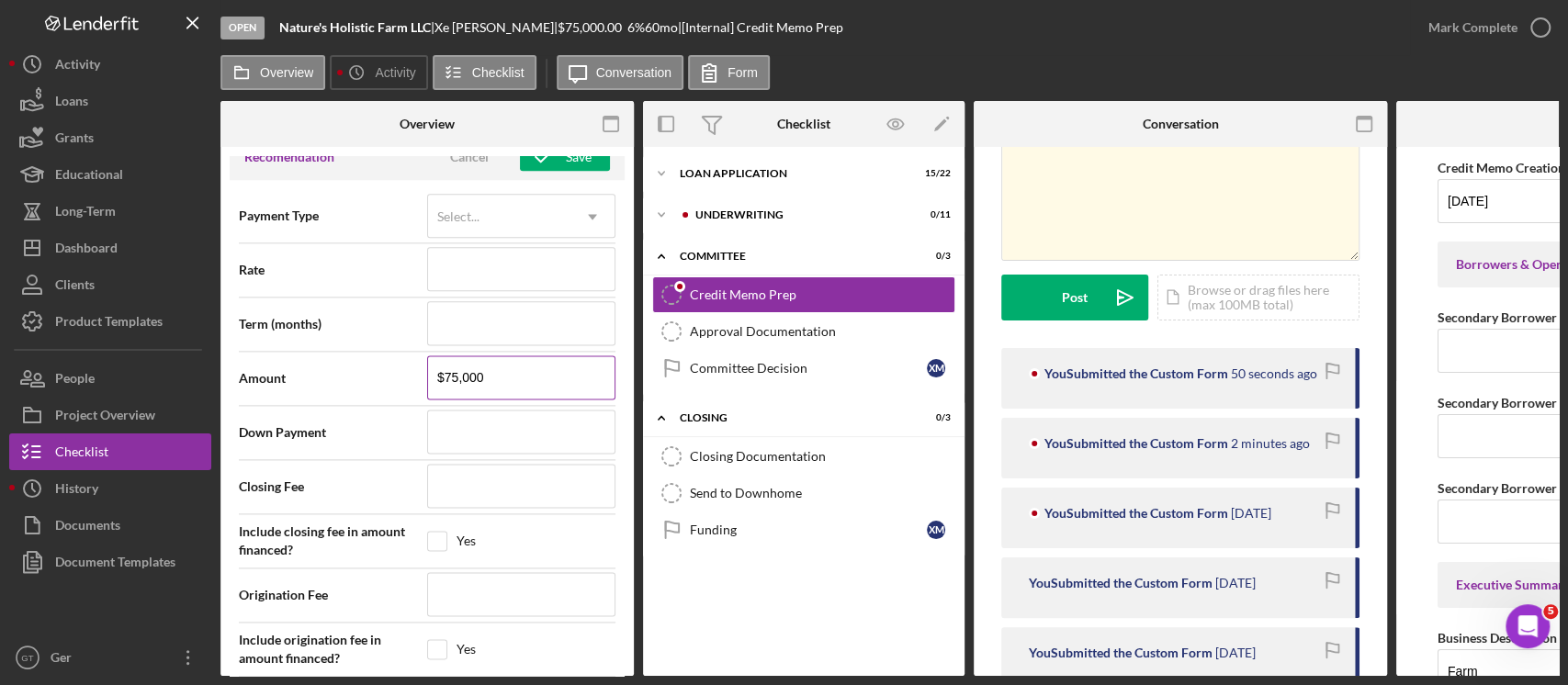
click at [530, 359] on input "$75,000" at bounding box center [521, 377] width 188 height 44
type input "$5"
type input "$50"
type input "$500"
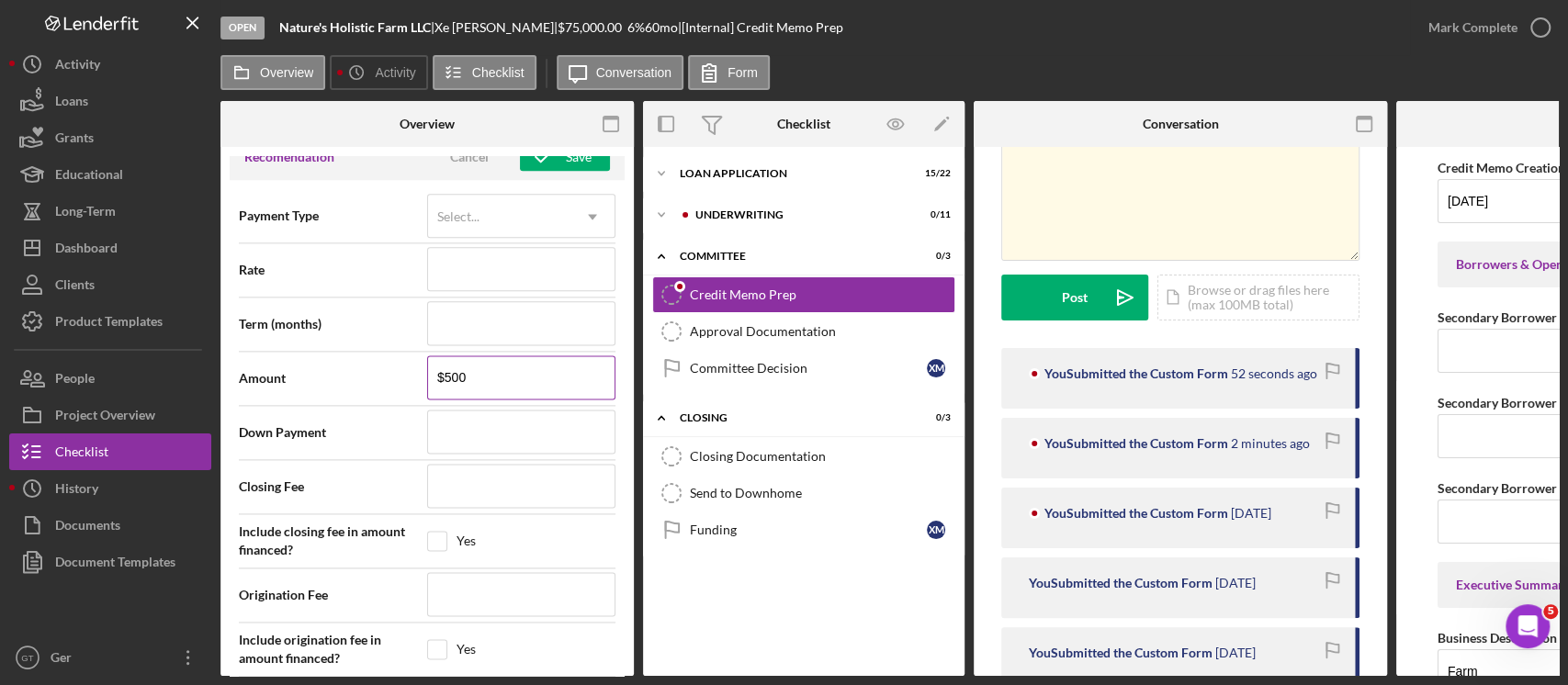
type input "$5,000"
type input "$50,000"
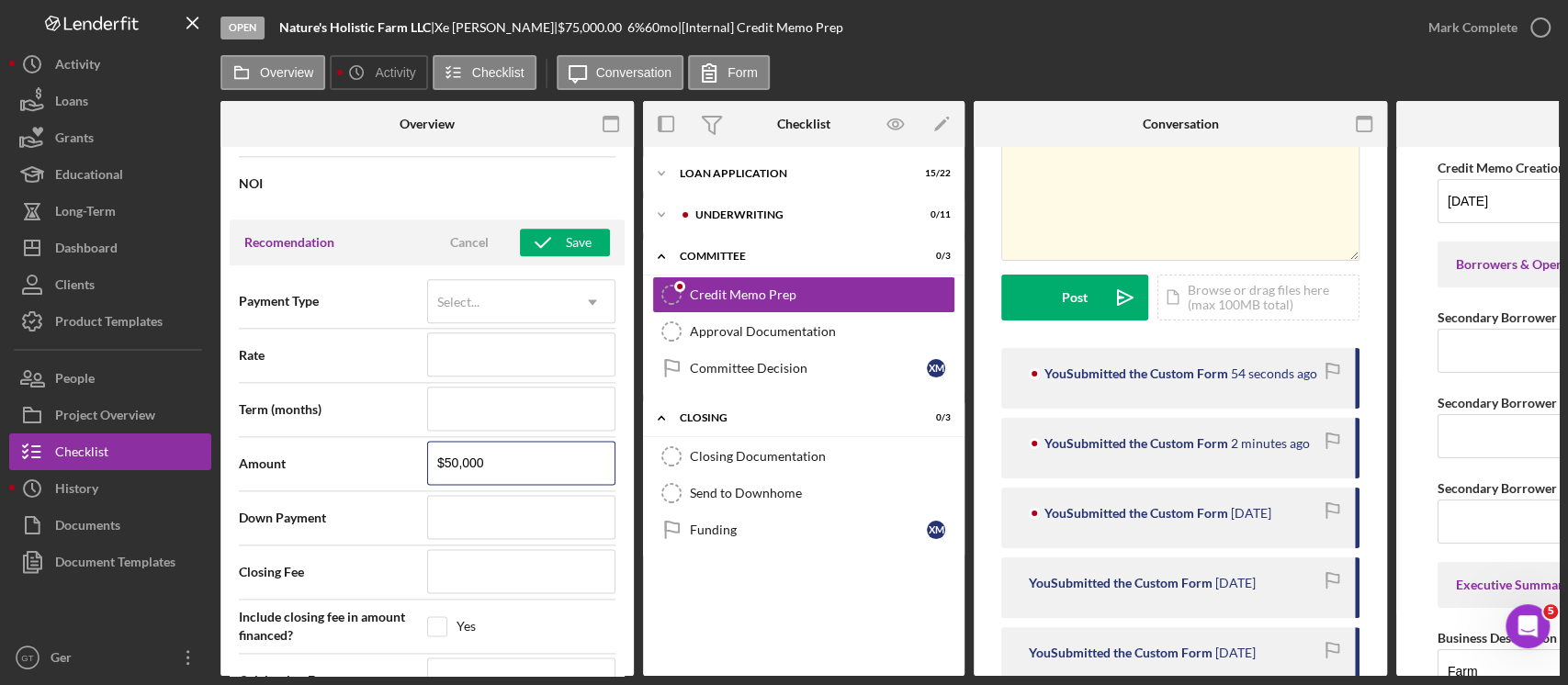
scroll to position [1470, 0]
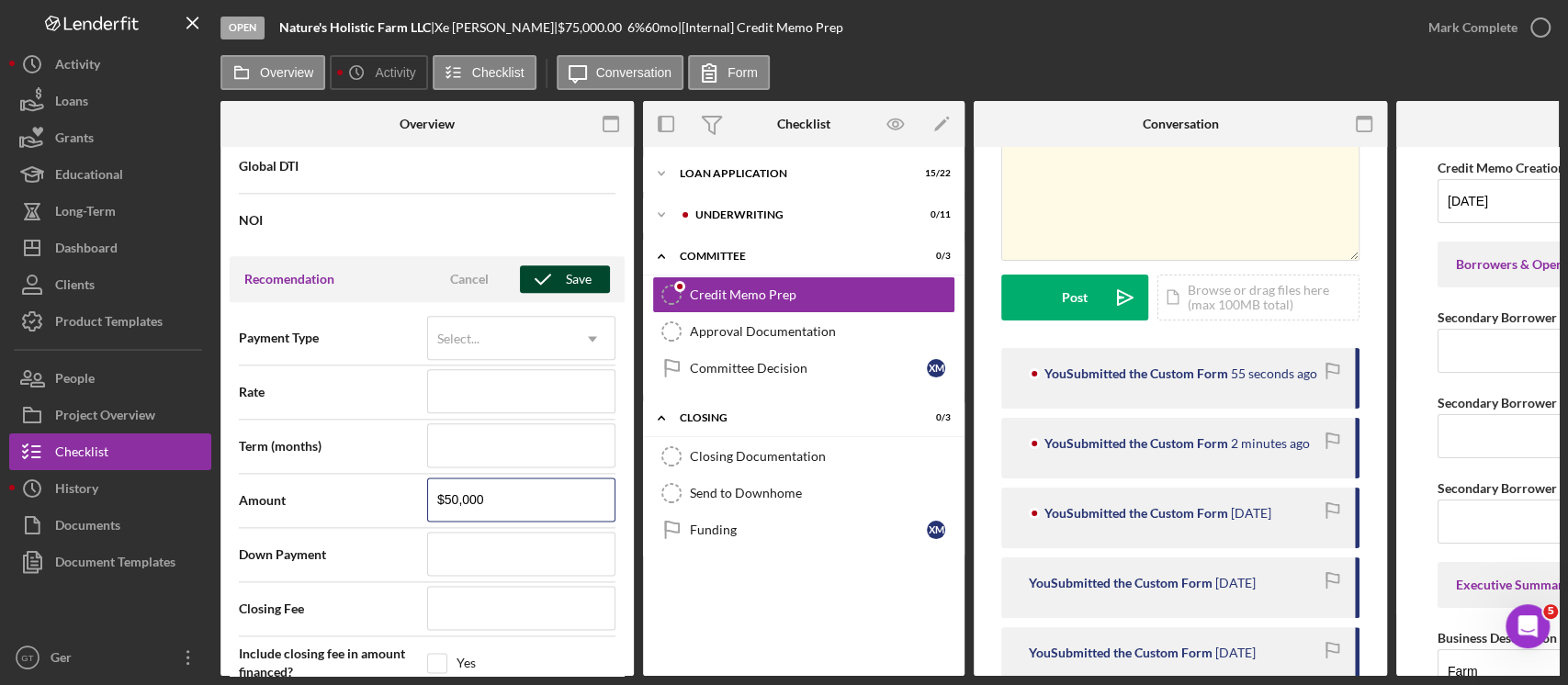
type input "$50,000"
click at [557, 268] on icon "button" at bounding box center [542, 279] width 46 height 46
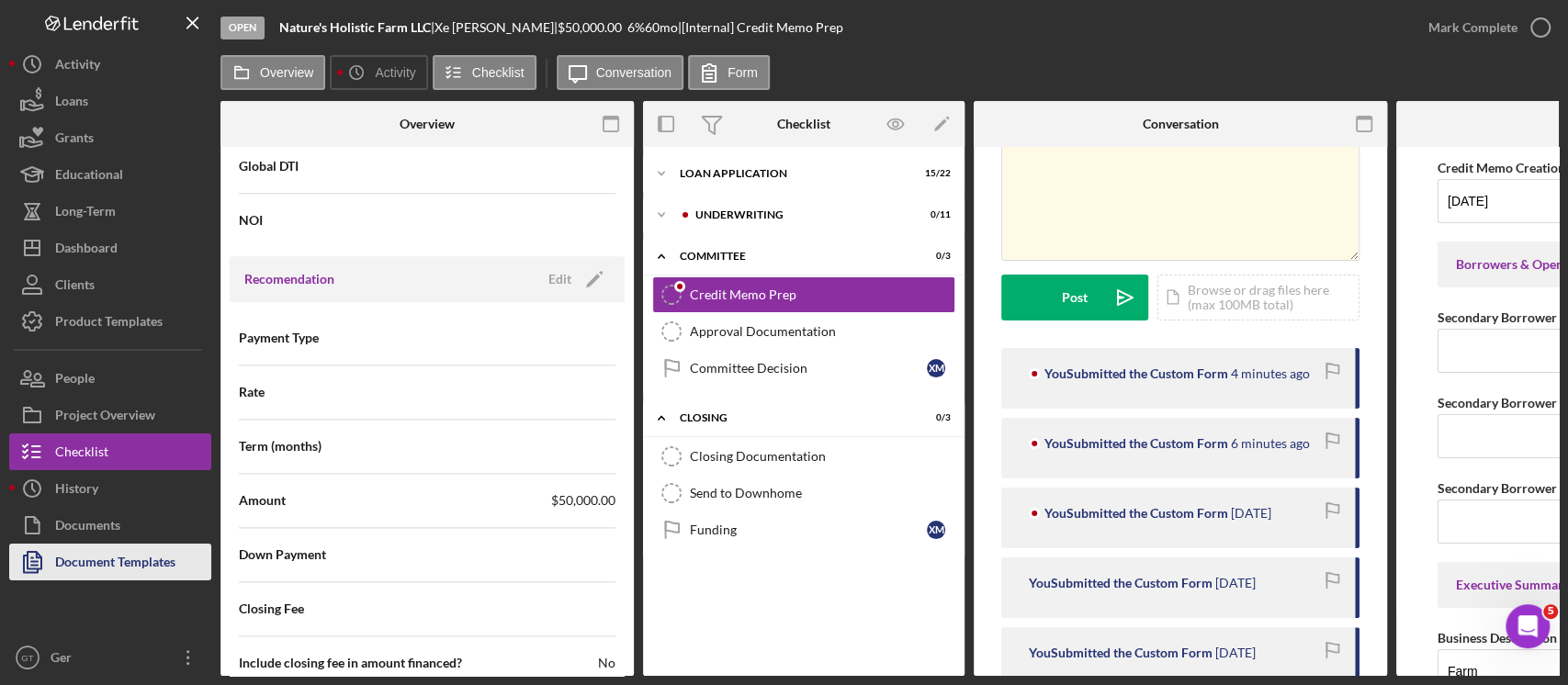
click at [113, 555] on div "Document Templates" at bounding box center [115, 565] width 120 height 41
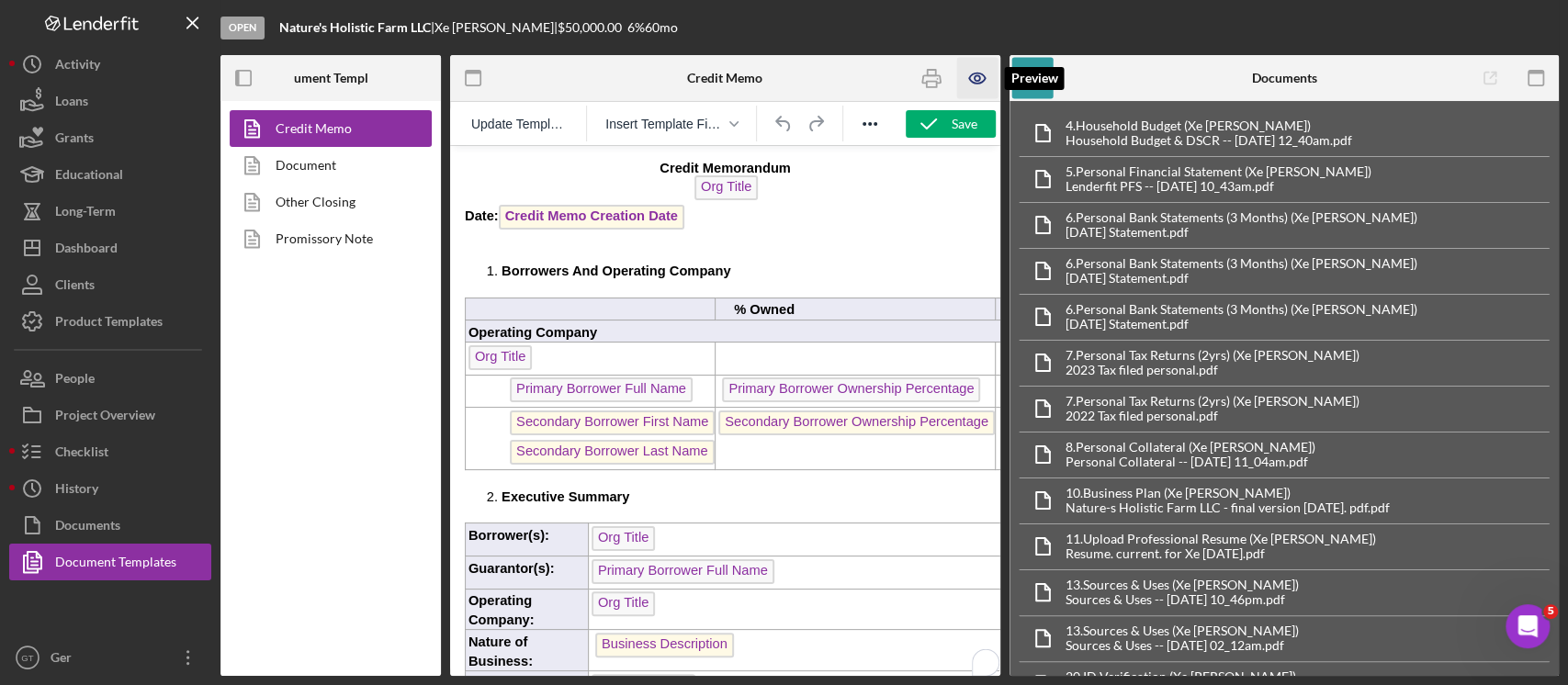
click at [986, 82] on icon "button" at bounding box center [977, 78] width 41 height 41
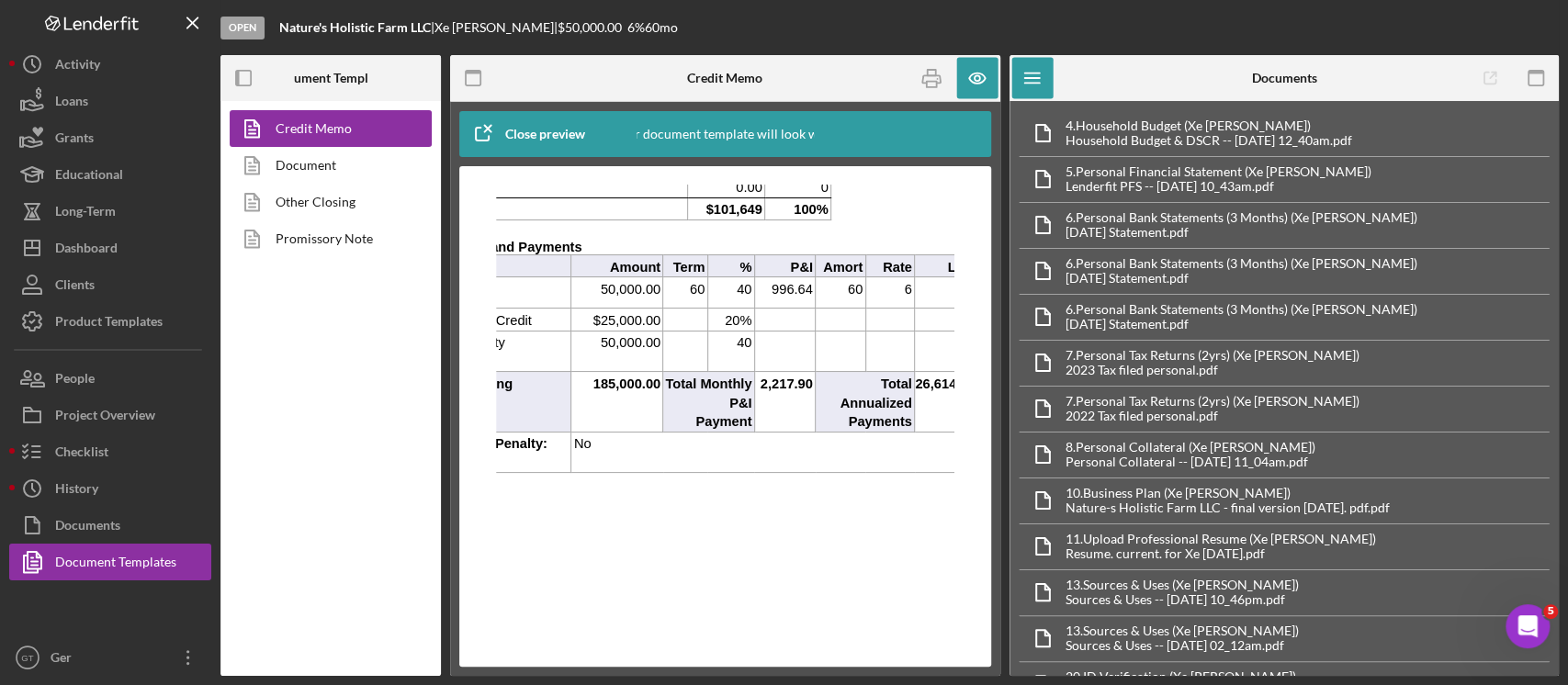
scroll to position [1102, 113]
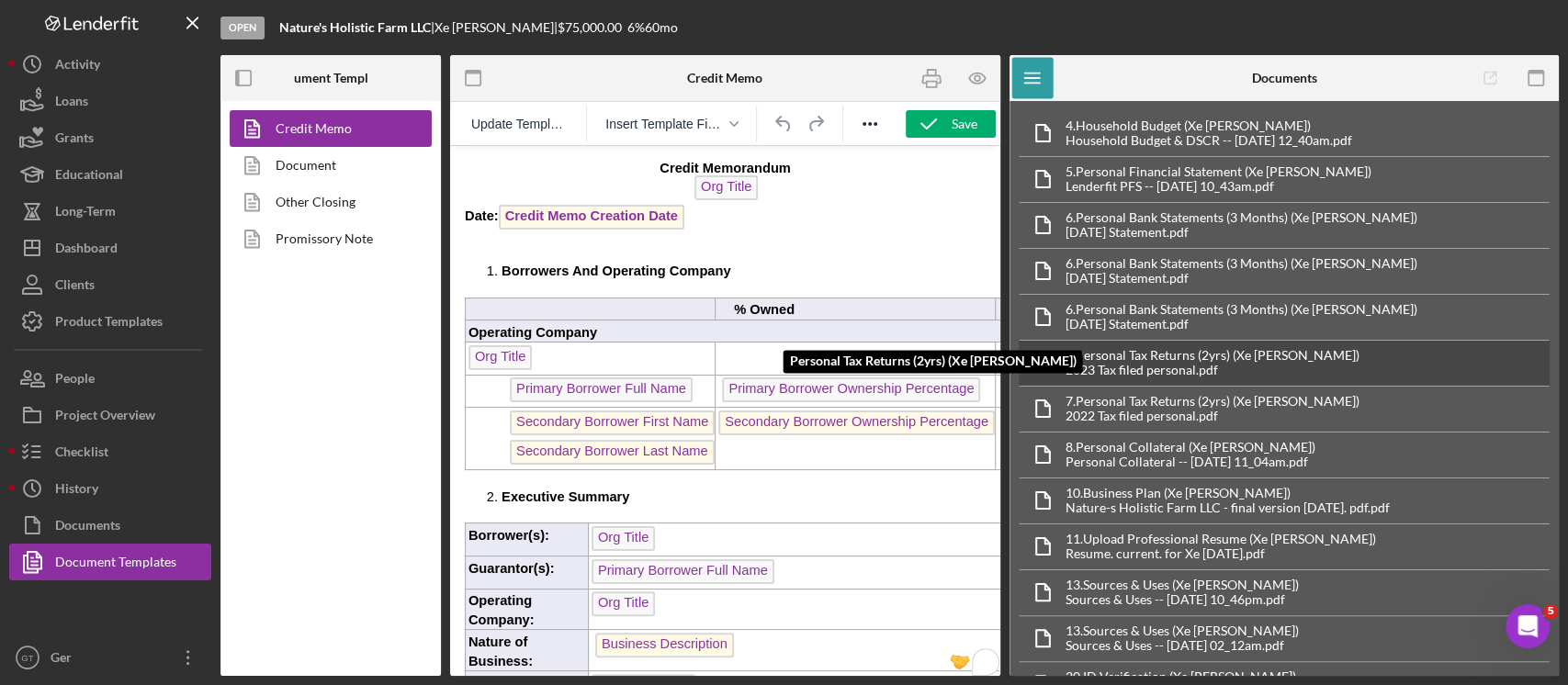
click at [1304, 354] on div "Personal Tax Returns (2yrs) (Xe Moua) 7. Personal Tax Returns (2yrs) (Xe Moua) …" at bounding box center [1285, 362] width 532 height 46
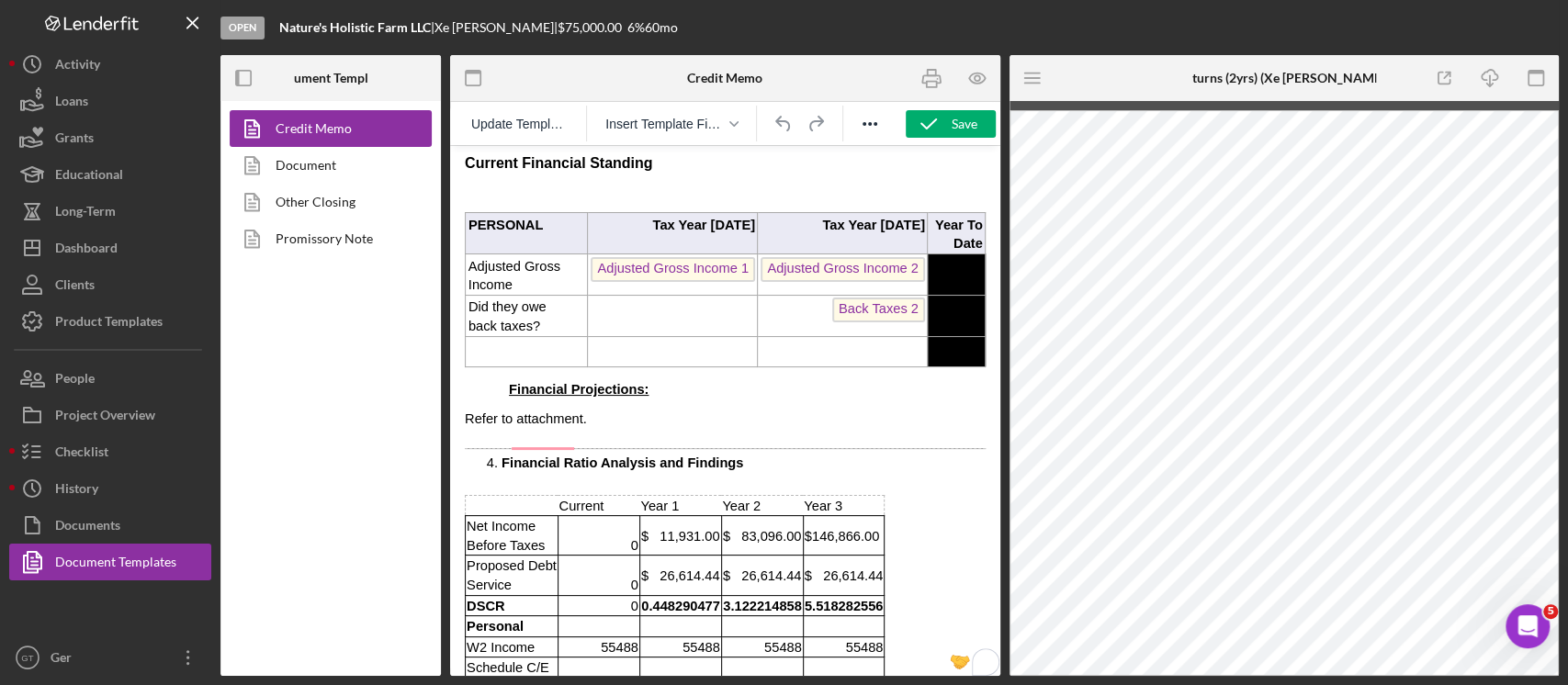
scroll to position [1470, 0]
click at [967, 81] on icon "button" at bounding box center [977, 78] width 41 height 41
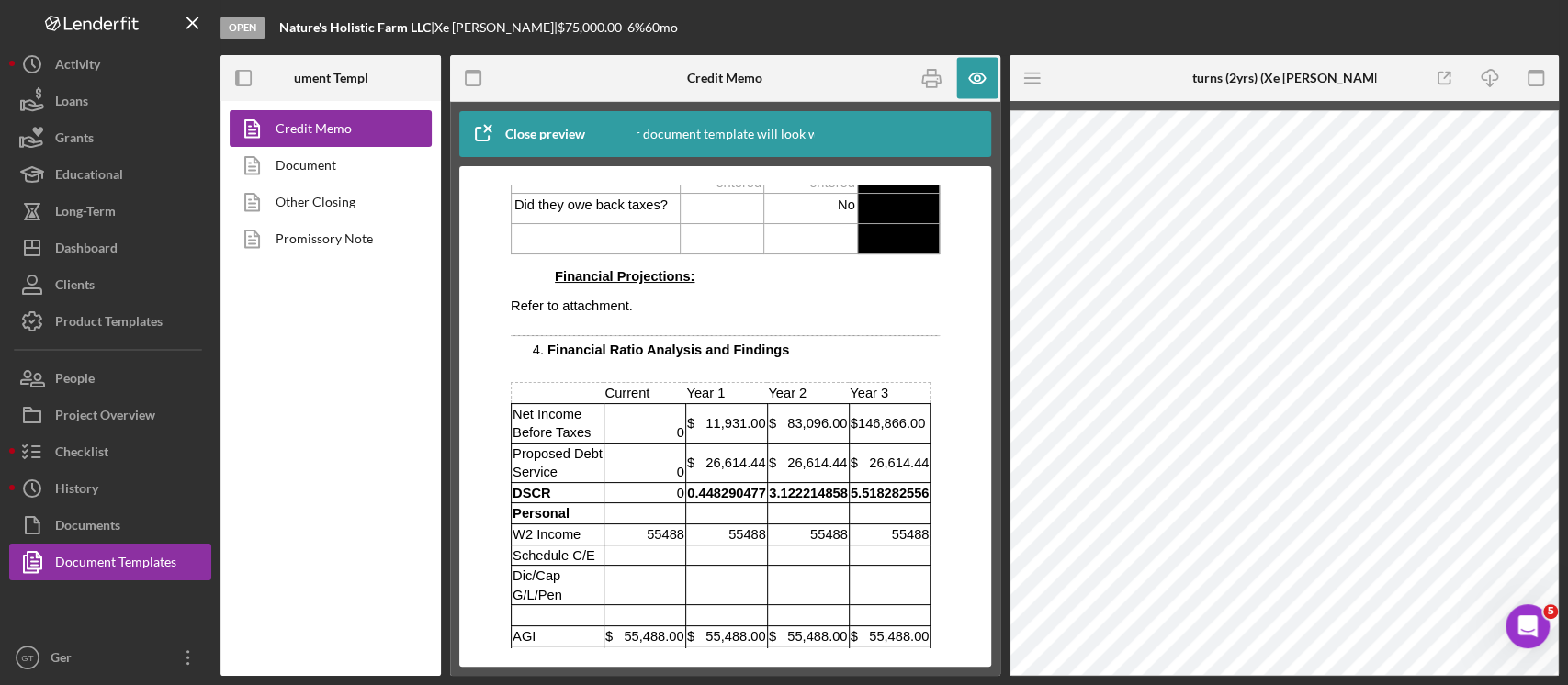
scroll to position [1592, 0]
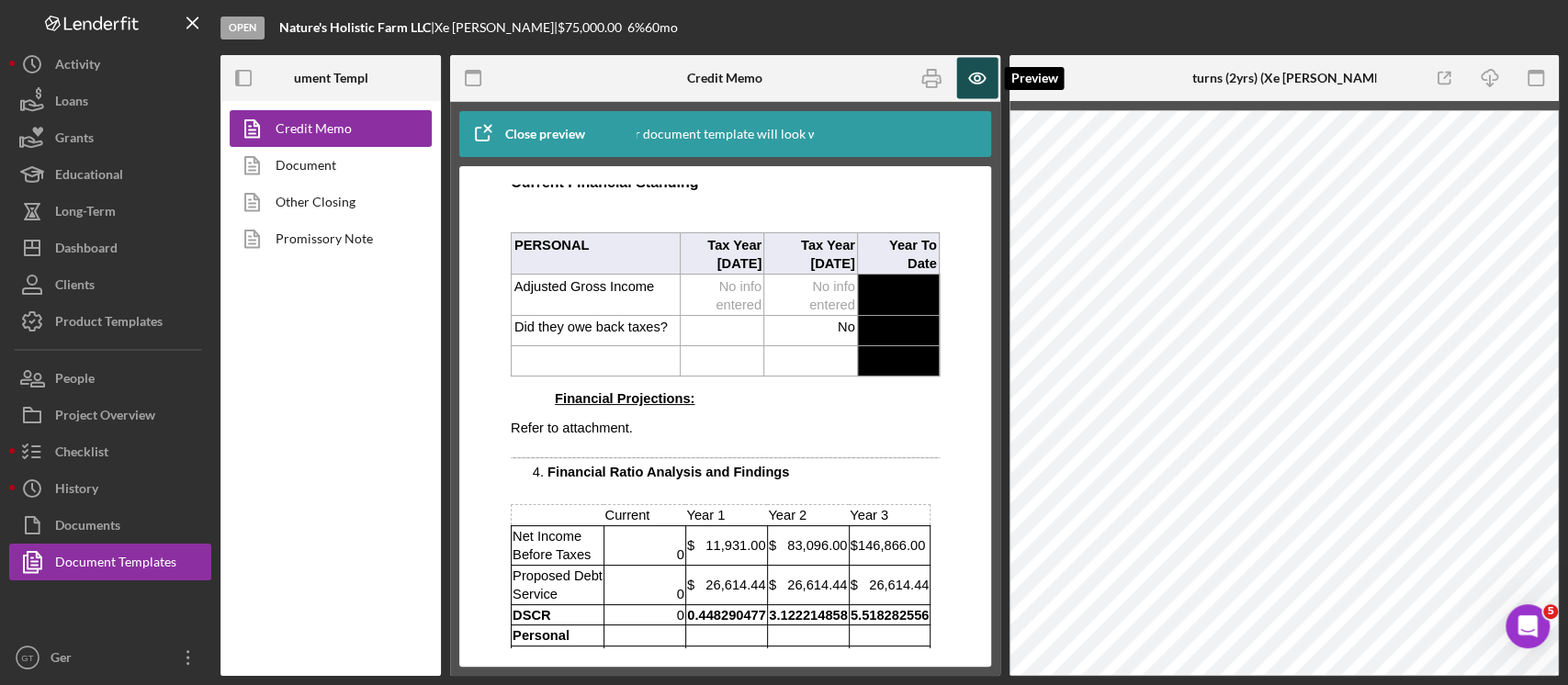
click at [967, 84] on icon "button" at bounding box center [977, 78] width 41 height 41
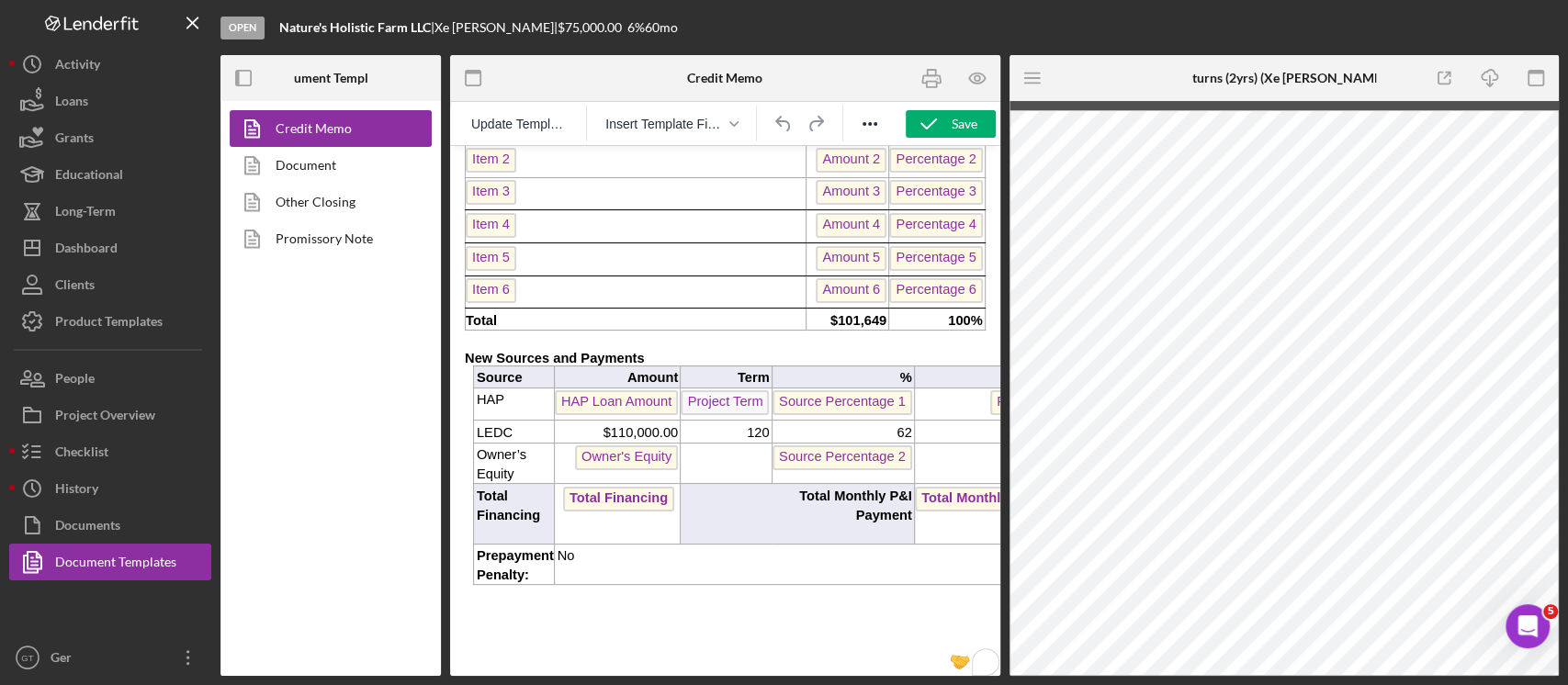
scroll to position [0, 0]
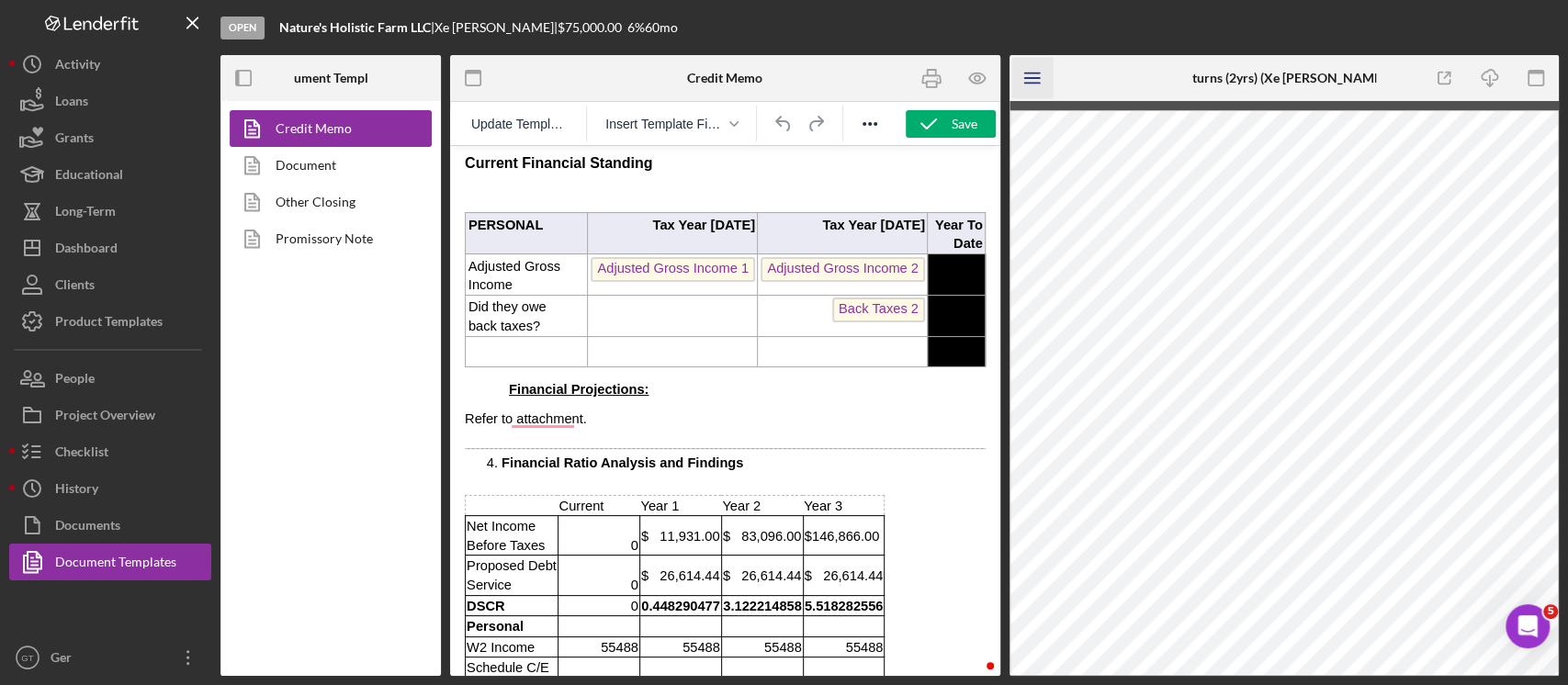
click at [1041, 88] on icon "Icon/Menu" at bounding box center [1033, 78] width 41 height 41
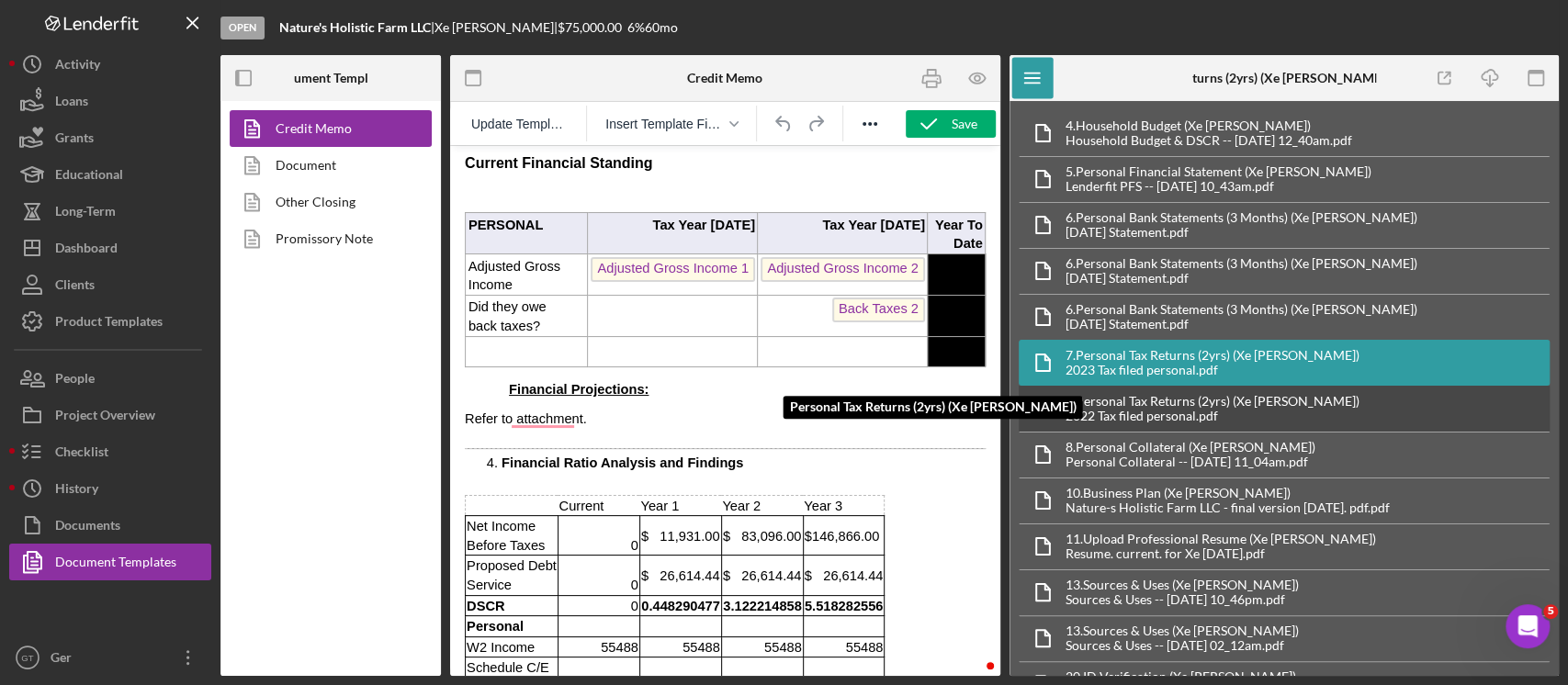
click at [1225, 411] on div "2022 Tax filed personal.pdf" at bounding box center [1213, 416] width 294 height 15
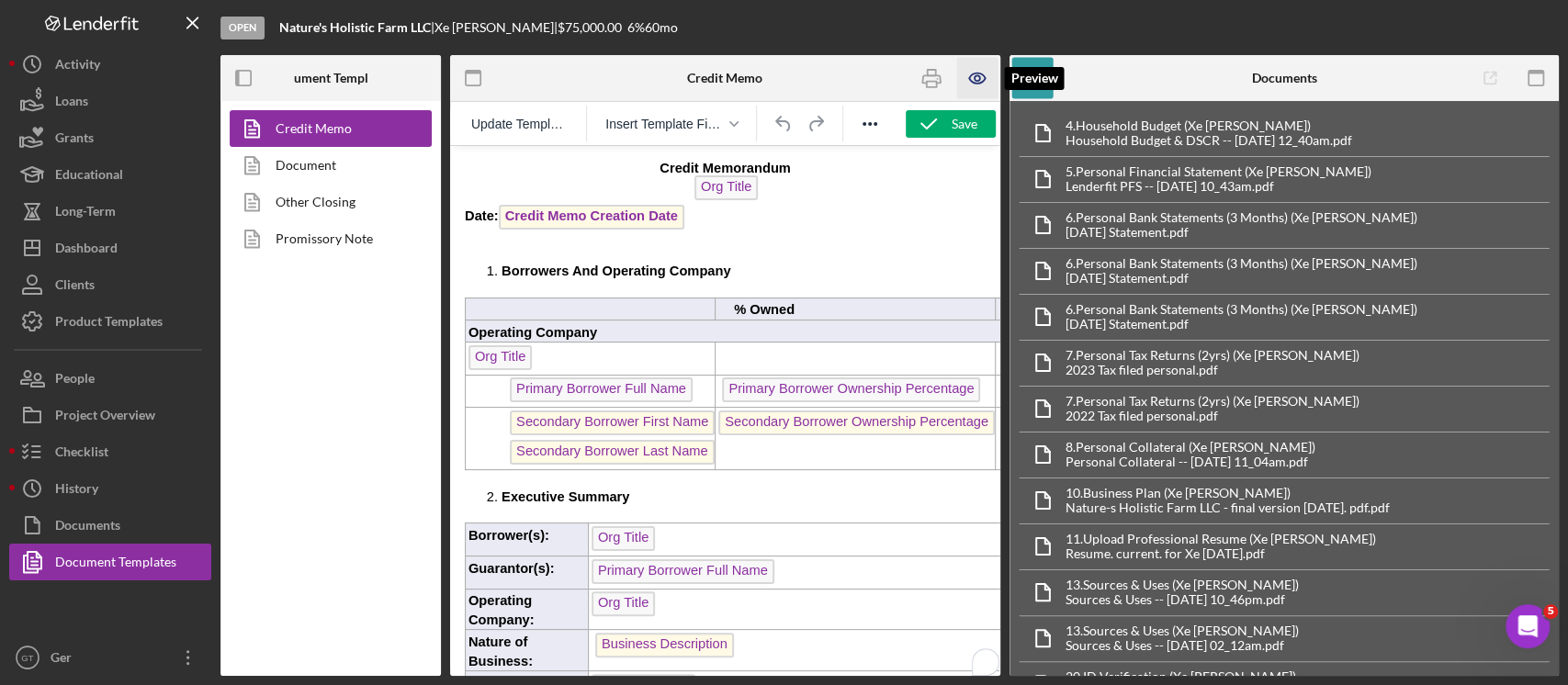
click at [983, 81] on icon "button" at bounding box center [977, 78] width 16 height 10
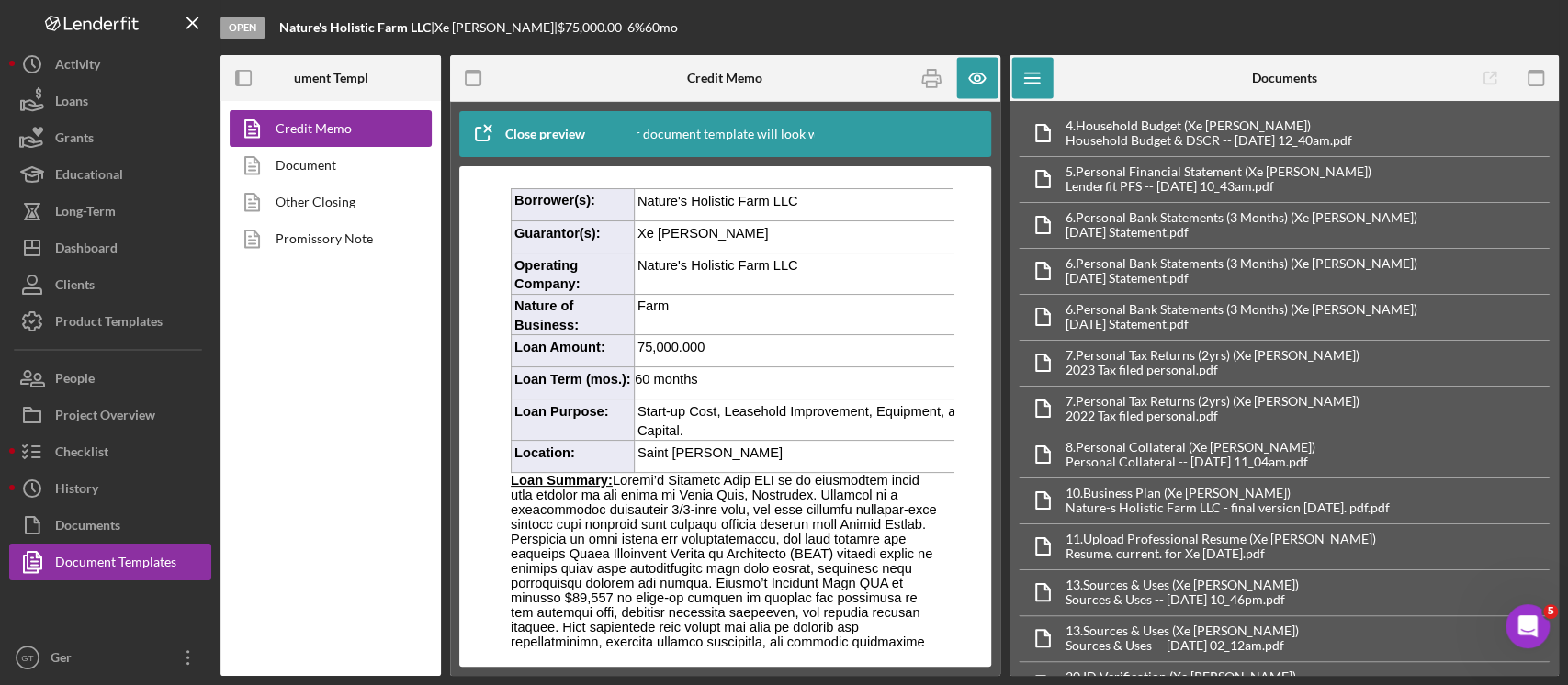
scroll to position [367, 0]
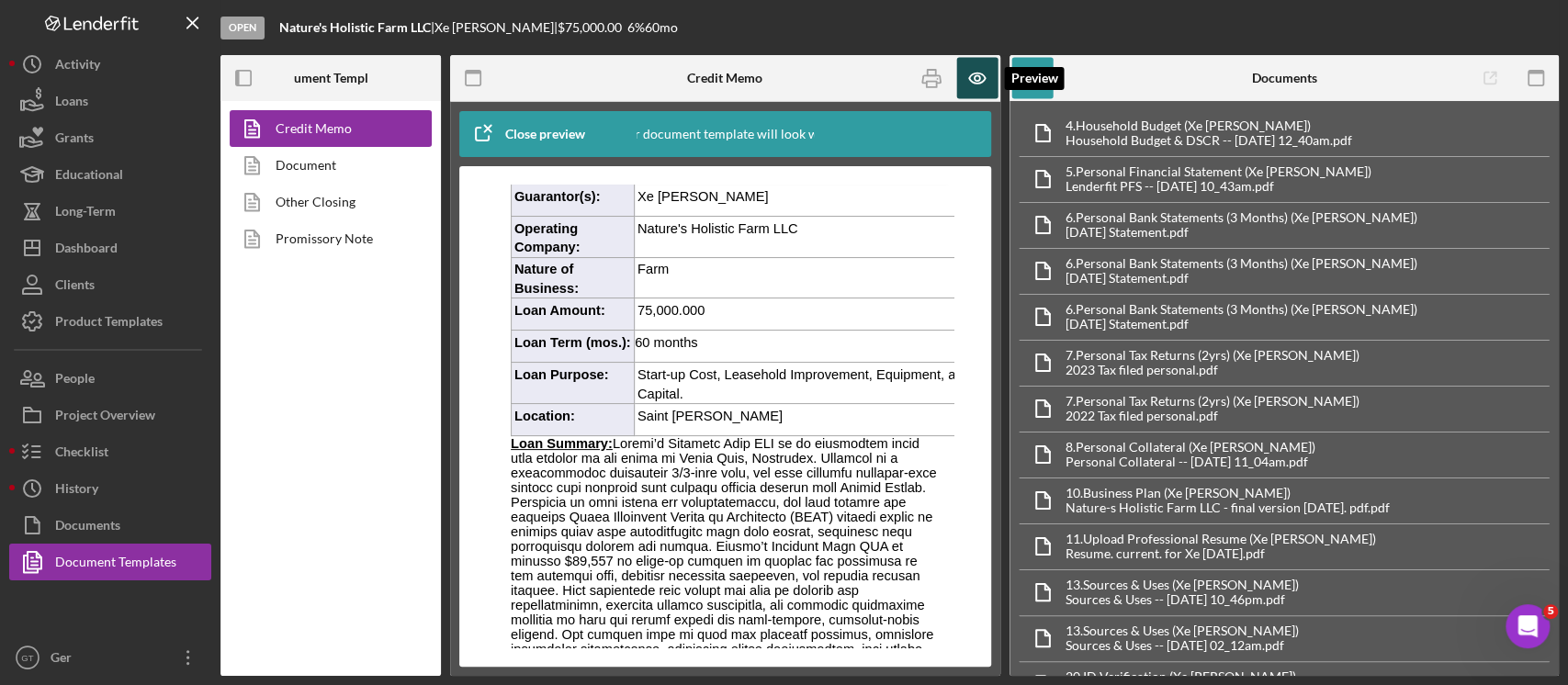
click at [970, 77] on icon "button" at bounding box center [977, 78] width 41 height 41
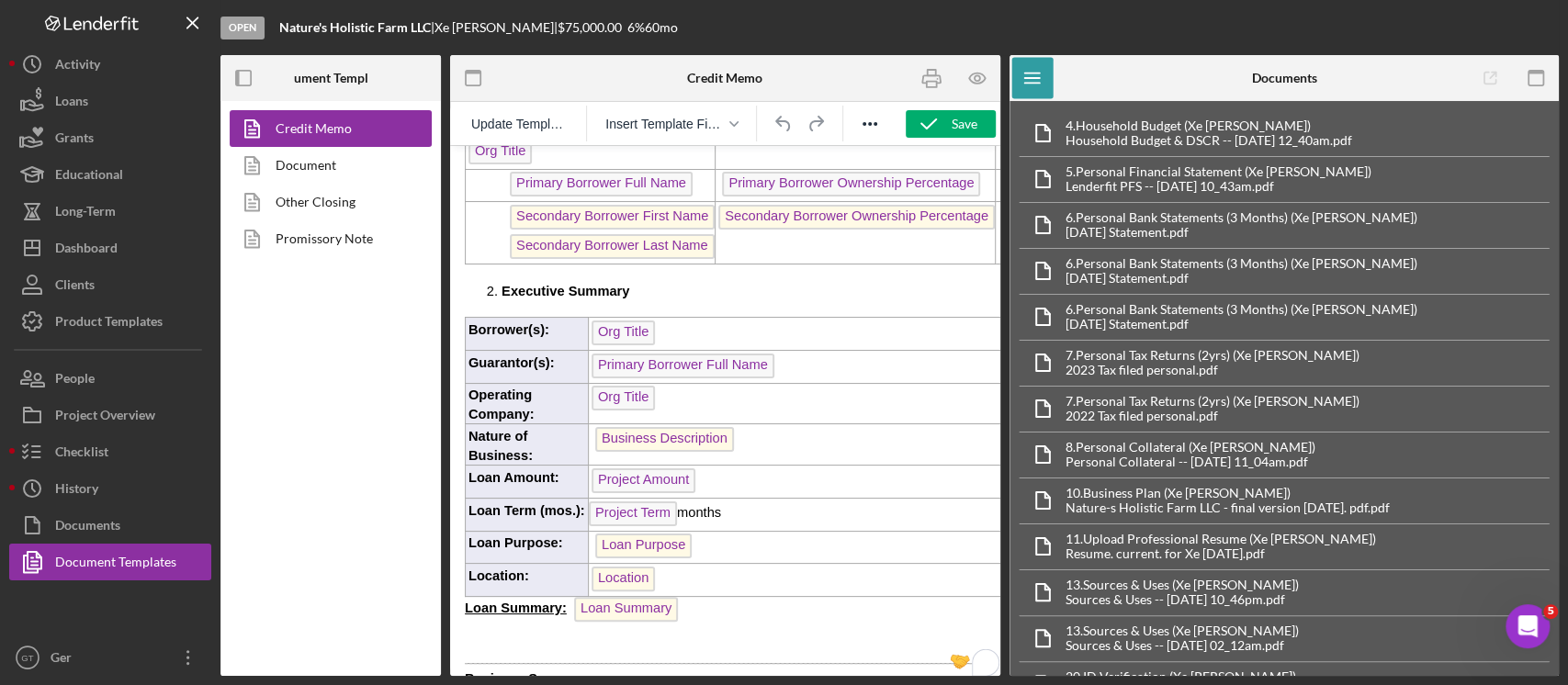
scroll to position [245, 0]
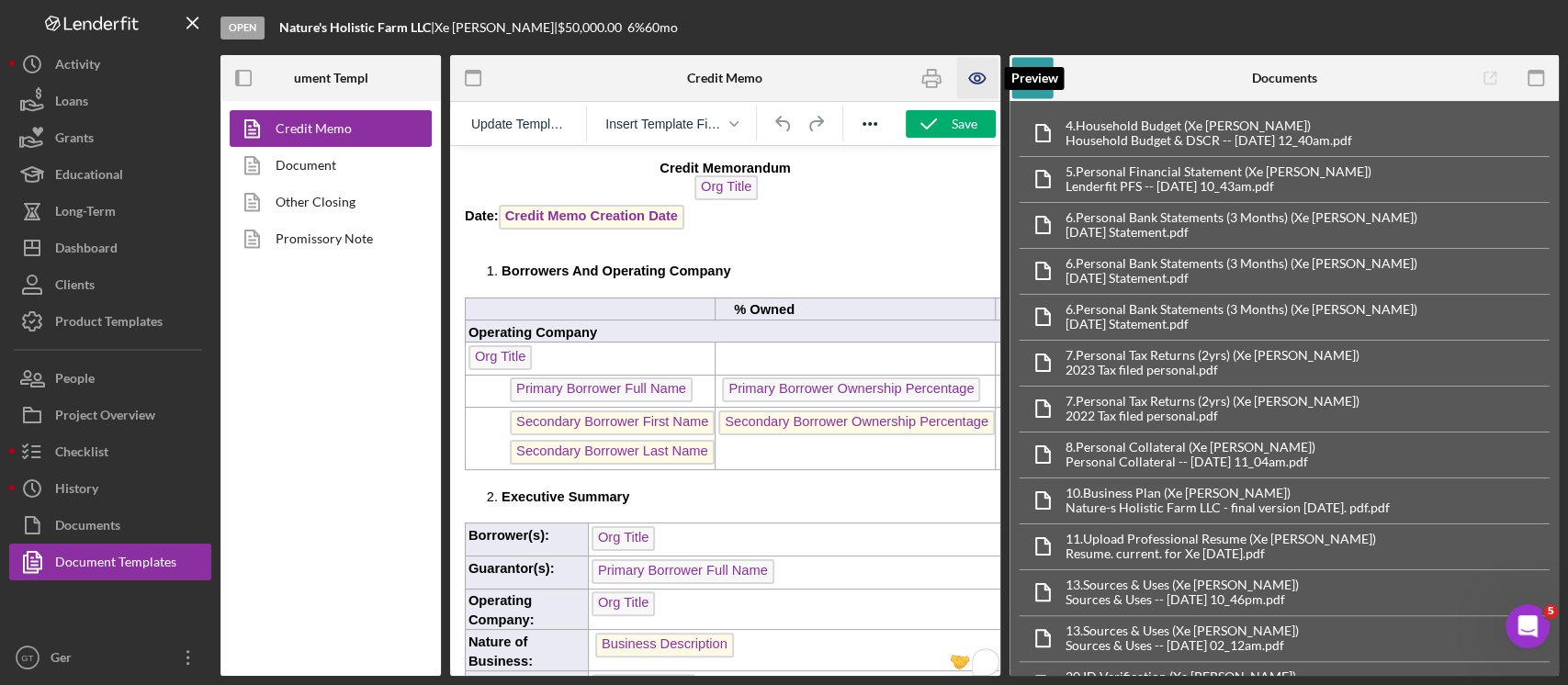
click at [971, 79] on icon "button" at bounding box center [977, 78] width 41 height 41
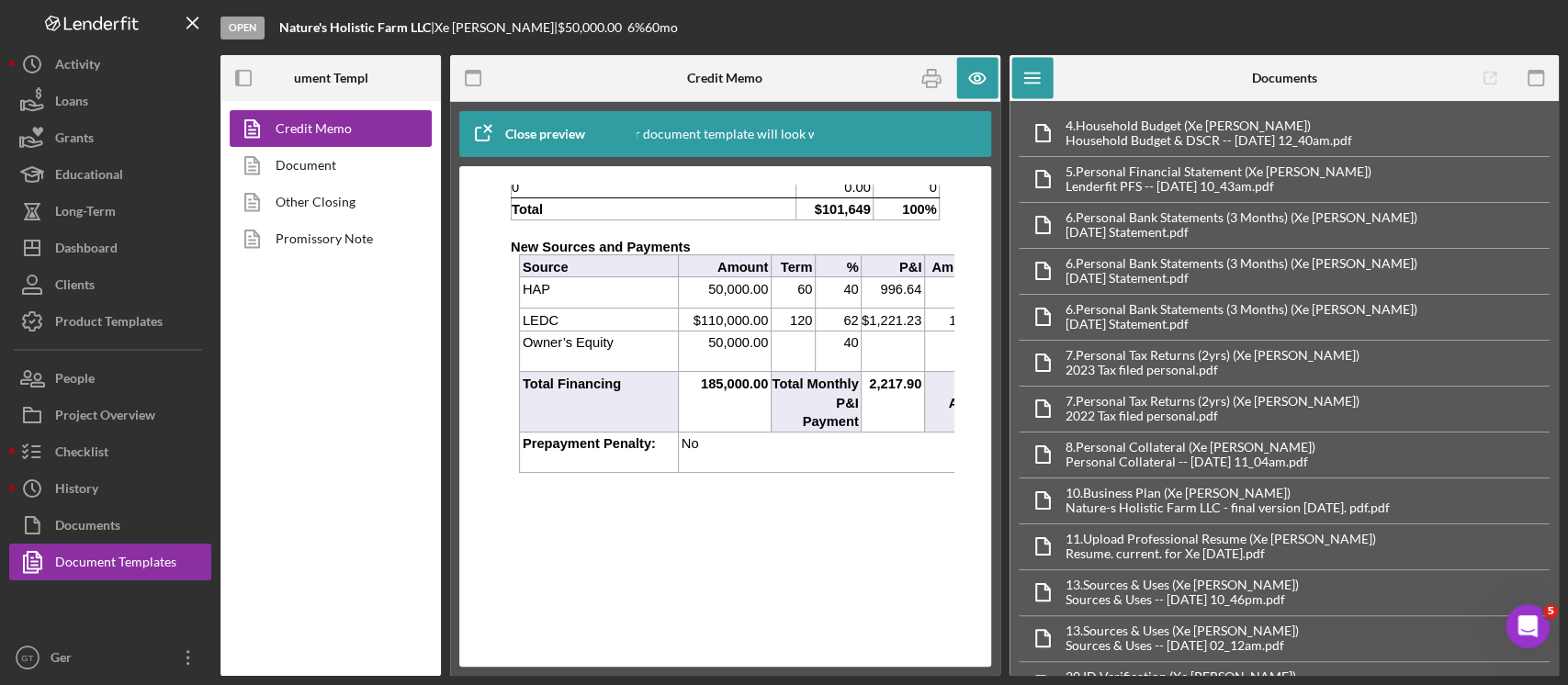
scroll to position [1102, 53]
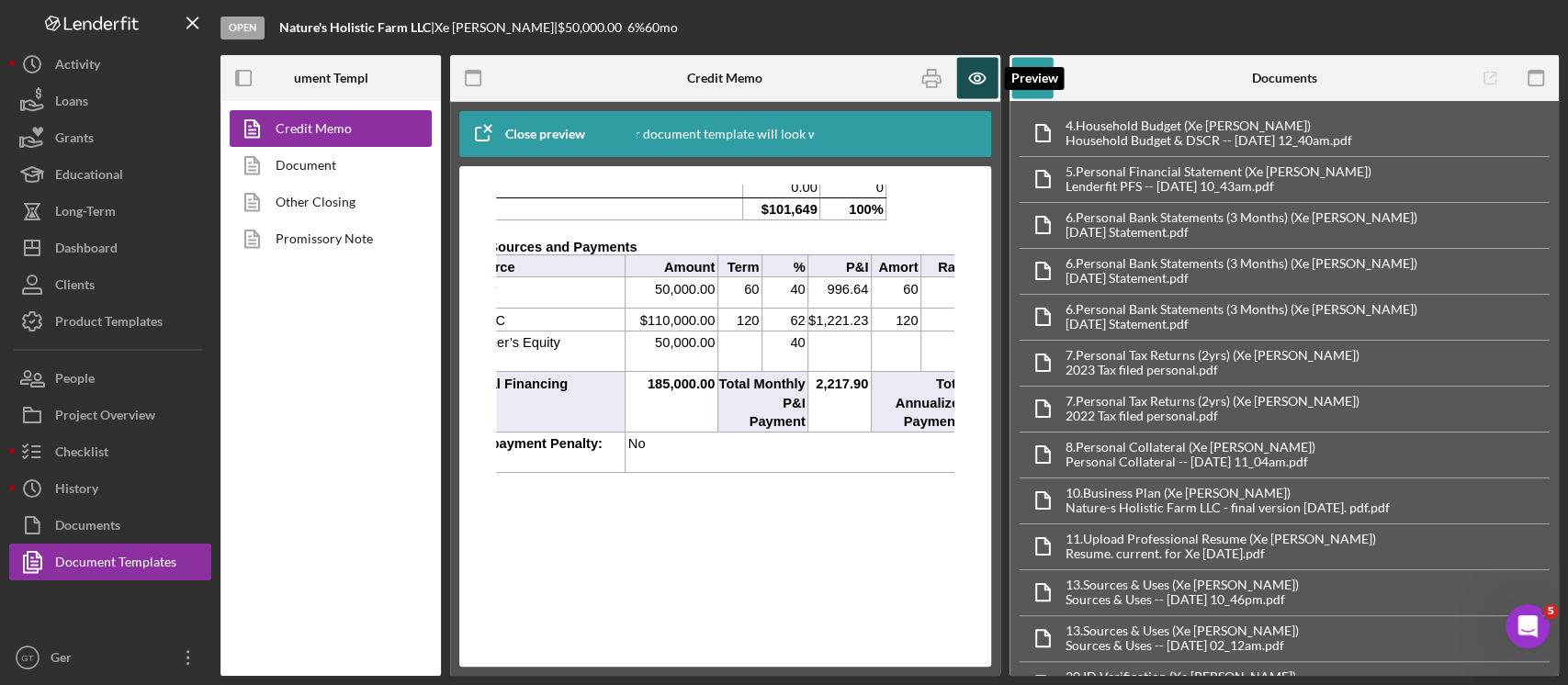
click at [971, 81] on icon "button" at bounding box center [977, 78] width 41 height 41
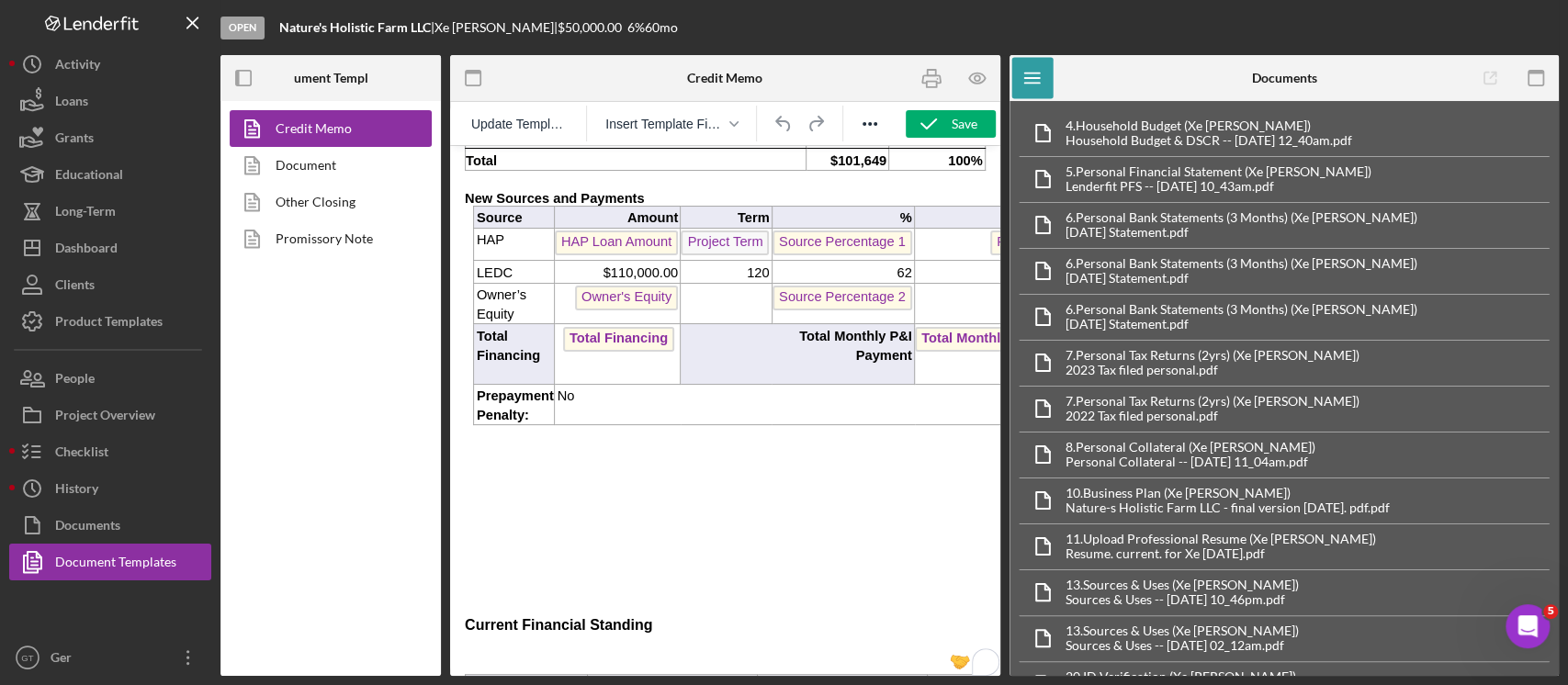
scroll to position [980, 0]
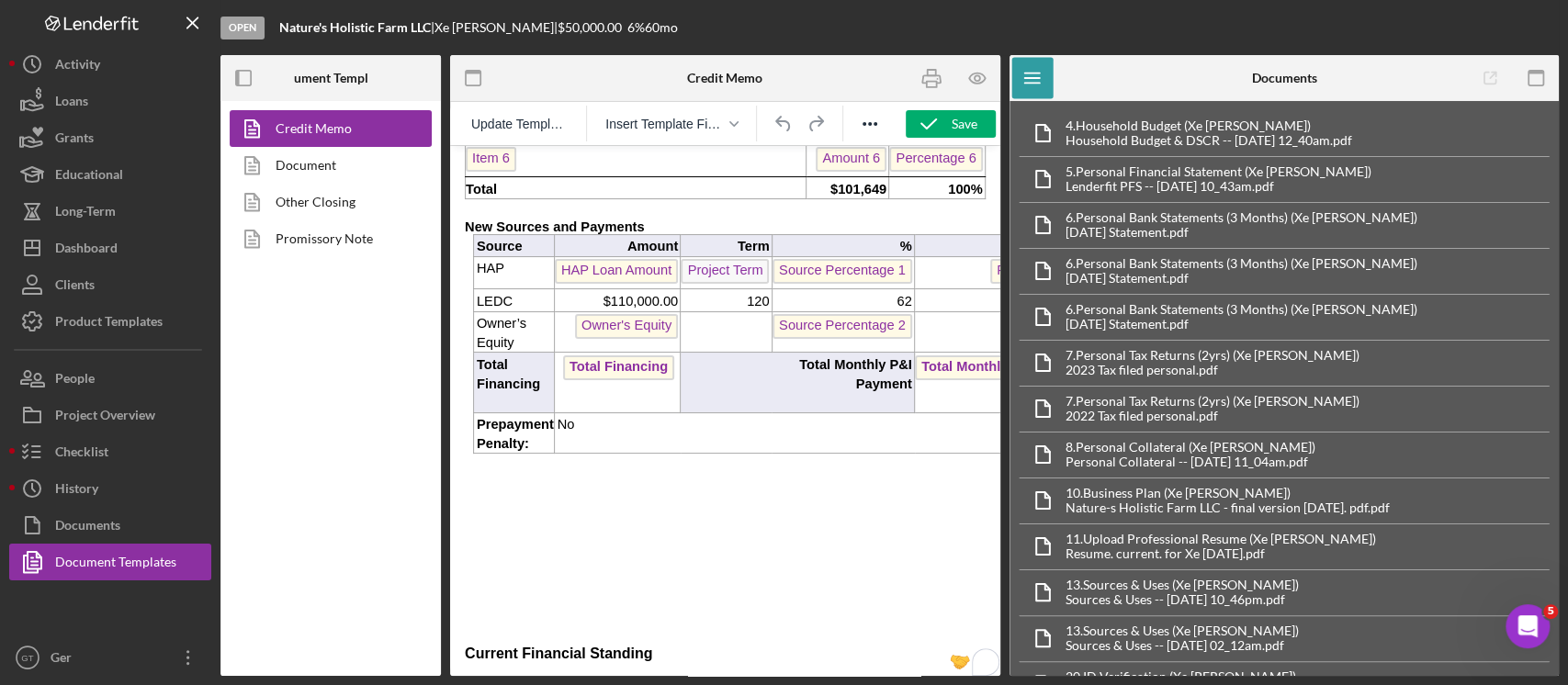
click at [600, 293] on p "$110,000.00" at bounding box center [617, 302] width 123 height 20
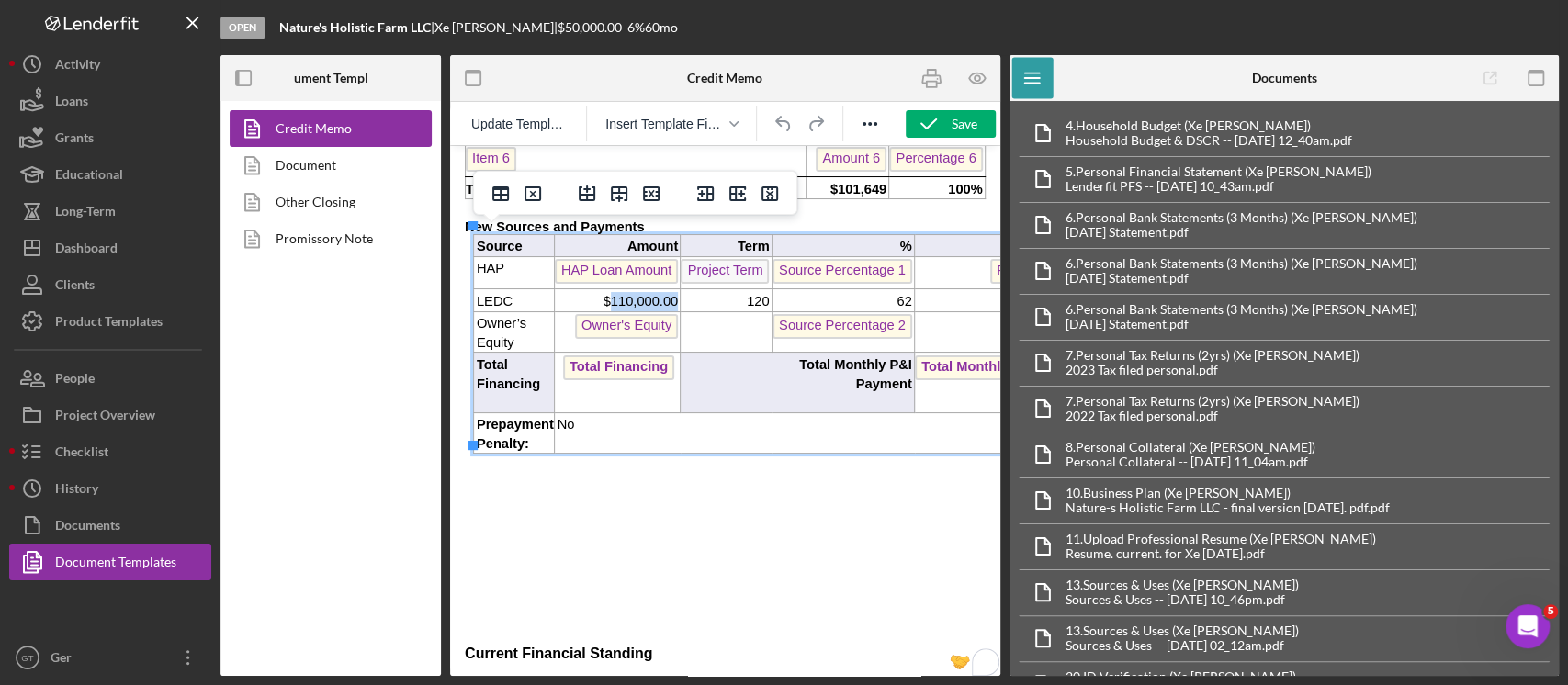
click at [601, 293] on p "$110,000.00" at bounding box center [617, 302] width 123 height 20
click at [602, 293] on p "$110,000.00" at bounding box center [617, 302] width 123 height 20
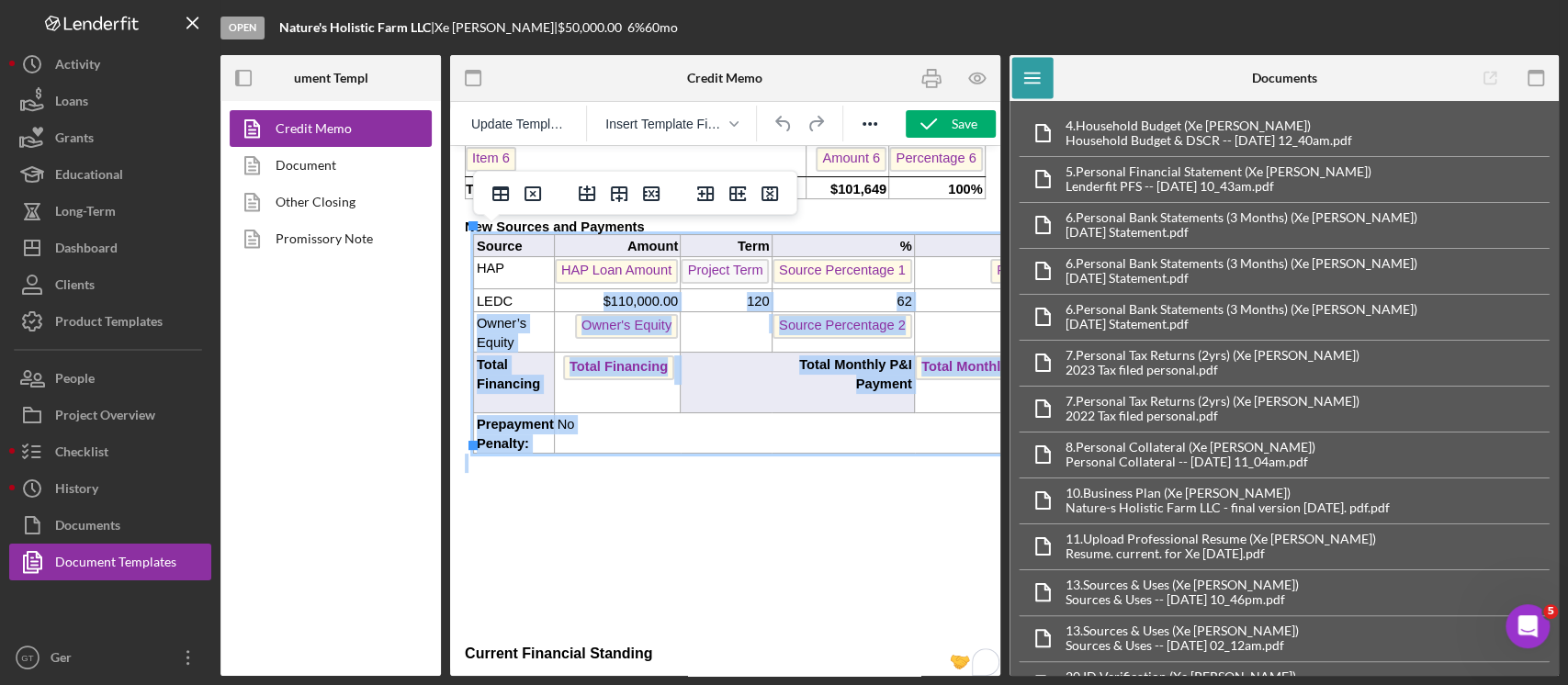
drag, startPoint x: 580, startPoint y: 293, endPoint x: 665, endPoint y: 297, distance: 85.1
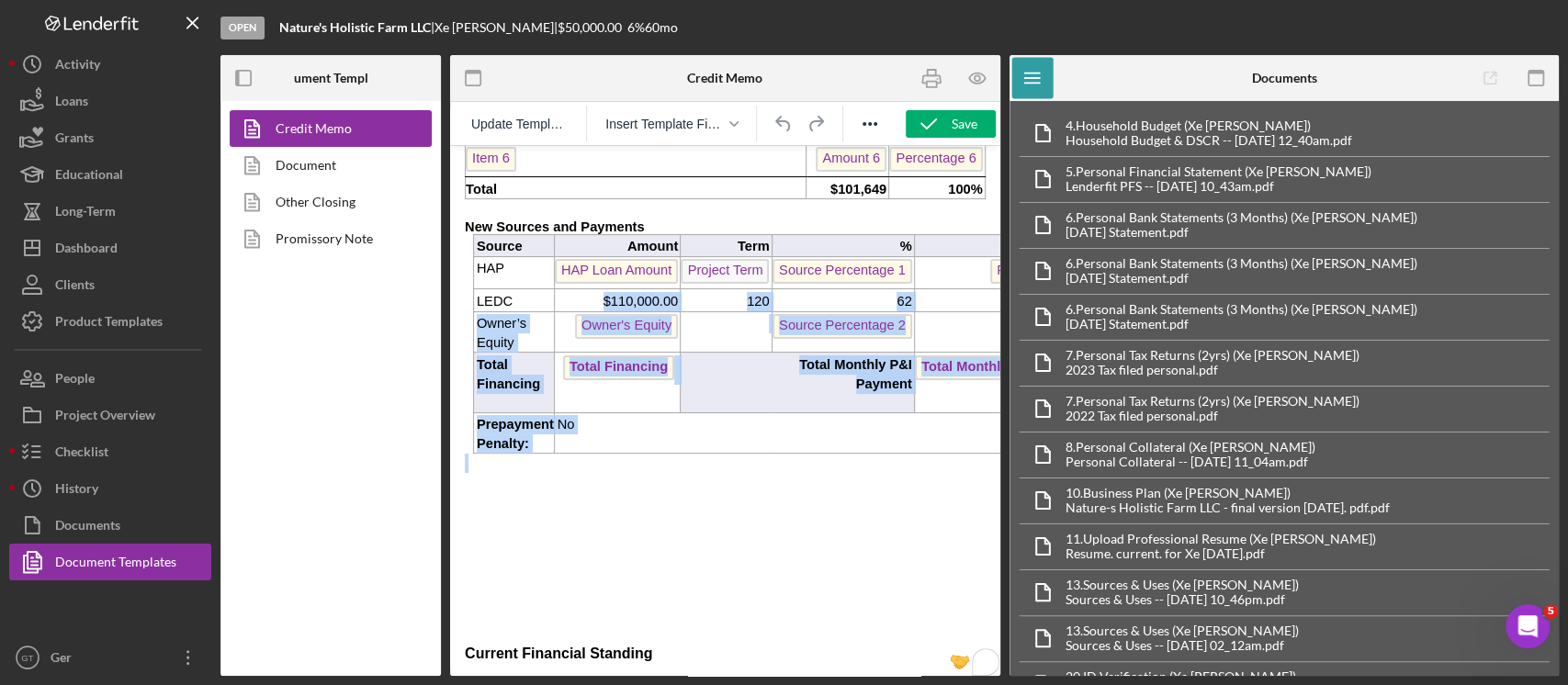
click at [637, 294] on p "$110,000.00" at bounding box center [617, 302] width 123 height 20
click at [632, 293] on p "$110,000.00" at bounding box center [617, 302] width 123 height 20
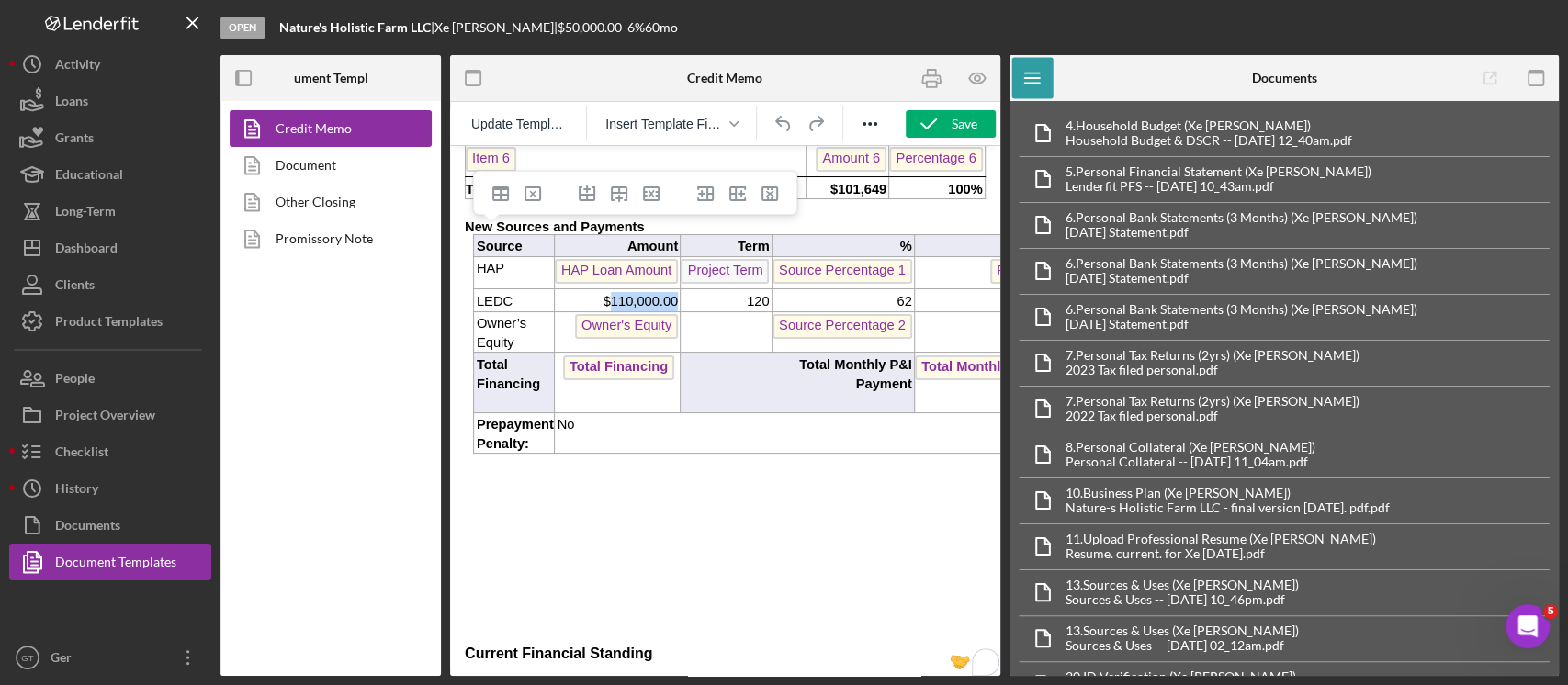
click at [632, 293] on p "$110,000.00" at bounding box center [617, 302] width 123 height 20
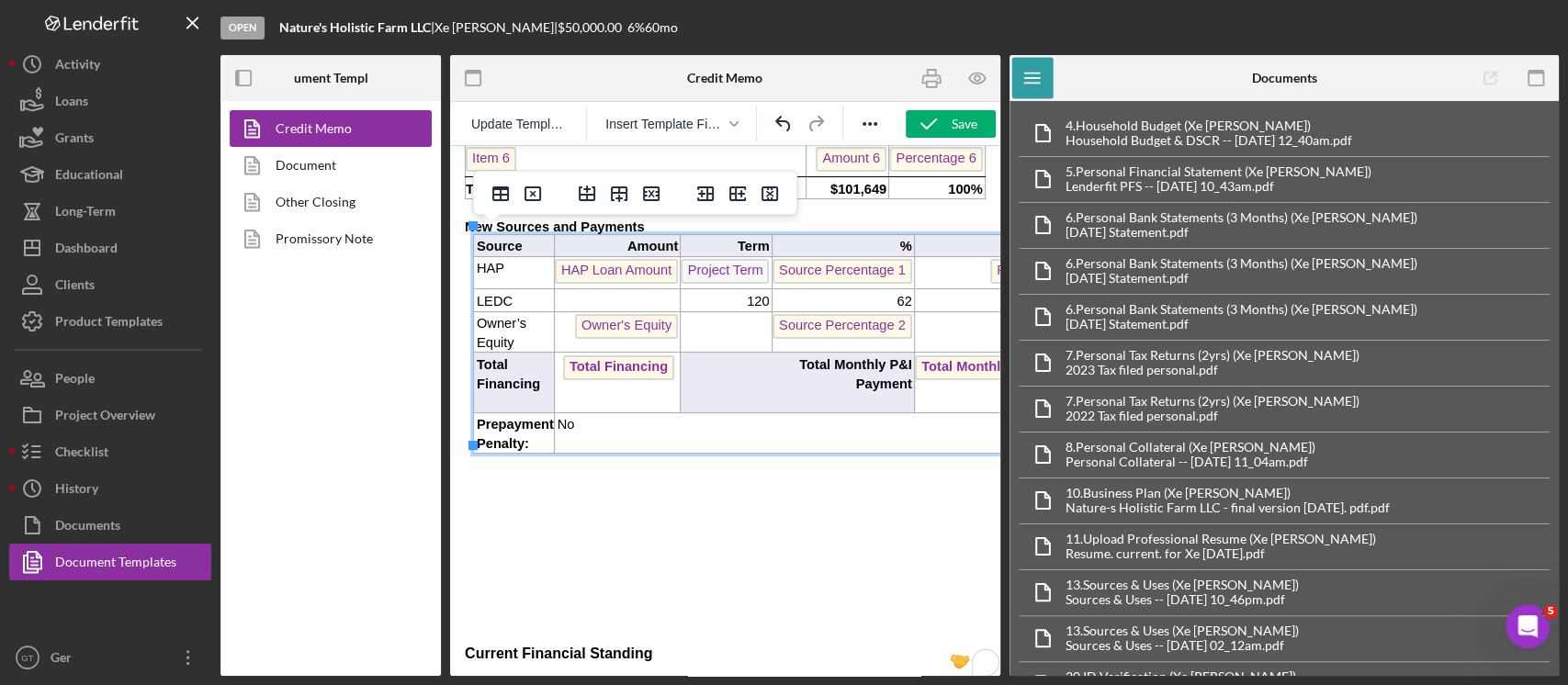
click at [742, 293] on p "120" at bounding box center [725, 302] width 88 height 20
click at [882, 293] on p "62" at bounding box center [842, 302] width 140 height 20
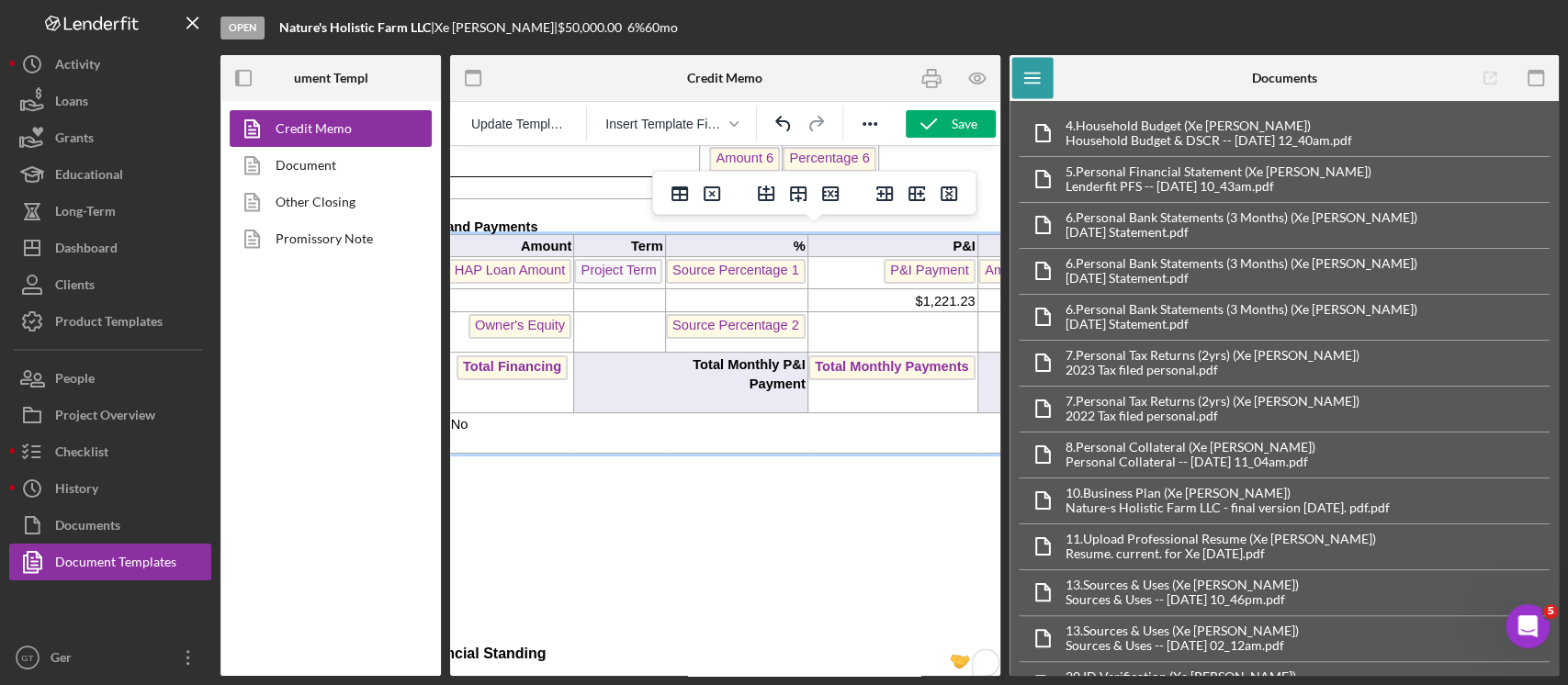
scroll to position [980, 123]
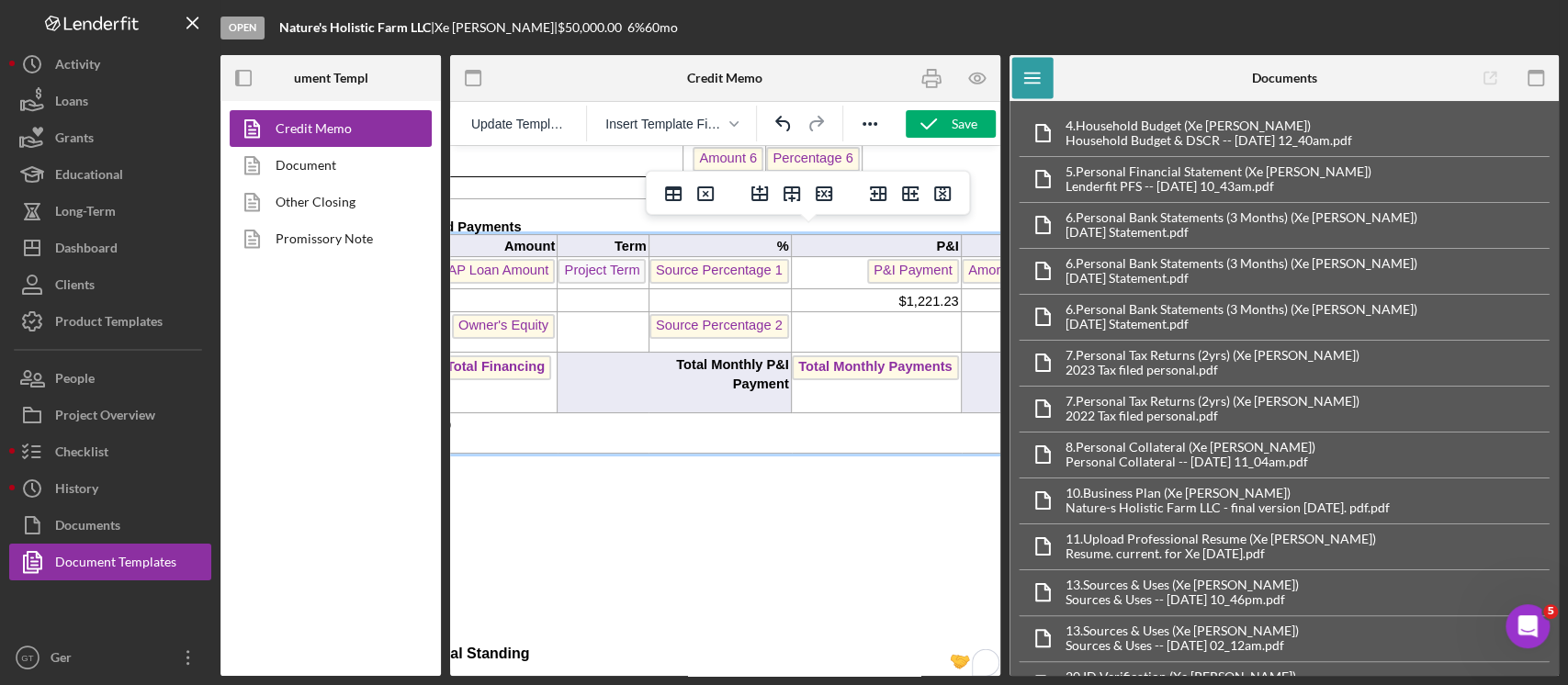
click at [896, 293] on p "$1,221.23" at bounding box center [875, 302] width 166 height 20
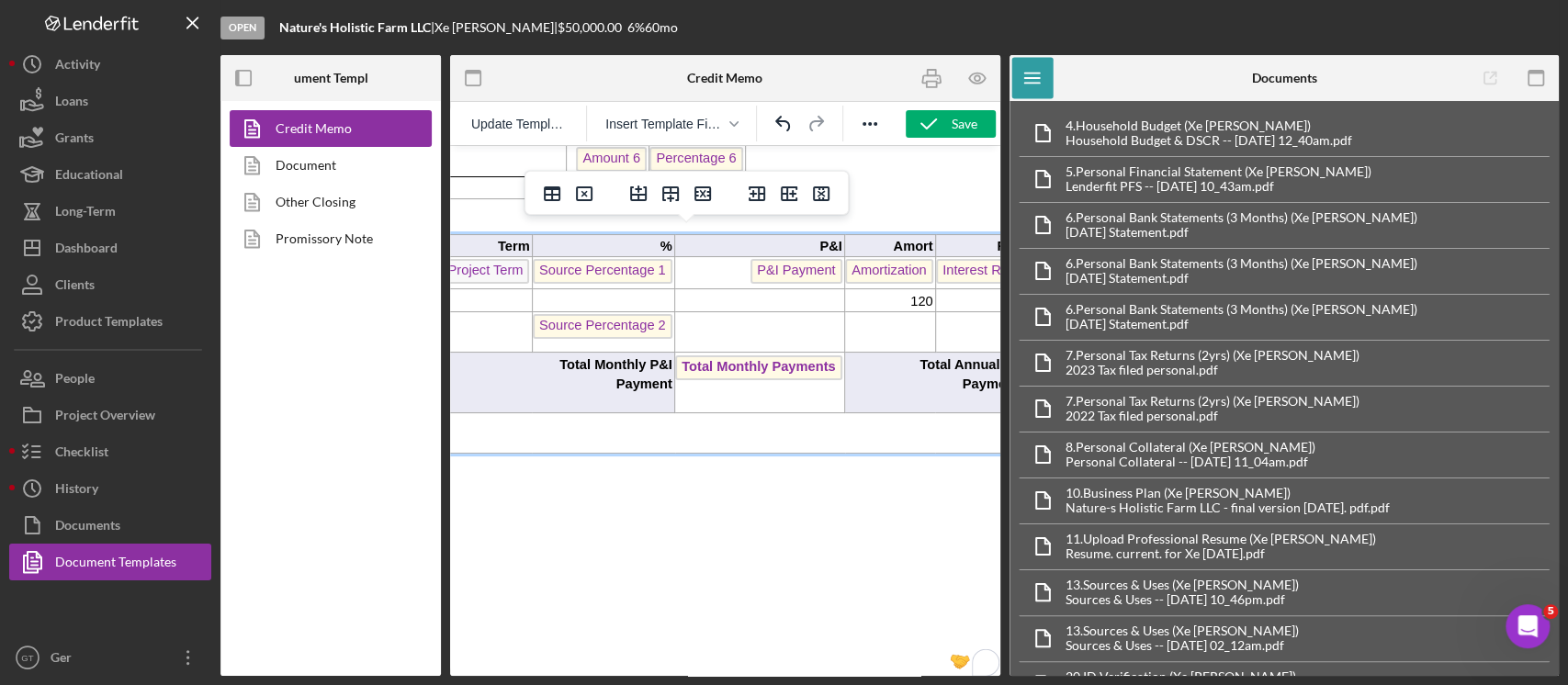
scroll to position [0, 0]
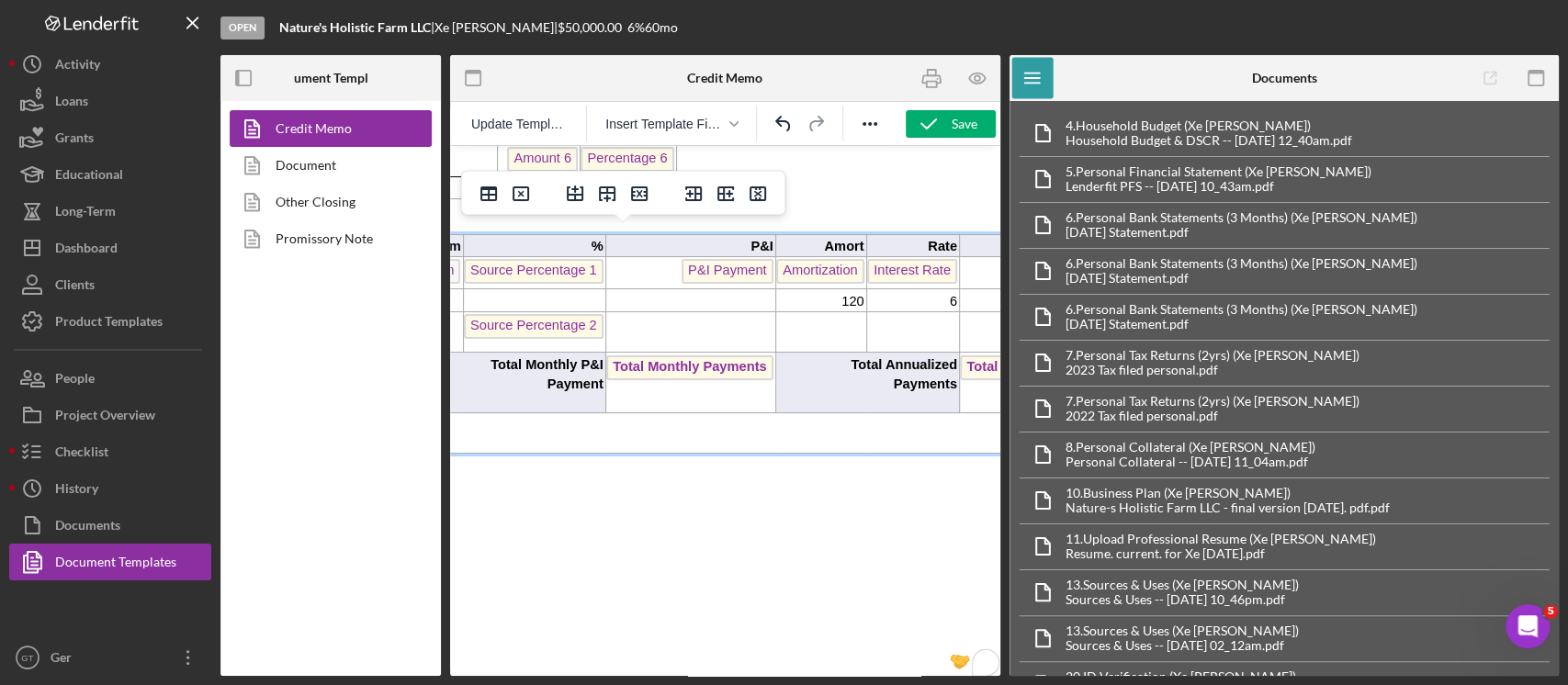
click at [819, 293] on p "120" at bounding box center [819, 302] width 87 height 20
click at [905, 297] on p "6" at bounding box center [912, 302] width 90 height 20
click at [916, 293] on p "6" at bounding box center [912, 302] width 90 height 20
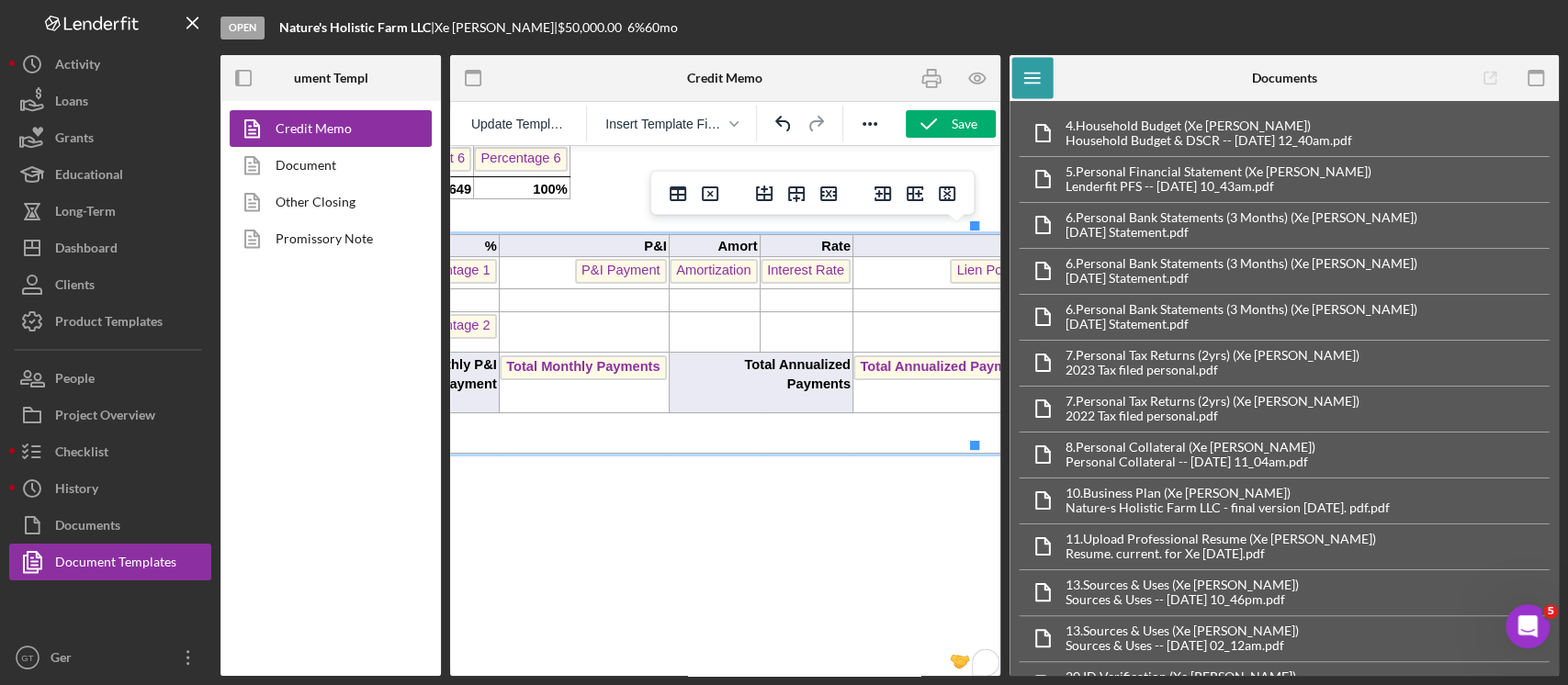
click at [963, 293] on p "1st" at bounding box center [946, 302] width 187 height 20
click at [934, 121] on icon "button" at bounding box center [929, 123] width 46 height 46
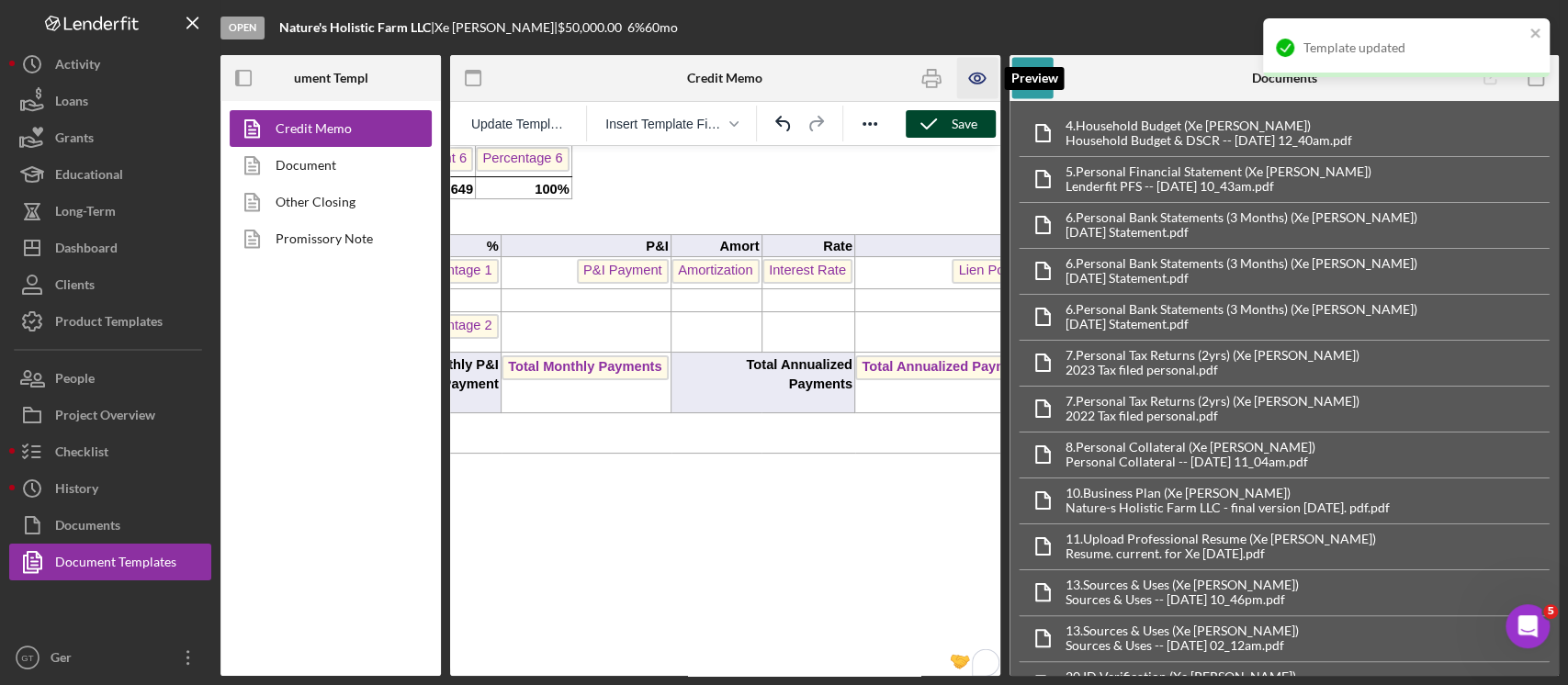
click at [966, 88] on icon "button" at bounding box center [977, 78] width 41 height 41
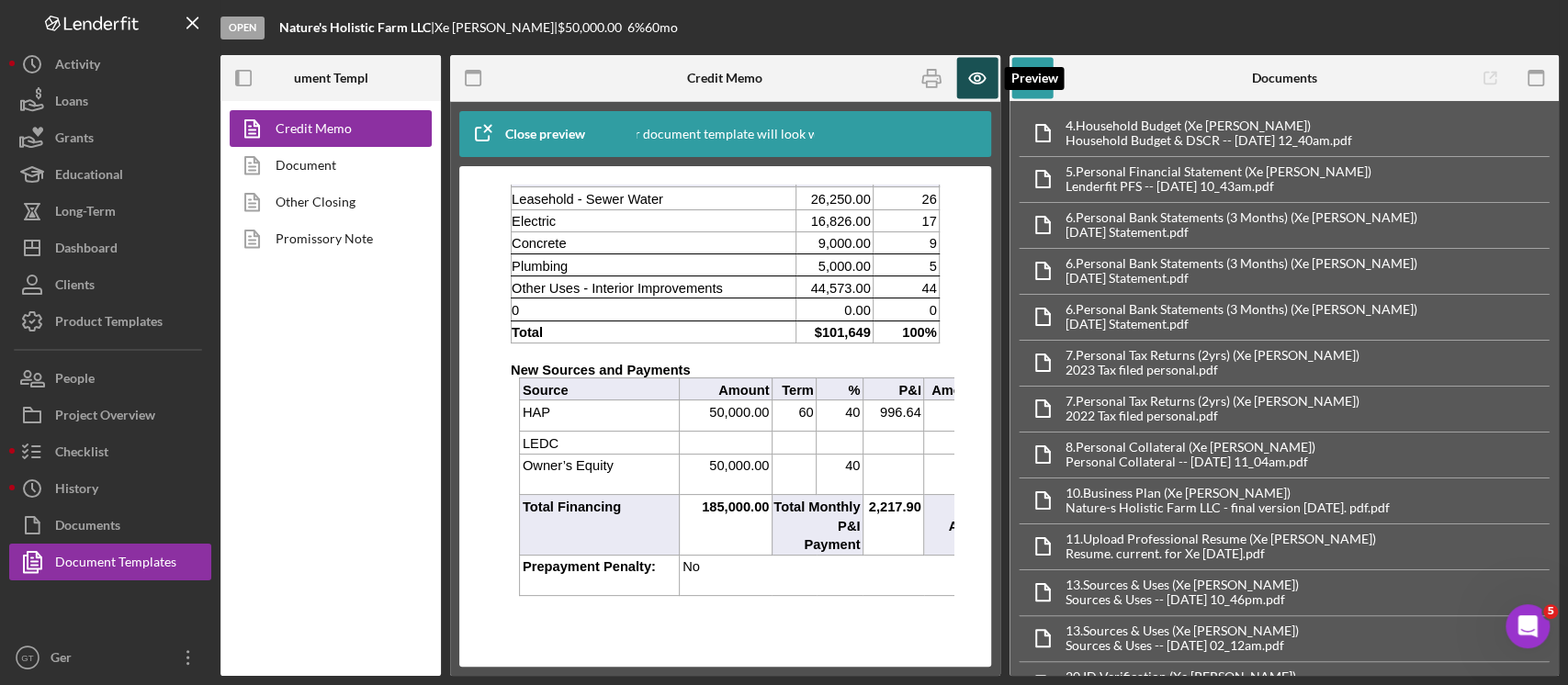
click at [963, 82] on icon "button" at bounding box center [977, 78] width 41 height 41
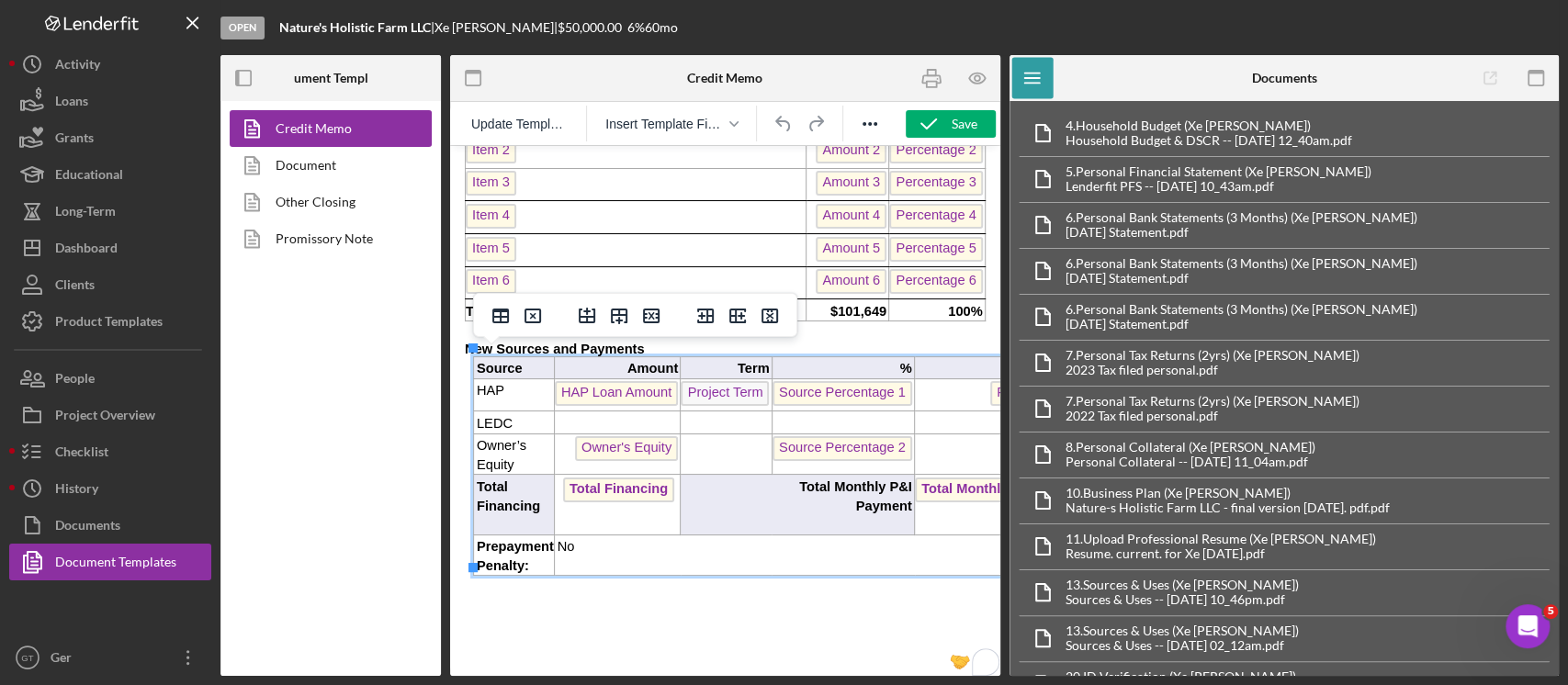
click at [584, 414] on p "To enrich screen reader interactions, please activate Accessibility in Grammarl…" at bounding box center [617, 424] width 123 height 20
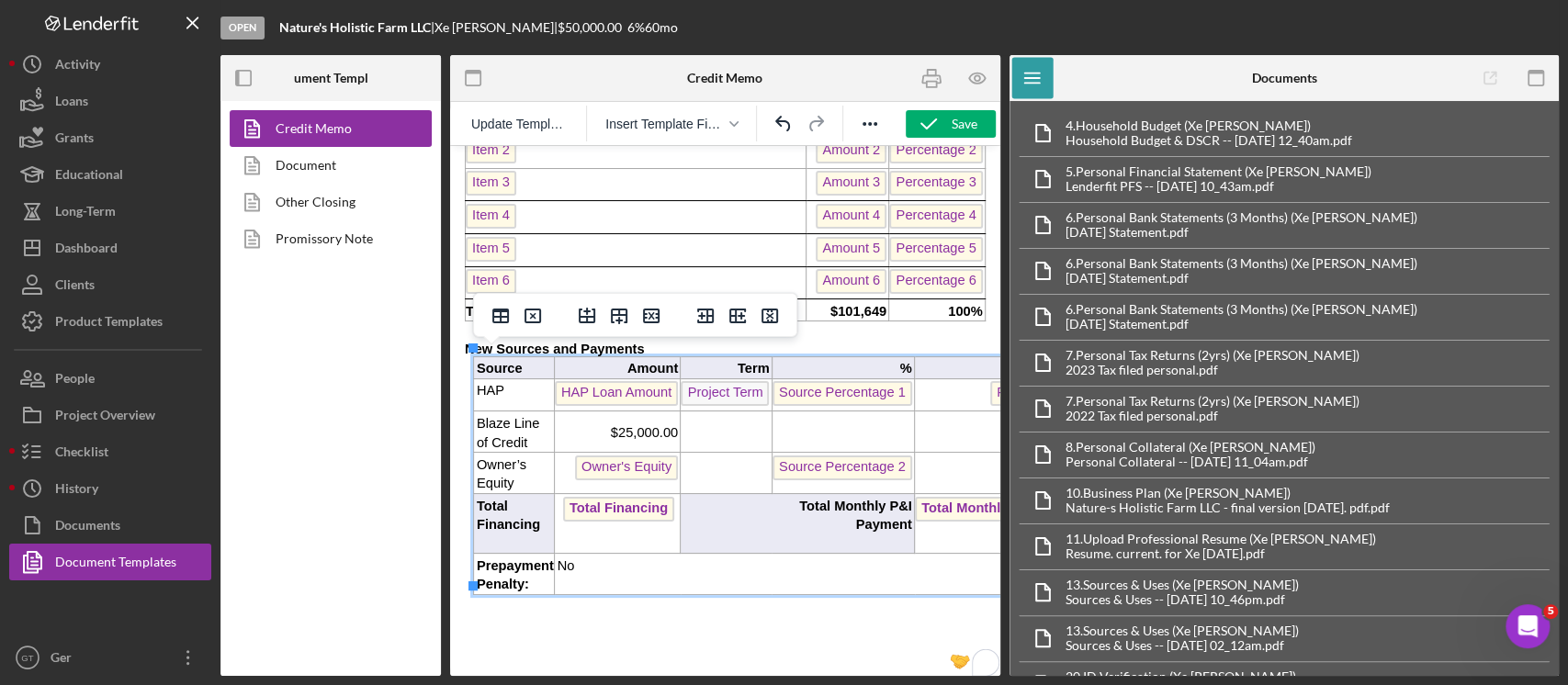
click at [742, 428] on p "To enrich screen reader interactions, please activate Accessibility in Grammarl…" at bounding box center [725, 434] width 88 height 20
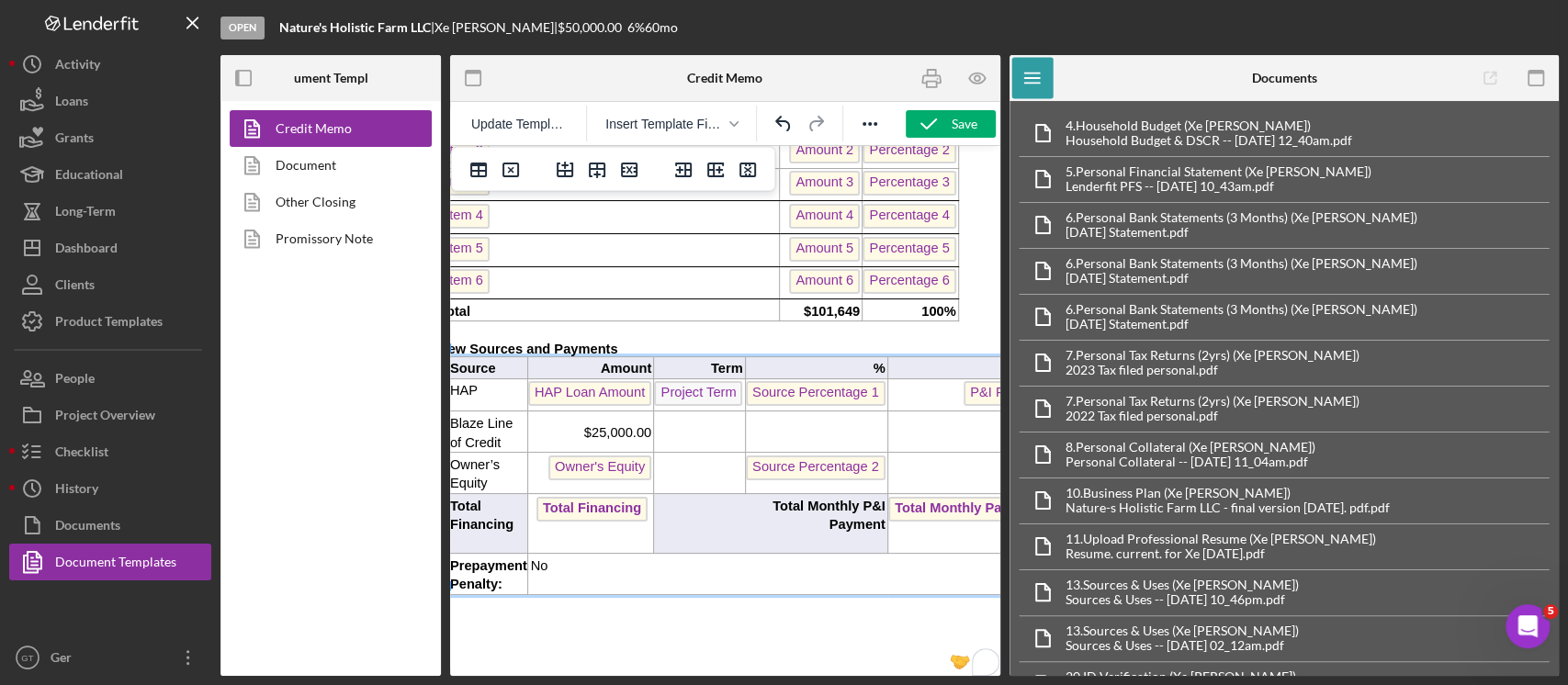
scroll to position [857, 28]
click at [804, 427] on p "To enrich screen reader interactions, please activate Accessibility in Grammarl…" at bounding box center [813, 434] width 140 height 20
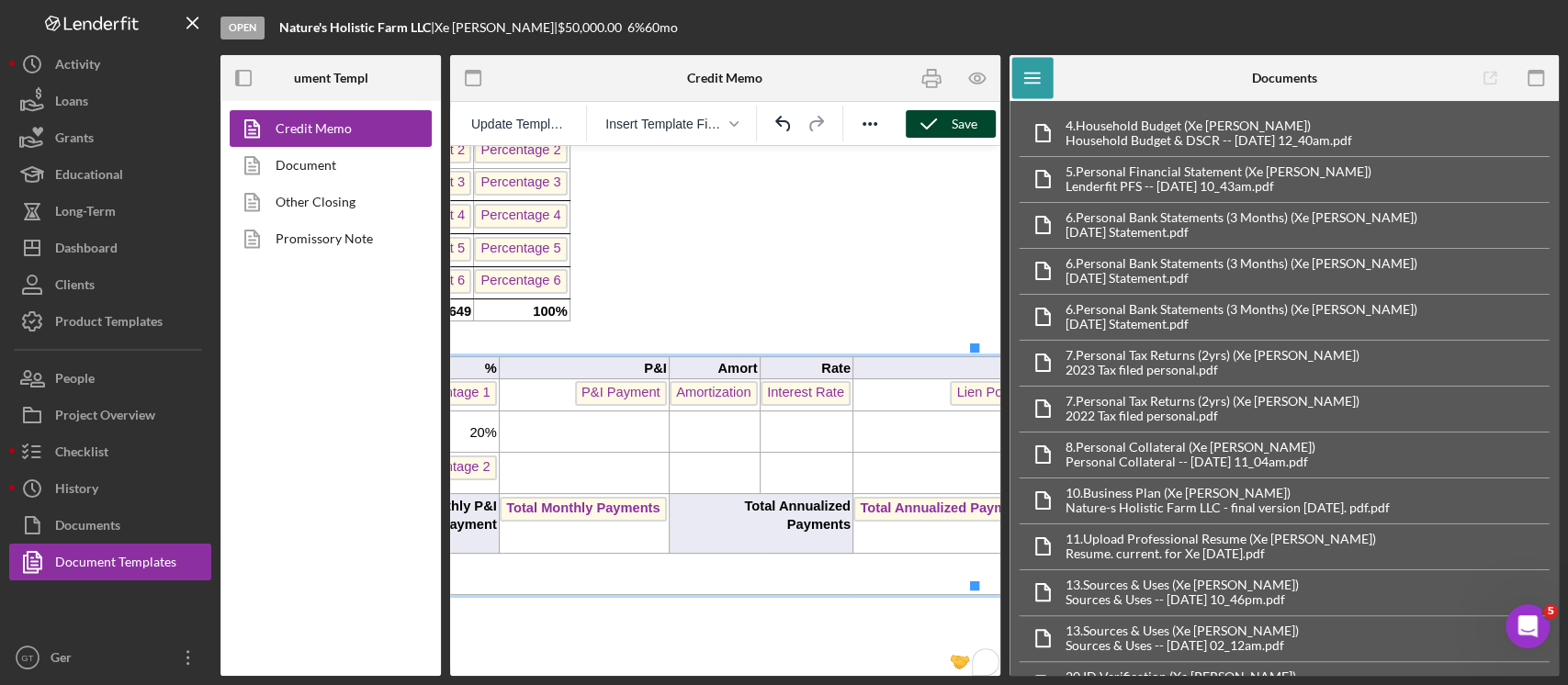
scroll to position [857, 413]
drag, startPoint x: 963, startPoint y: 113, endPoint x: 231, endPoint y: 188, distance: 735.8
click at [963, 113] on div "Save" at bounding box center [964, 124] width 25 height 27
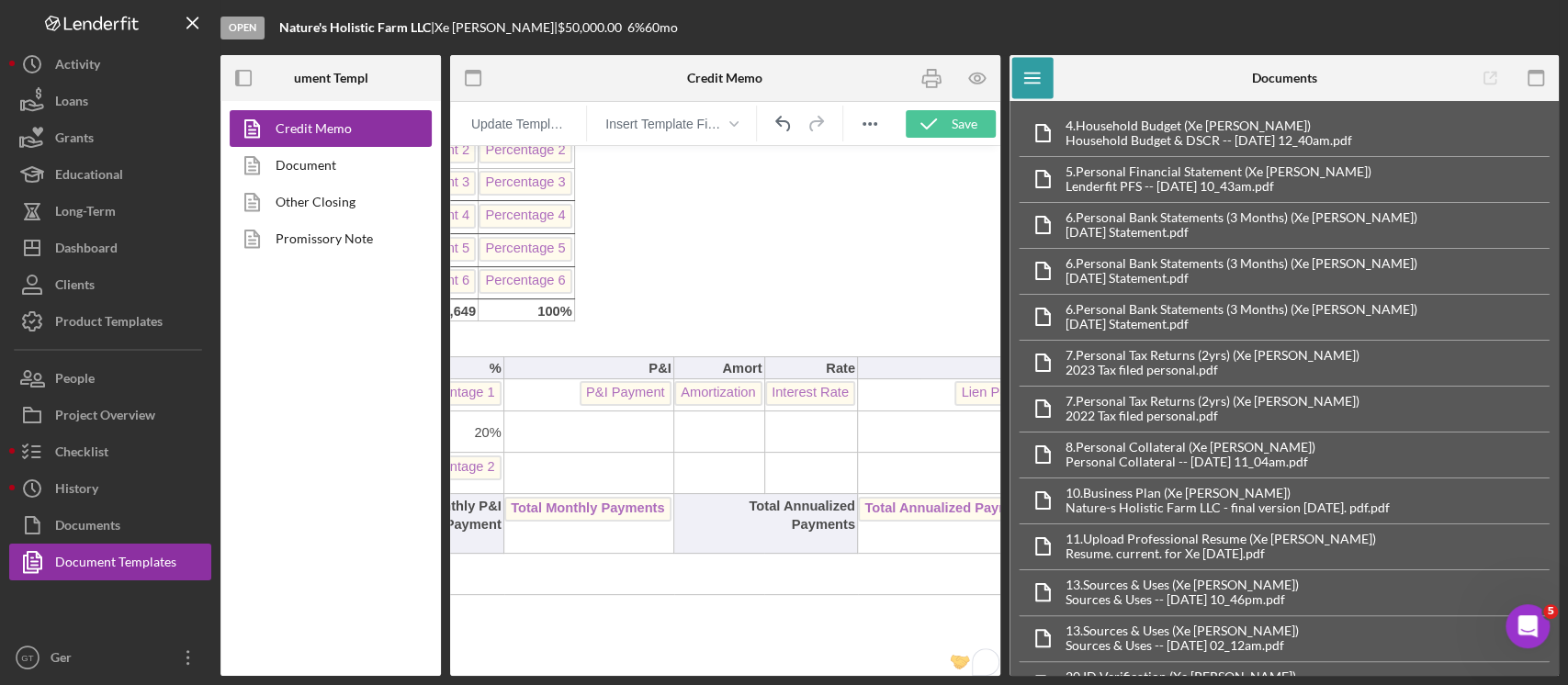
scroll to position [857, 411]
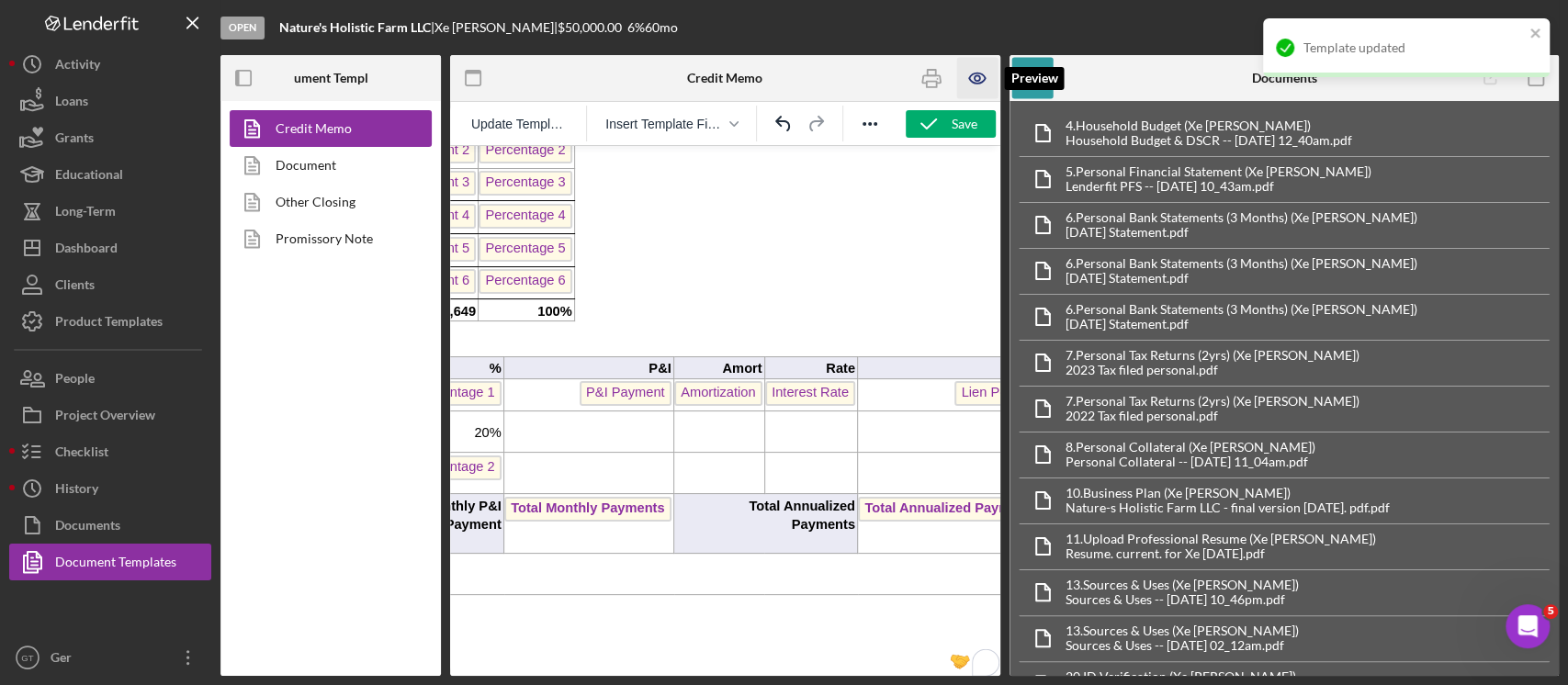
click at [982, 77] on icon "button" at bounding box center [977, 78] width 41 height 41
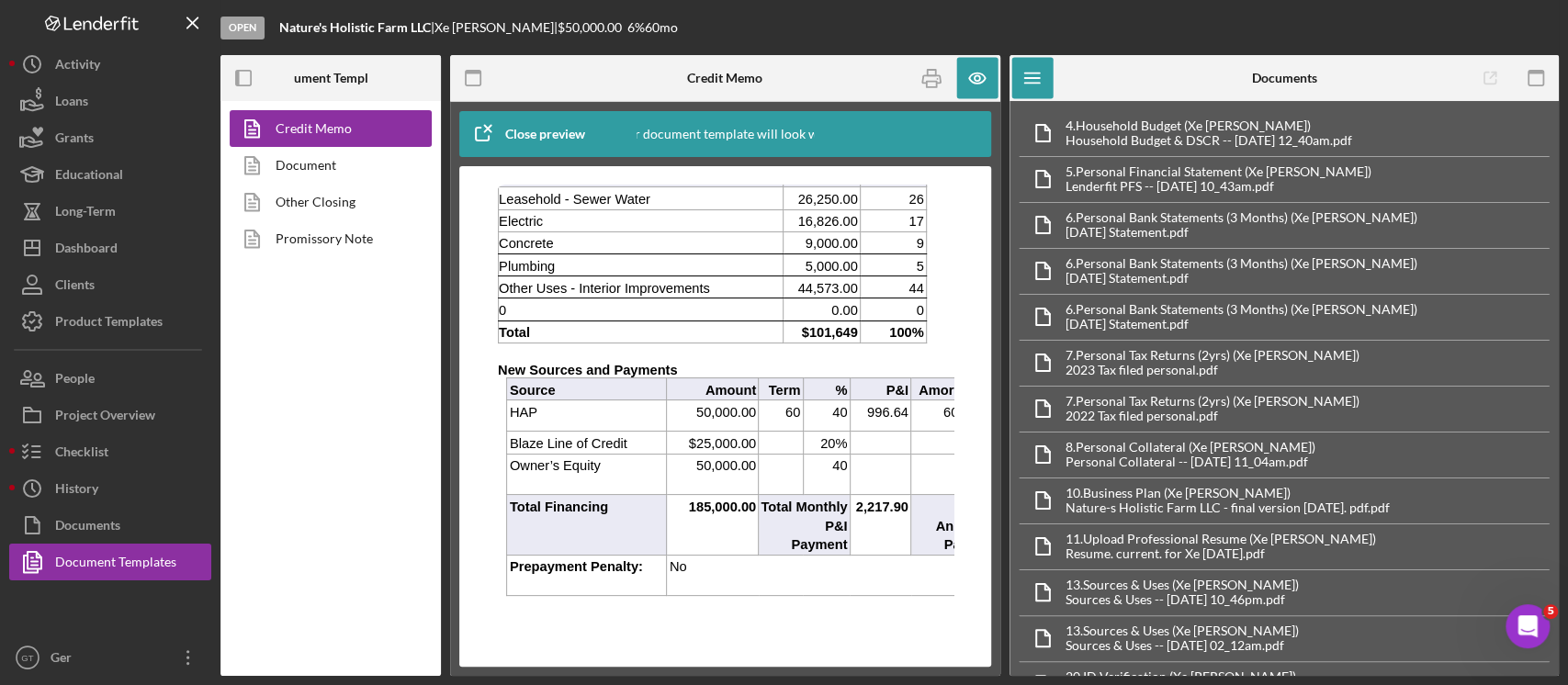
scroll to position [980, 15]
click at [969, 79] on icon "button" at bounding box center [977, 78] width 16 height 10
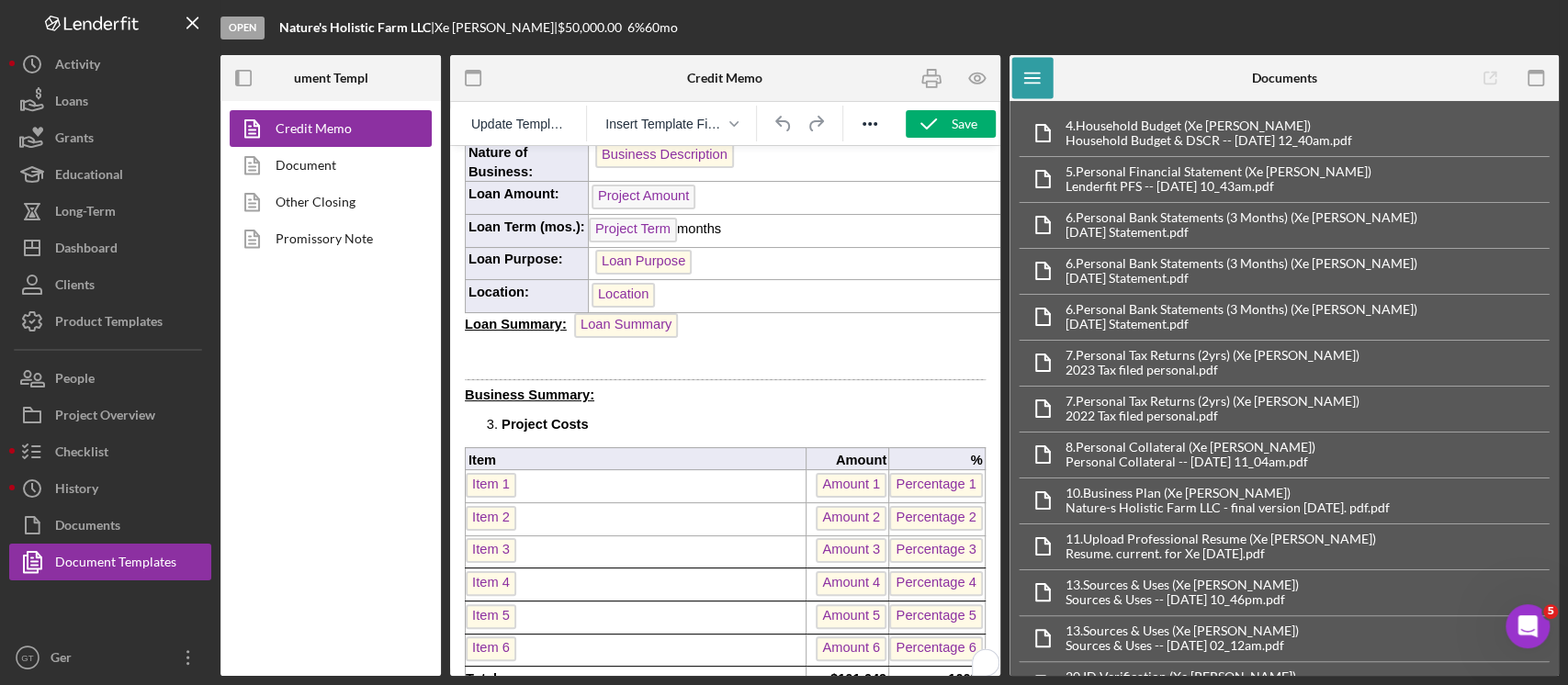
scroll to position [700, 0]
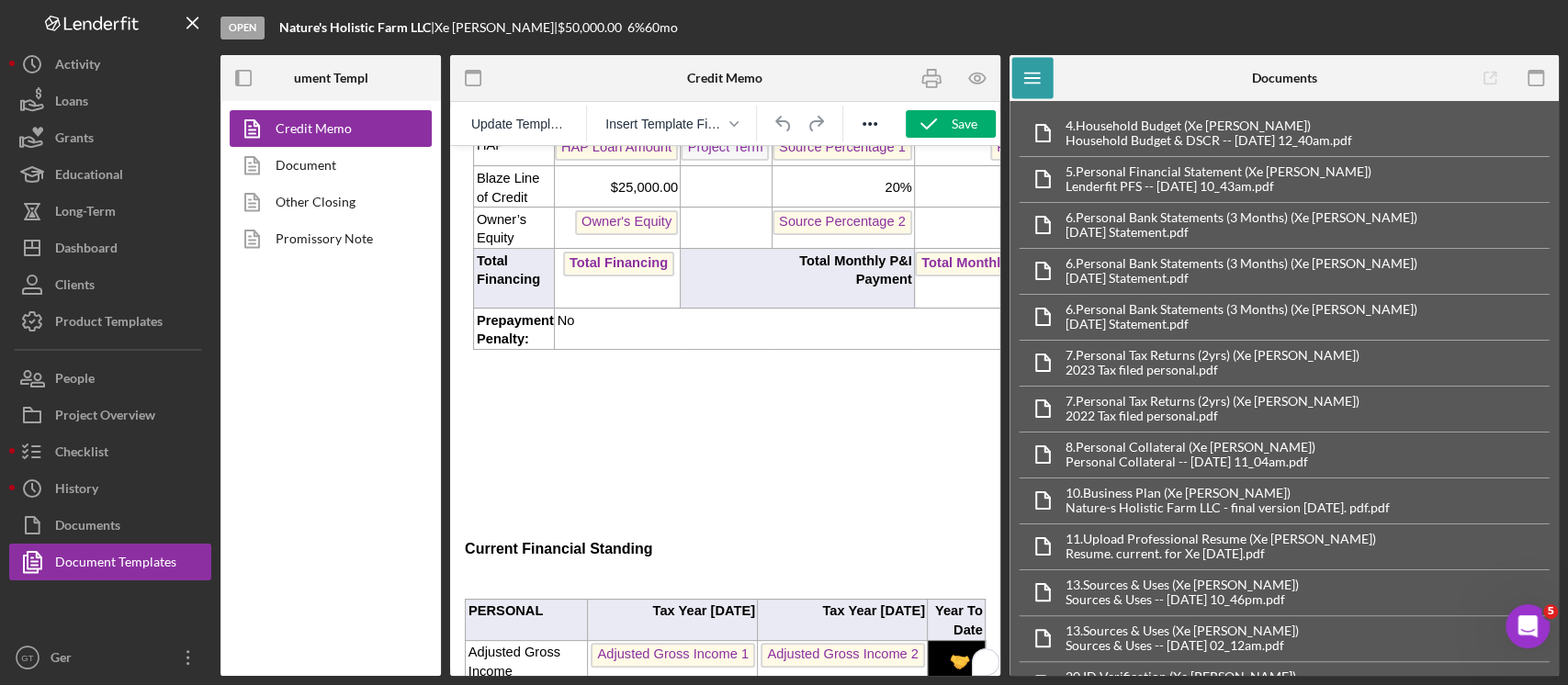
click at [601, 182] on p "$25,000.00" at bounding box center [617, 188] width 123 height 20
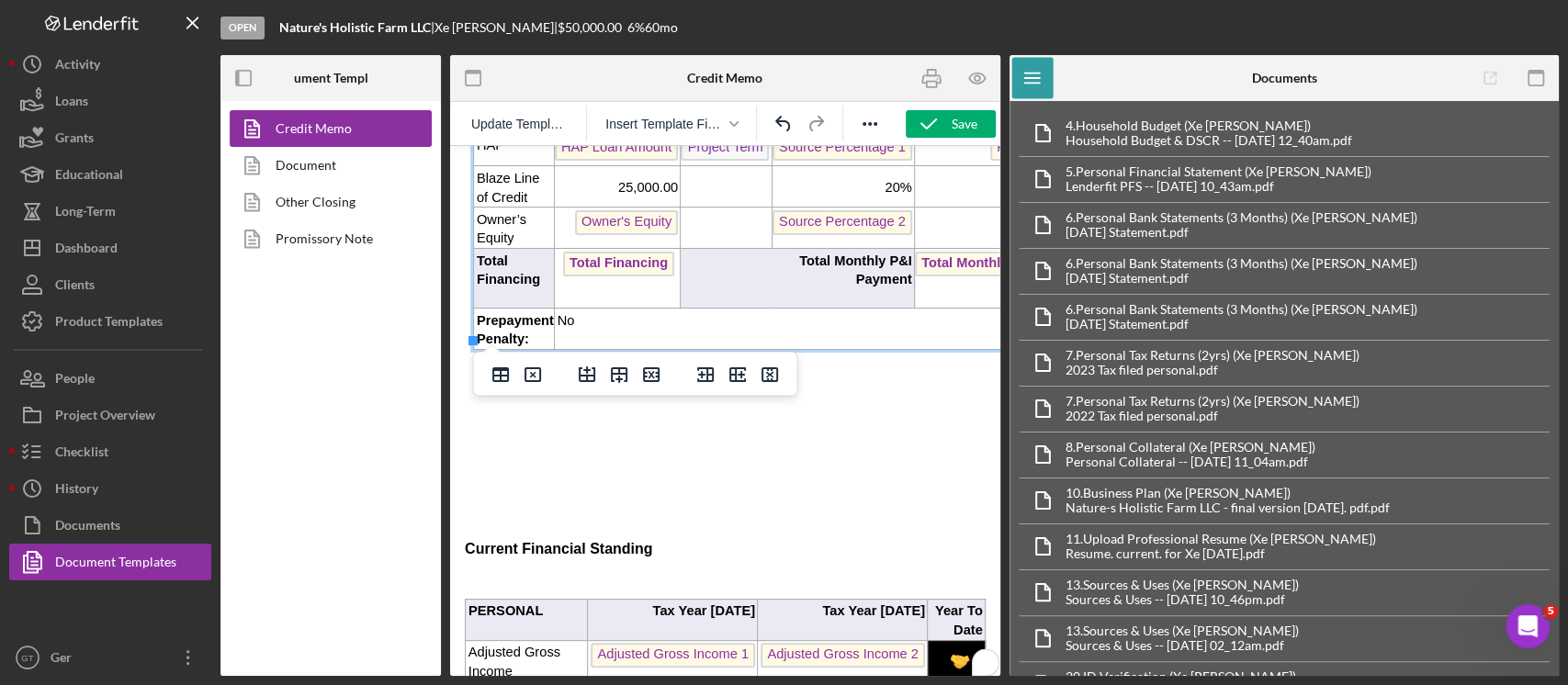
click at [617, 254] on span "Total Financing" at bounding box center [619, 263] width 112 height 24
click at [626, 261] on span "Total Financing" at bounding box center [619, 263] width 112 height 24
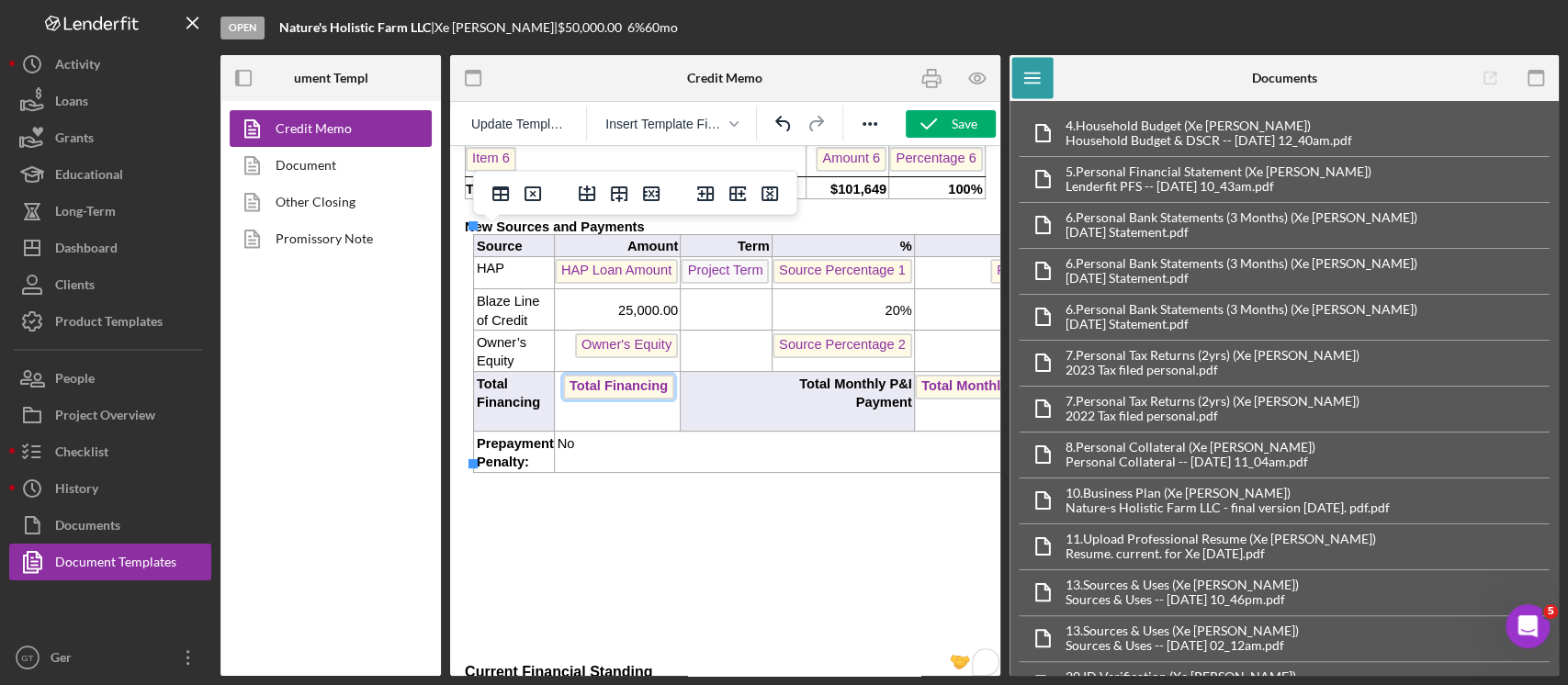
click at [634, 375] on span "Total Financing" at bounding box center [619, 387] width 112 height 24
click at [720, 334] on p "To enrich screen reader interactions, please activate Accessibility in Grammarl…" at bounding box center [725, 343] width 88 height 20
click at [646, 375] on span "Total Financing" at bounding box center [619, 387] width 112 height 24
click at [651, 396] on td "Total Financing" at bounding box center [618, 401] width 127 height 60
click at [937, 380] on span "Total Monthly Payments" at bounding box center [998, 387] width 166 height 24
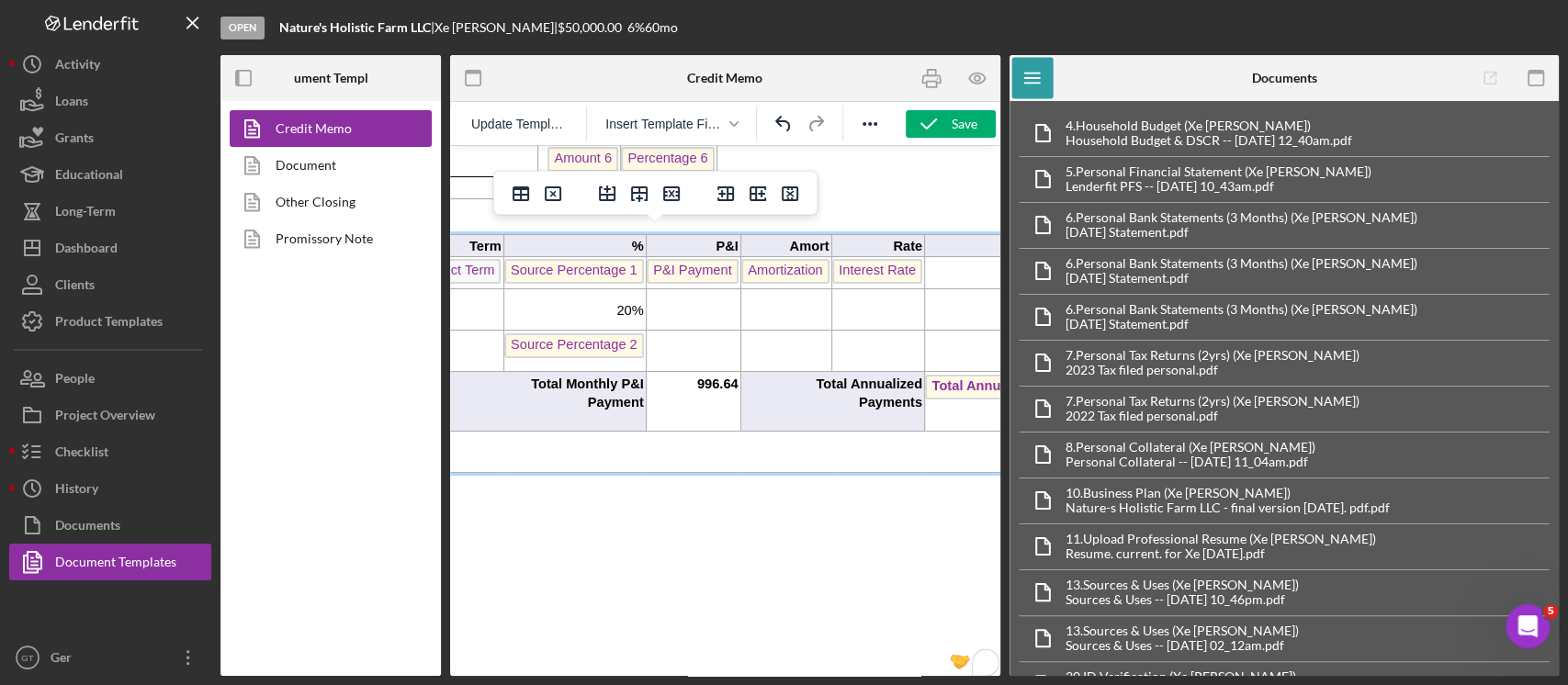
scroll to position [980, 319]
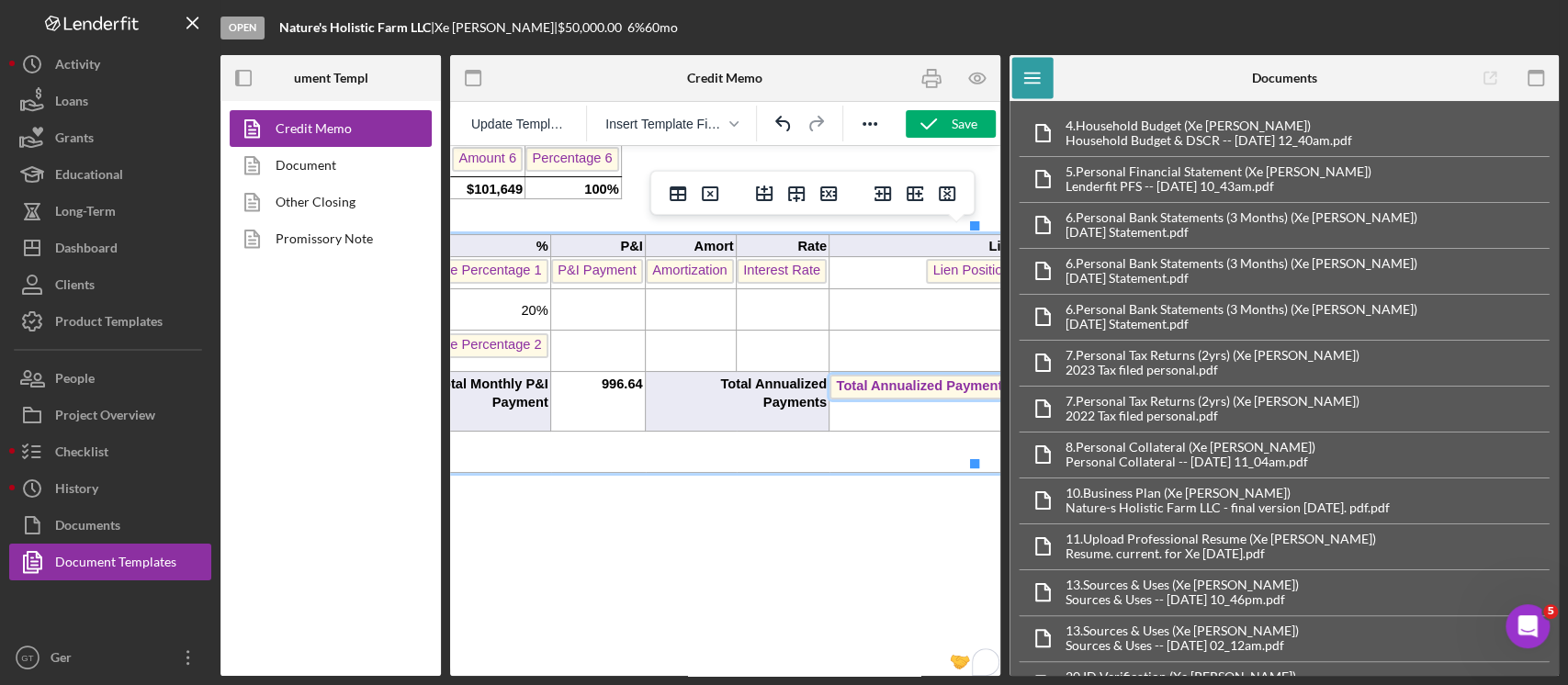
click at [957, 381] on span "Total Annualized Payments" at bounding box center [923, 387] width 187 height 24
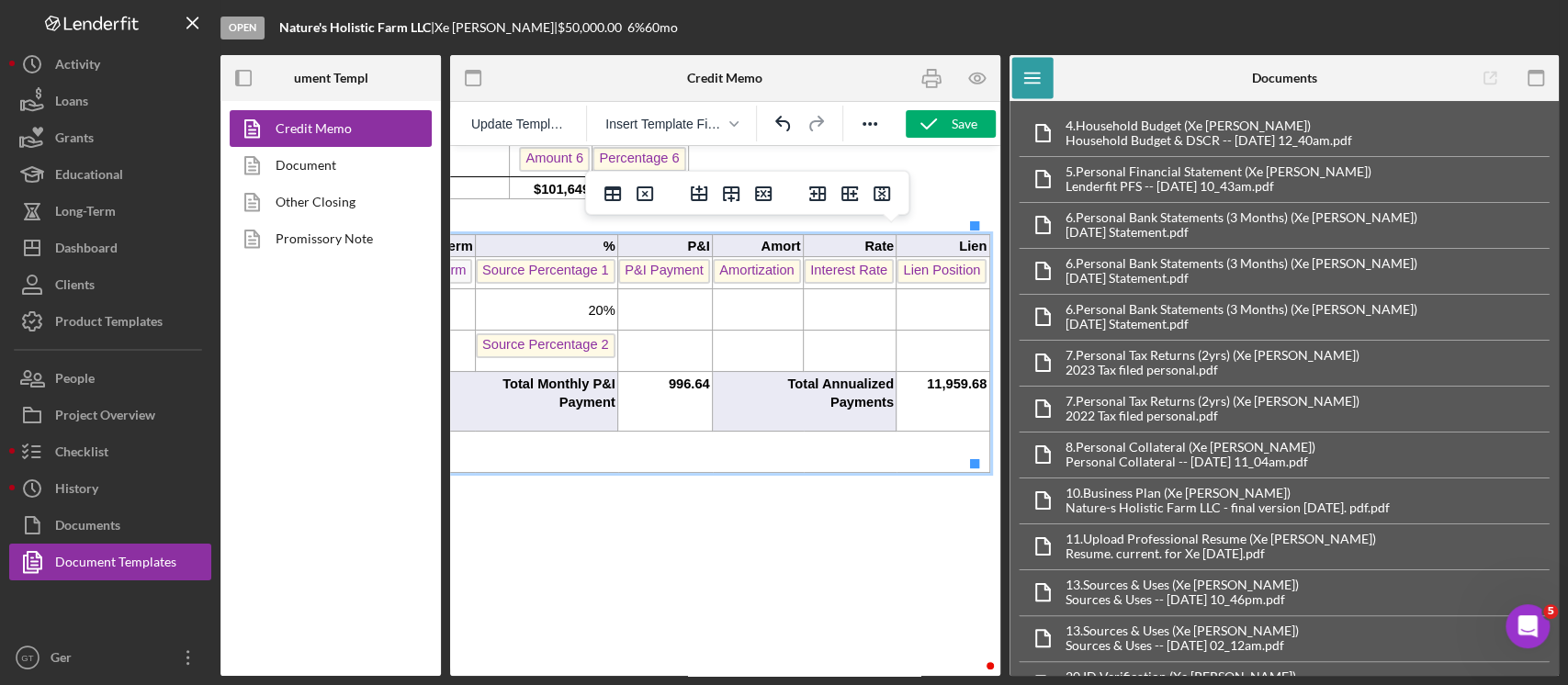
scroll to position [980, 297]
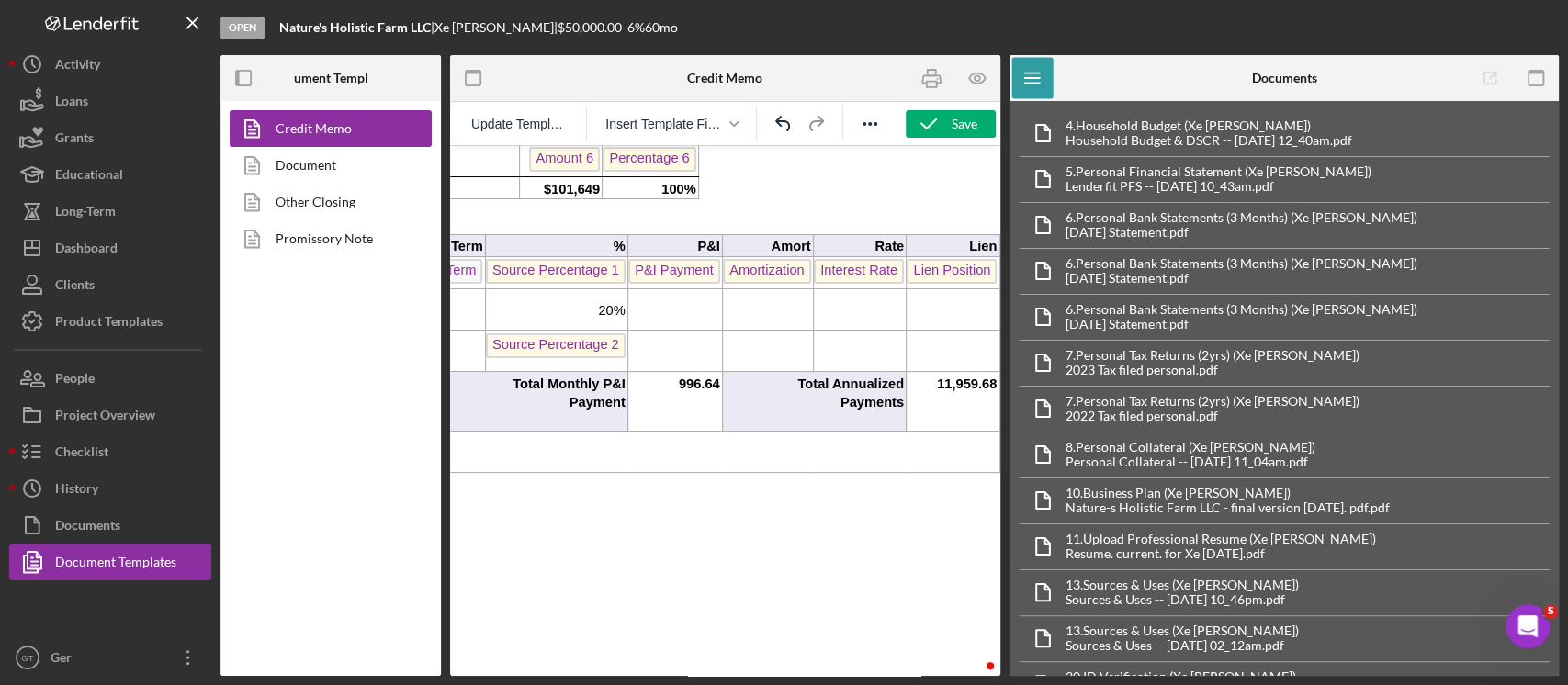
click at [967, 107] on div "Update Template Insert Template Field" at bounding box center [725, 123] width 550 height 43
drag, startPoint x: 952, startPoint y: 118, endPoint x: 1040, endPoint y: 56, distance: 107.6
click at [953, 118] on div "Save" at bounding box center [964, 124] width 25 height 27
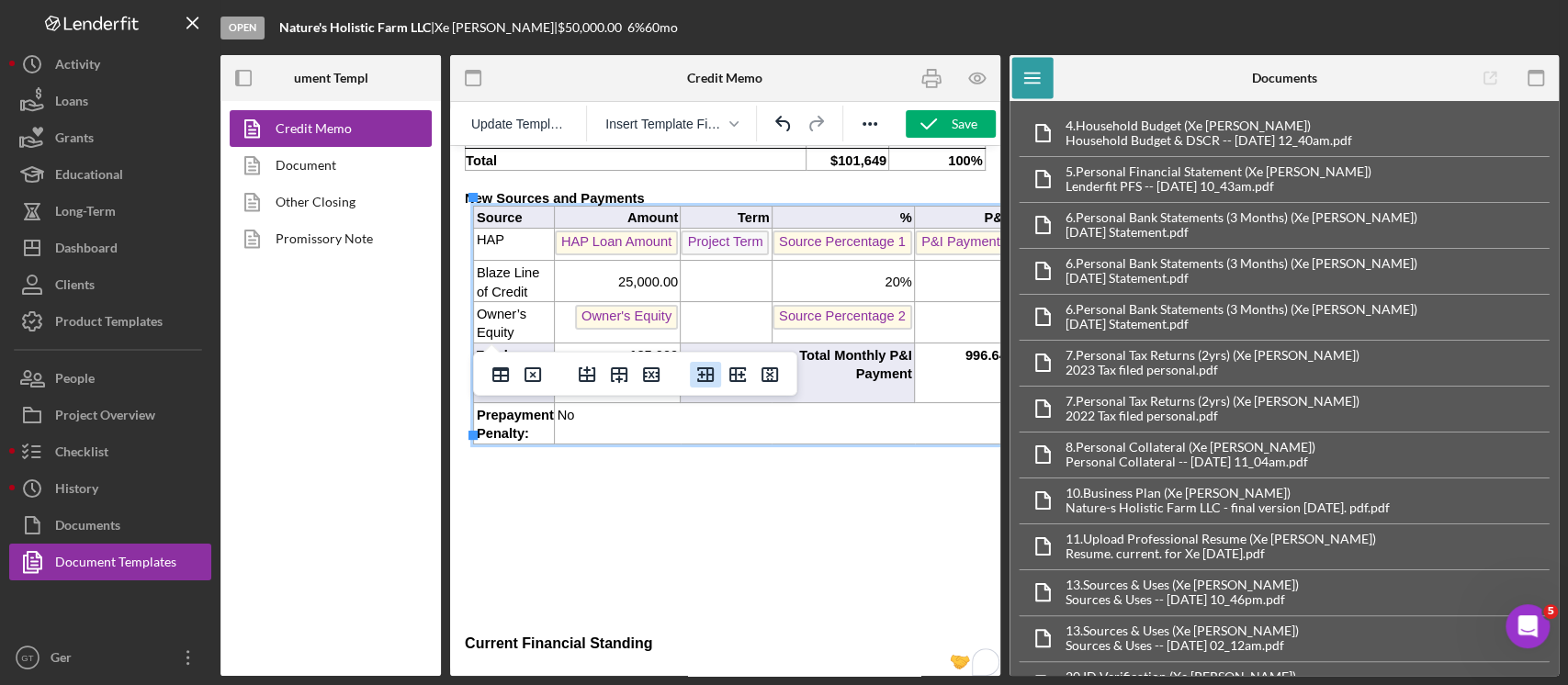
scroll to position [980, 0]
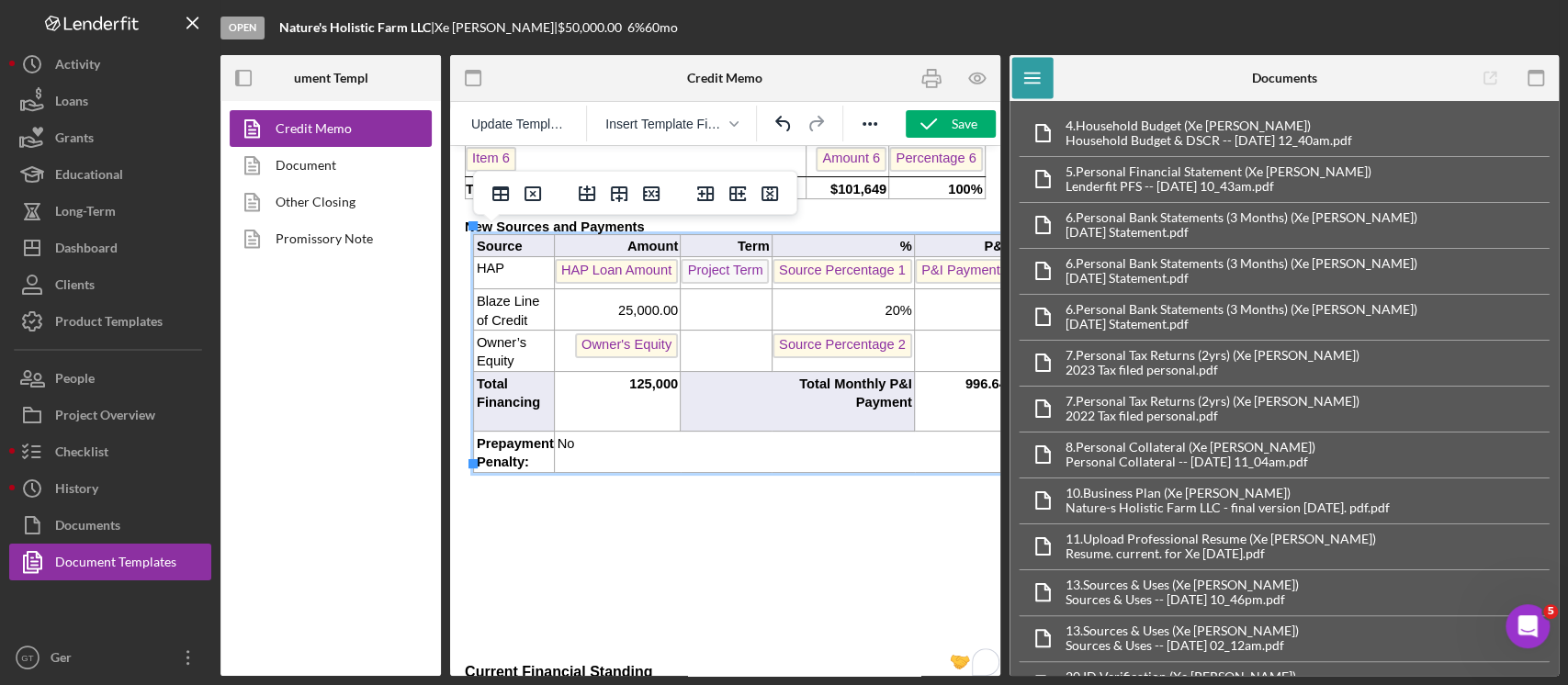
click at [719, 306] on p "To enrich screen reader interactions, please activate Accessibility in Grammarl…" at bounding box center [725, 311] width 88 height 20
click at [936, 290] on td "To enrich screen reader interactions, please activate Accessibility in Grammarl…" at bounding box center [962, 310] width 95 height 41
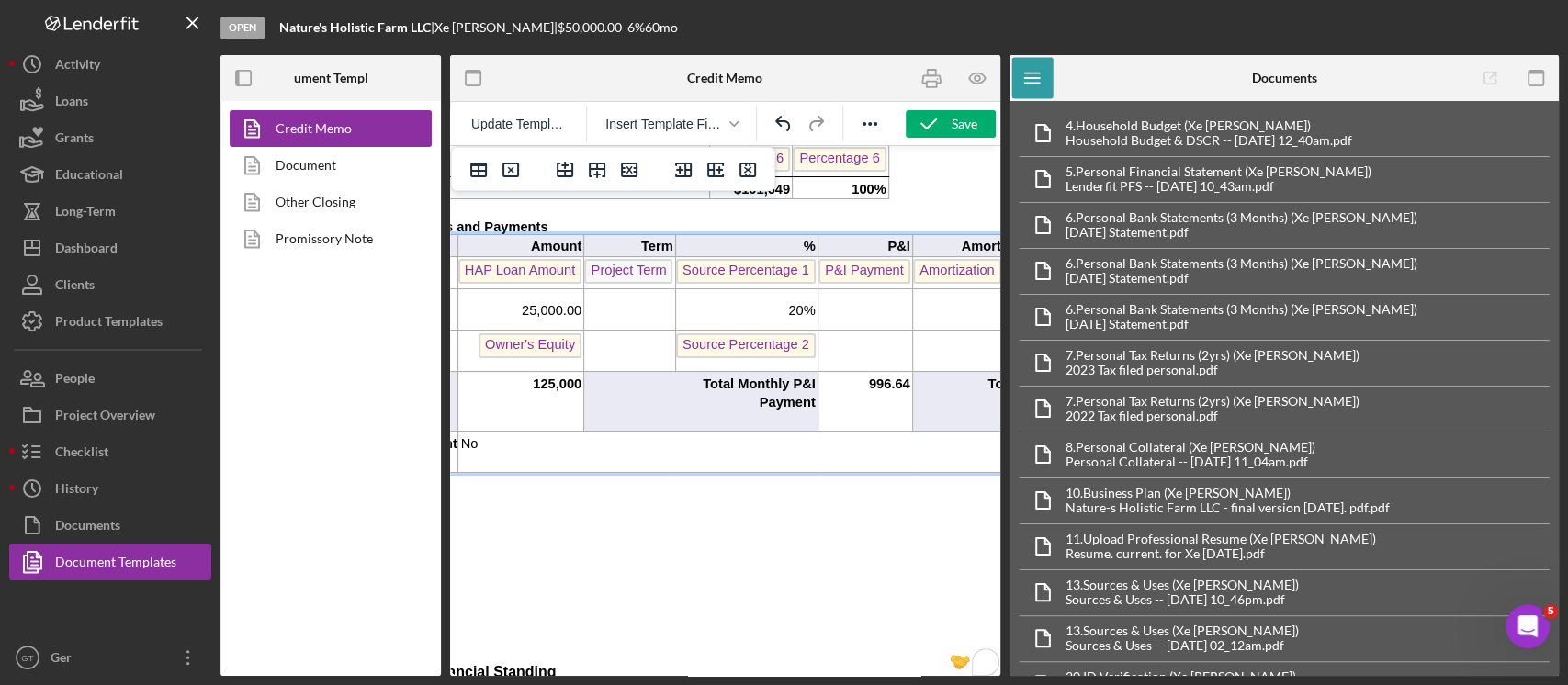
scroll to position [980, 121]
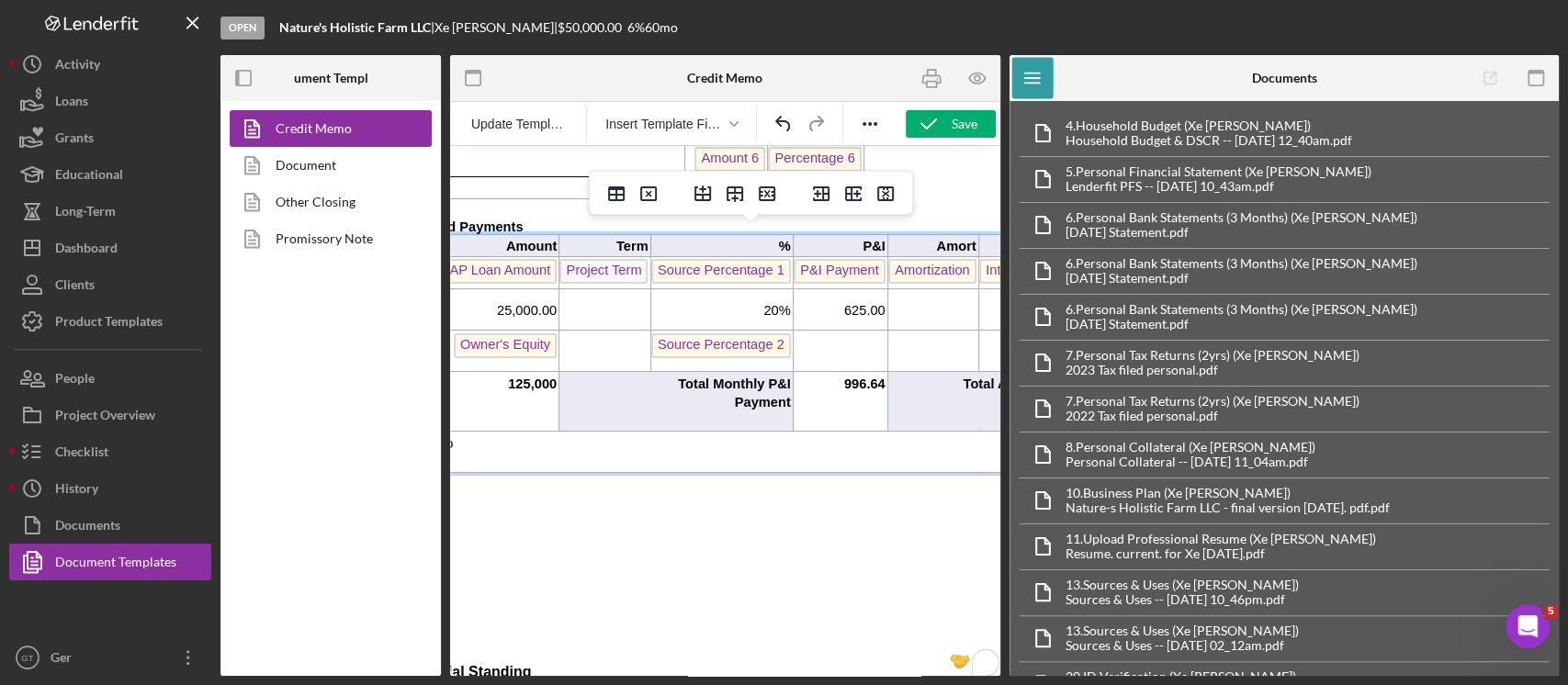
click at [846, 377] on span "996.64" at bounding box center [865, 384] width 41 height 15
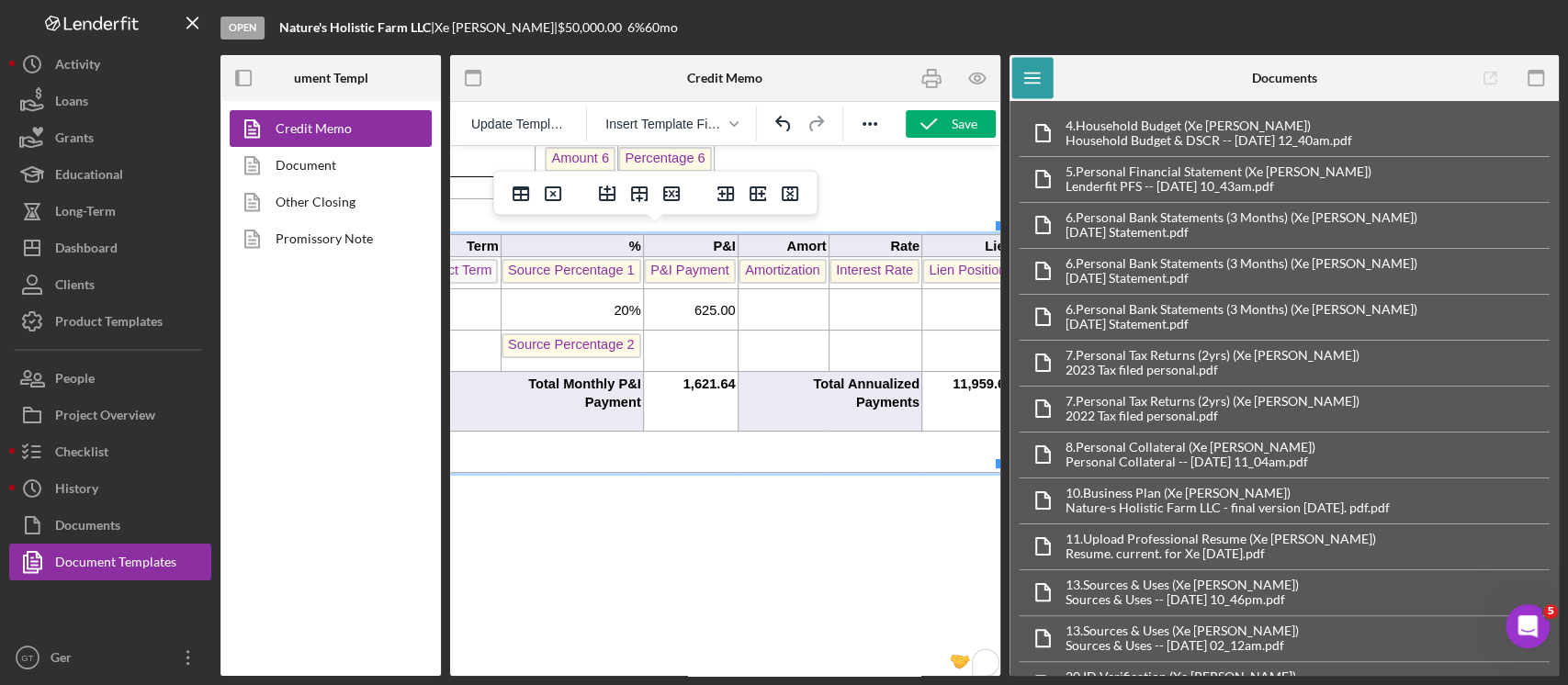
scroll to position [980, 297]
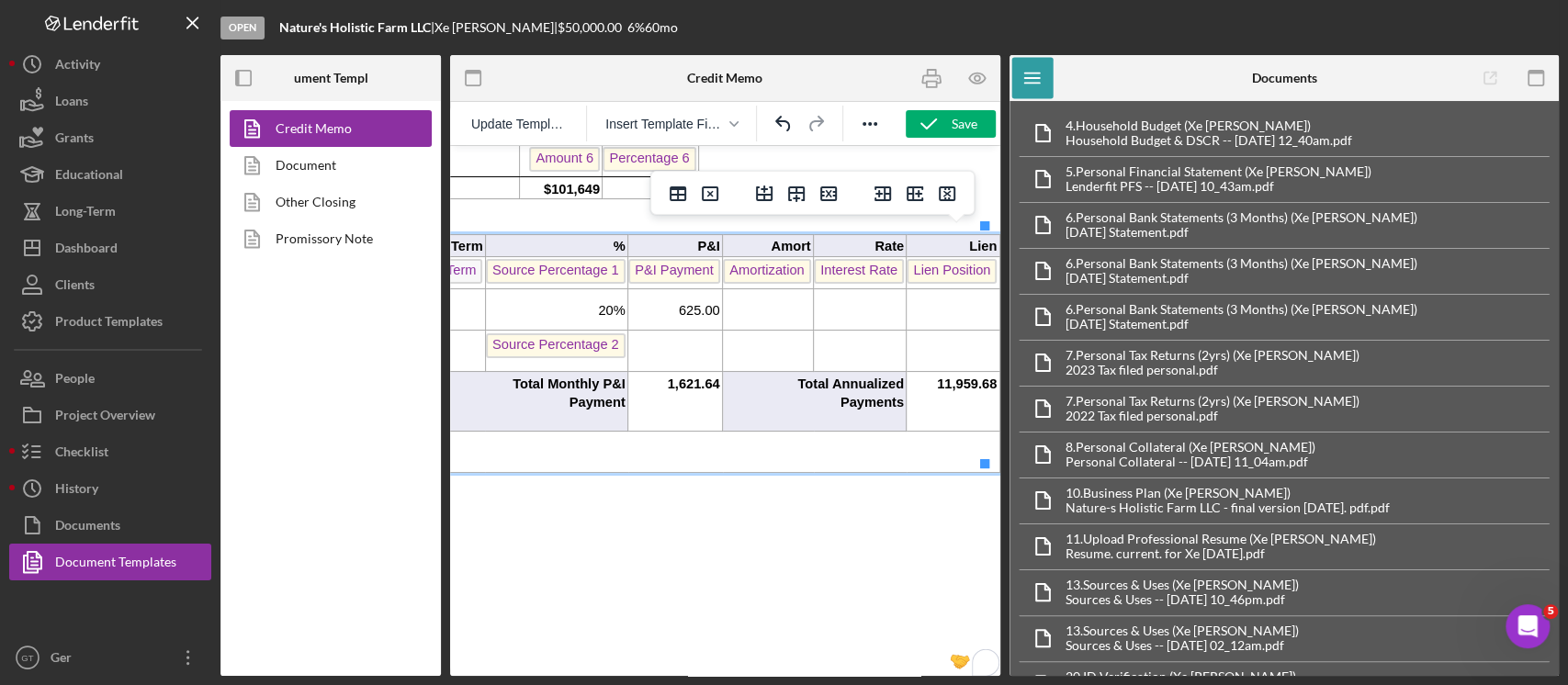
drag, startPoint x: 846, startPoint y: 662, endPoint x: 1422, endPoint y: 798, distance: 591.8
click at [937, 377] on span "11,959.68" at bounding box center [966, 384] width 60 height 15
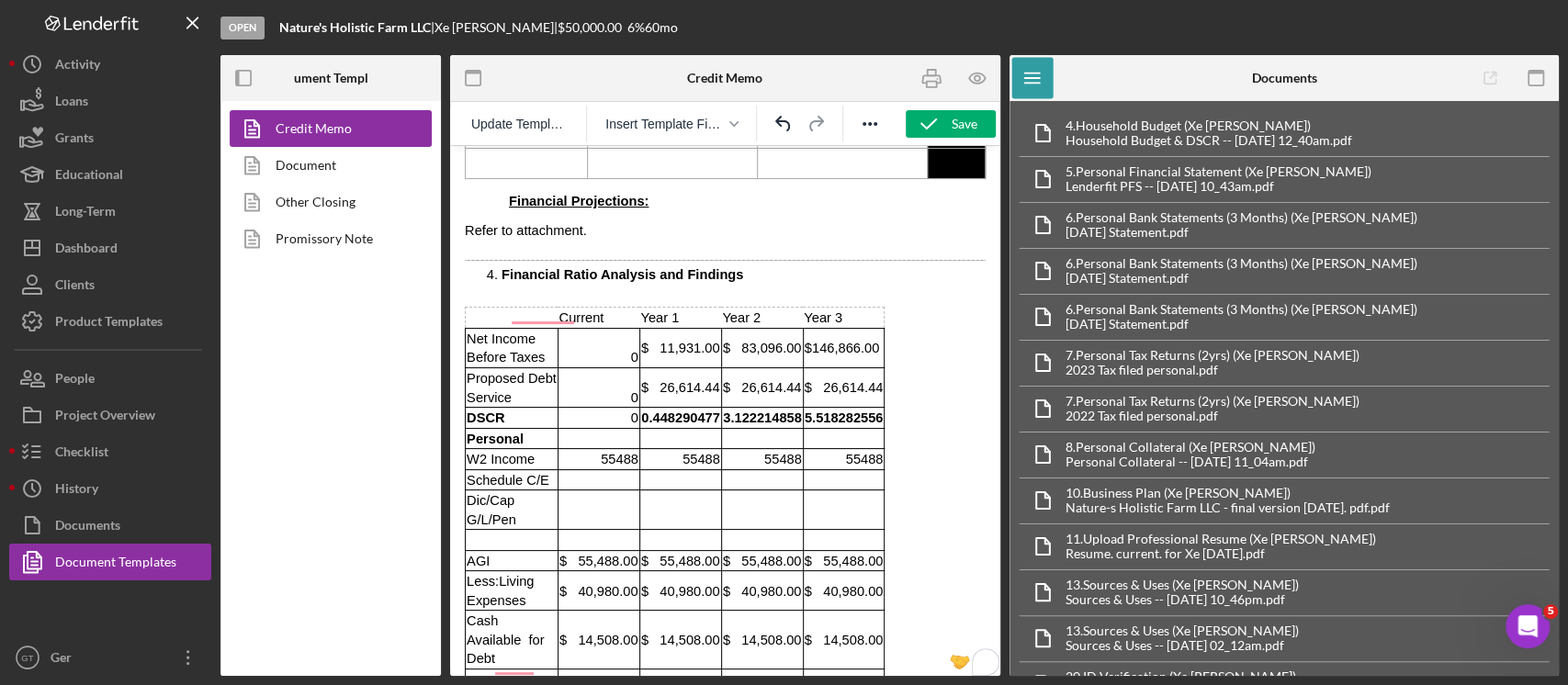
scroll to position [1714, 0]
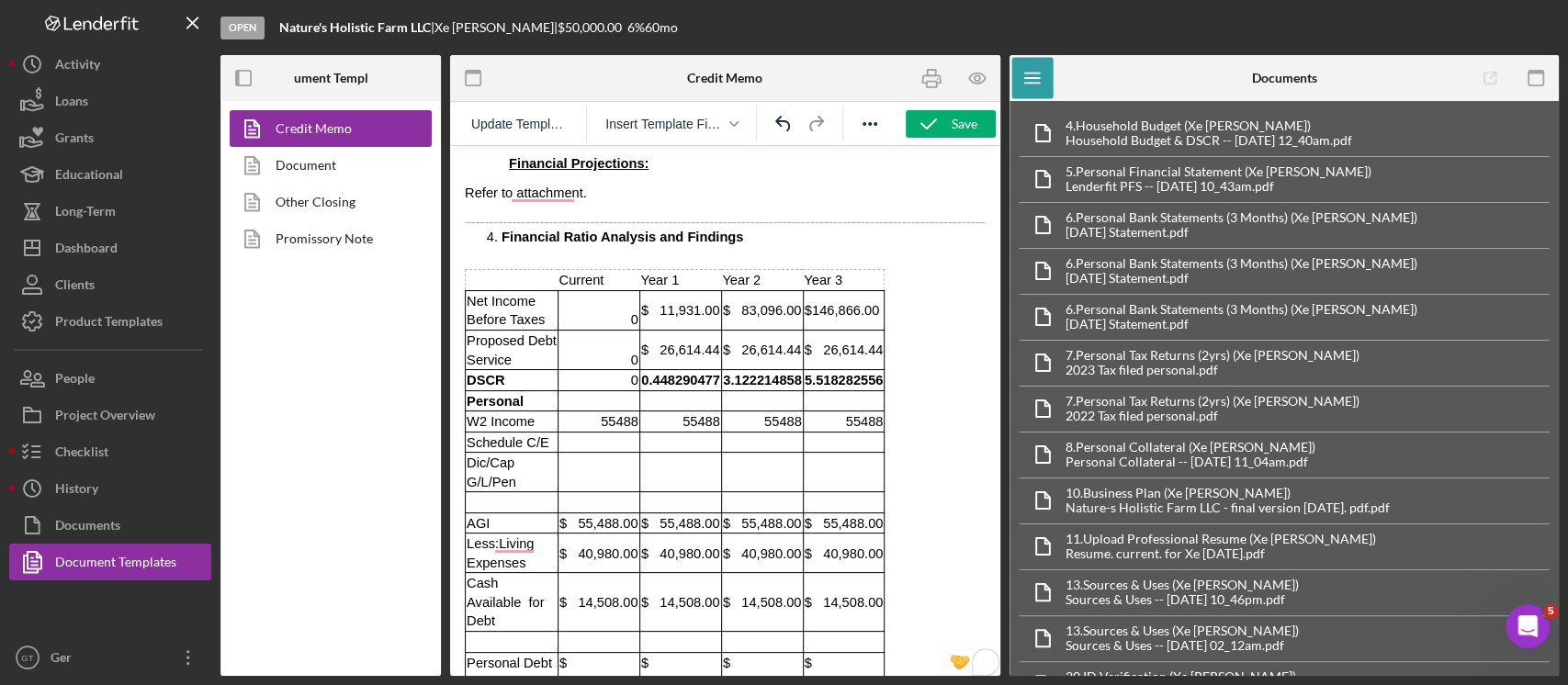
click at [721, 307] on td "$ 11,931.00" at bounding box center [680, 310] width 82 height 39
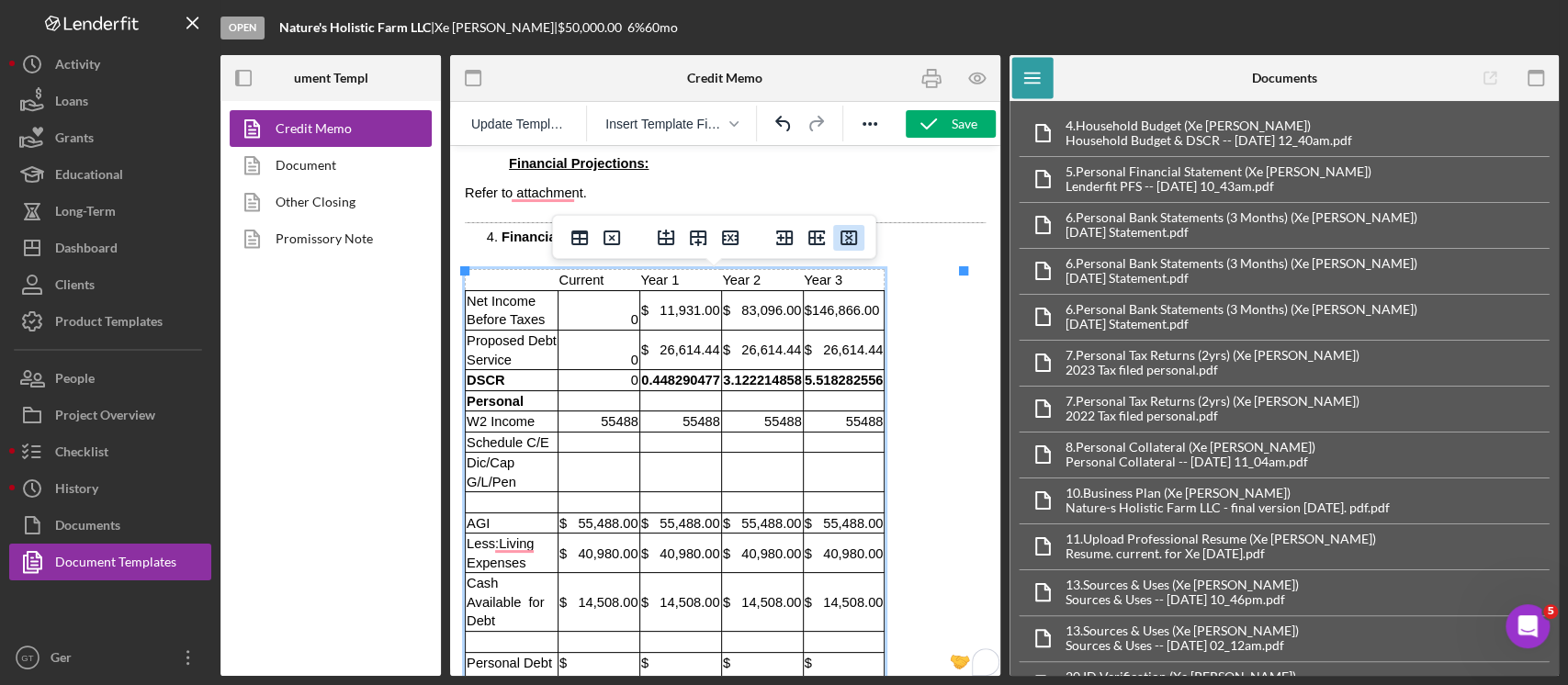
click at [841, 239] on icon "Delete column" at bounding box center [849, 238] width 17 height 15
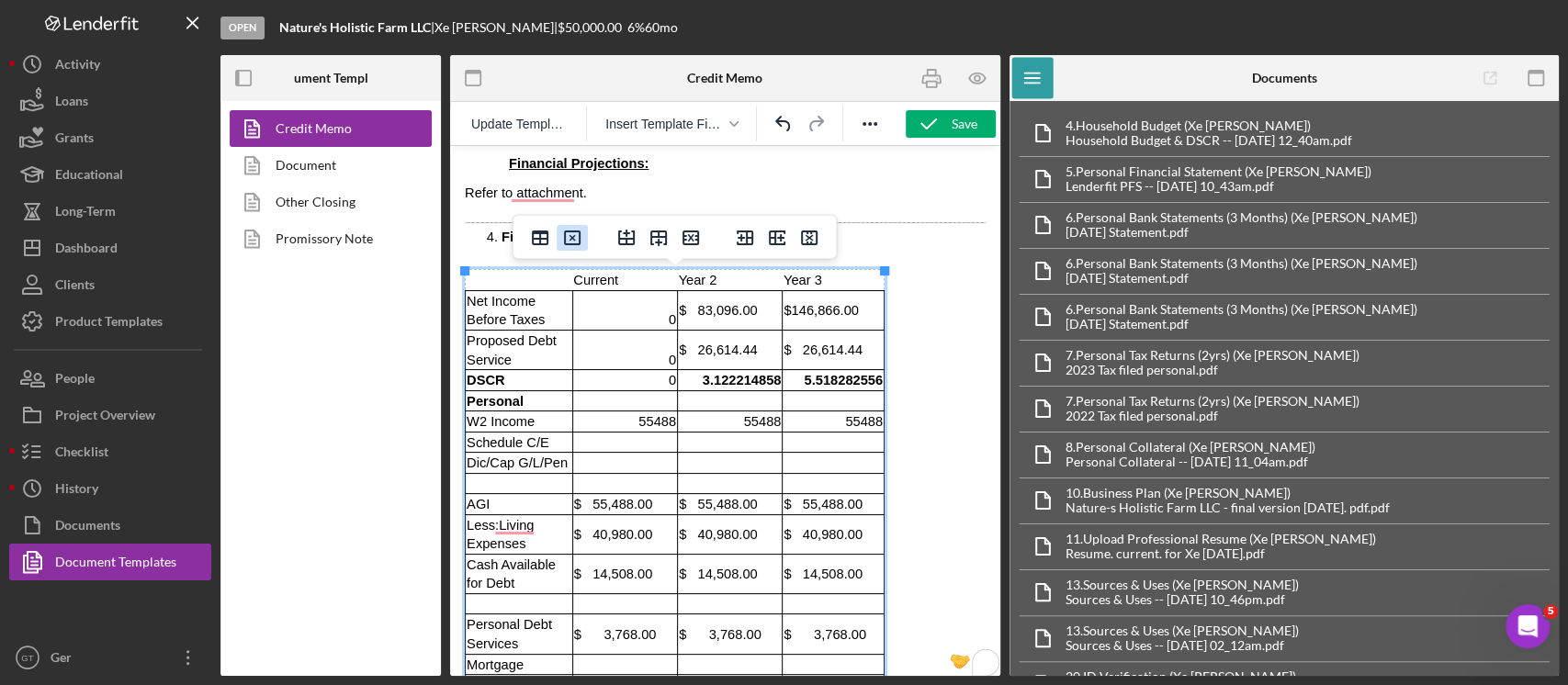
click at [562, 245] on icon "Delete table" at bounding box center [573, 238] width 23 height 23
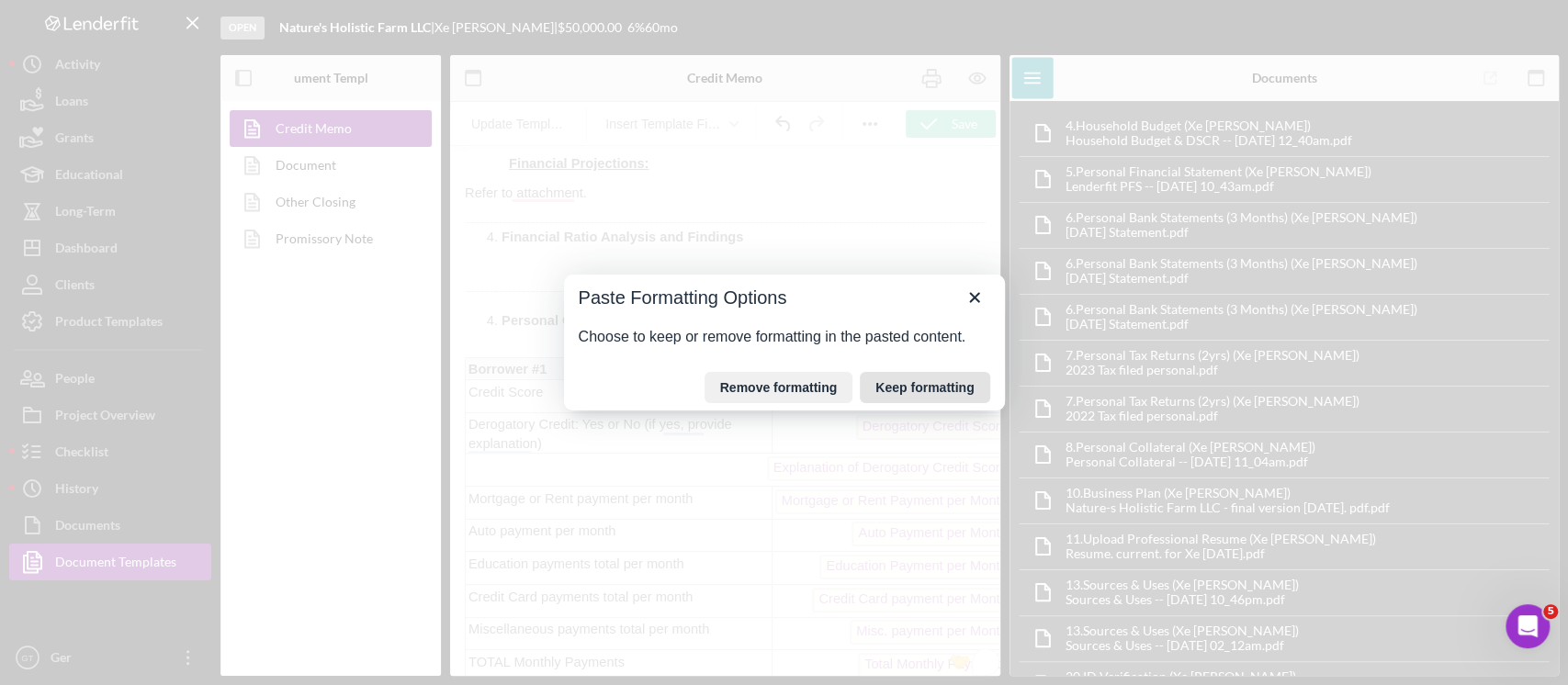
click at [901, 397] on button "Keep formatting" at bounding box center [925, 388] width 129 height 31
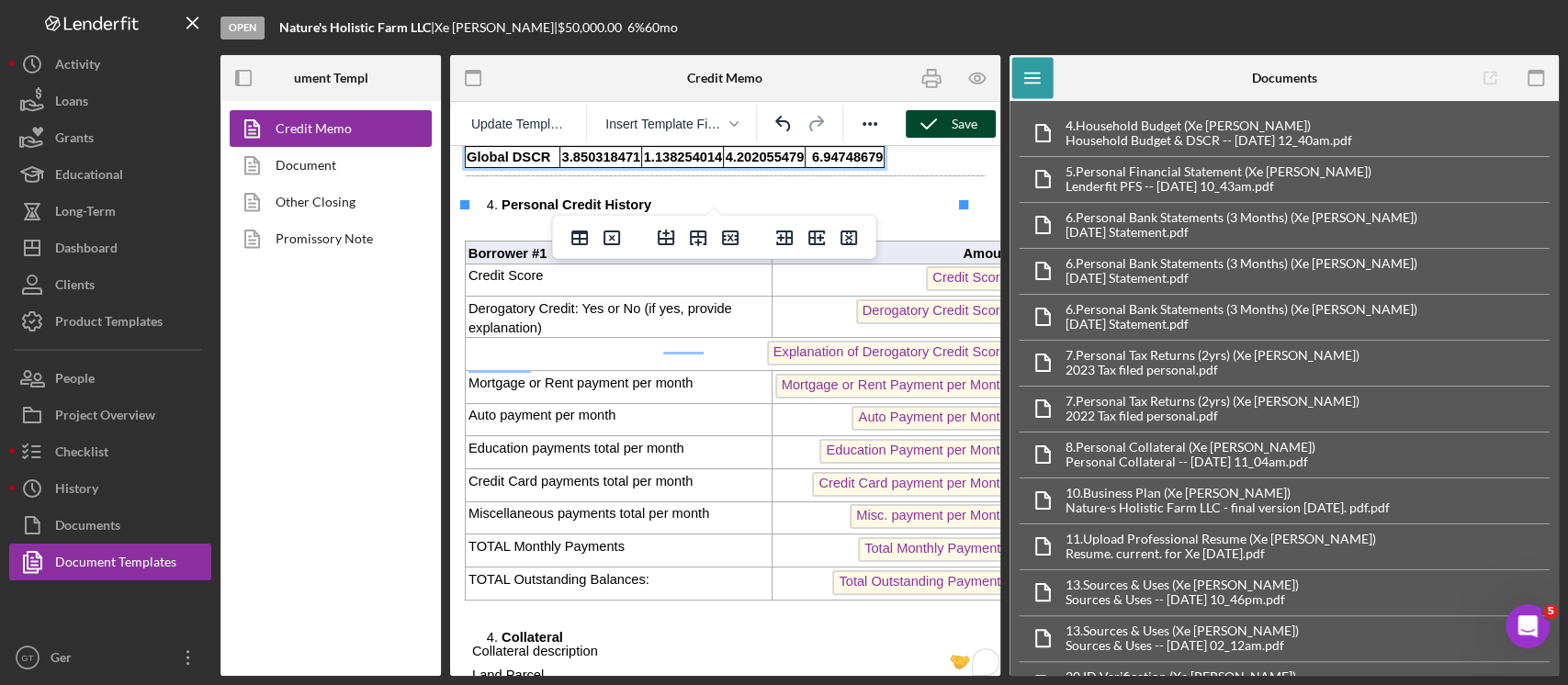
click at [966, 111] on div "Save" at bounding box center [964, 124] width 25 height 27
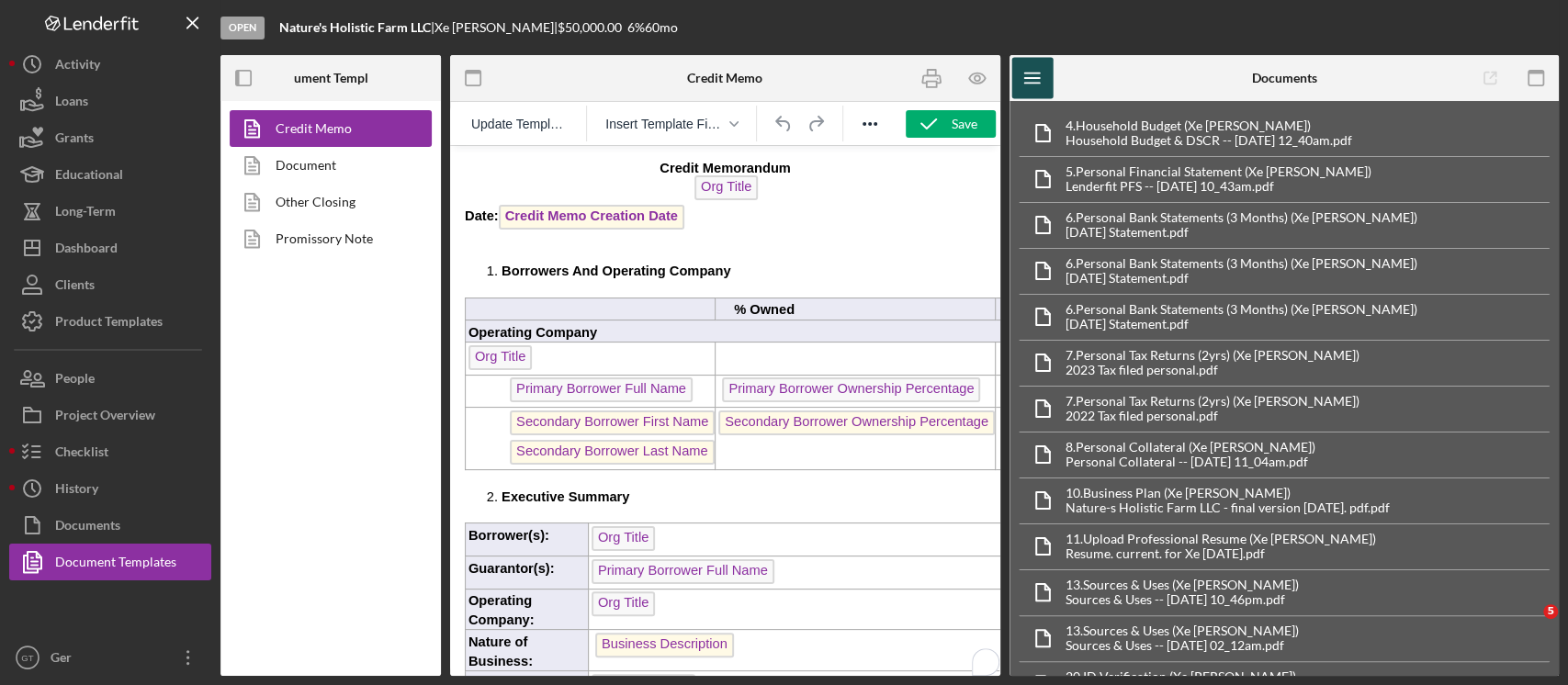
click at [1043, 69] on icon "Icon/Menu" at bounding box center [1033, 78] width 41 height 41
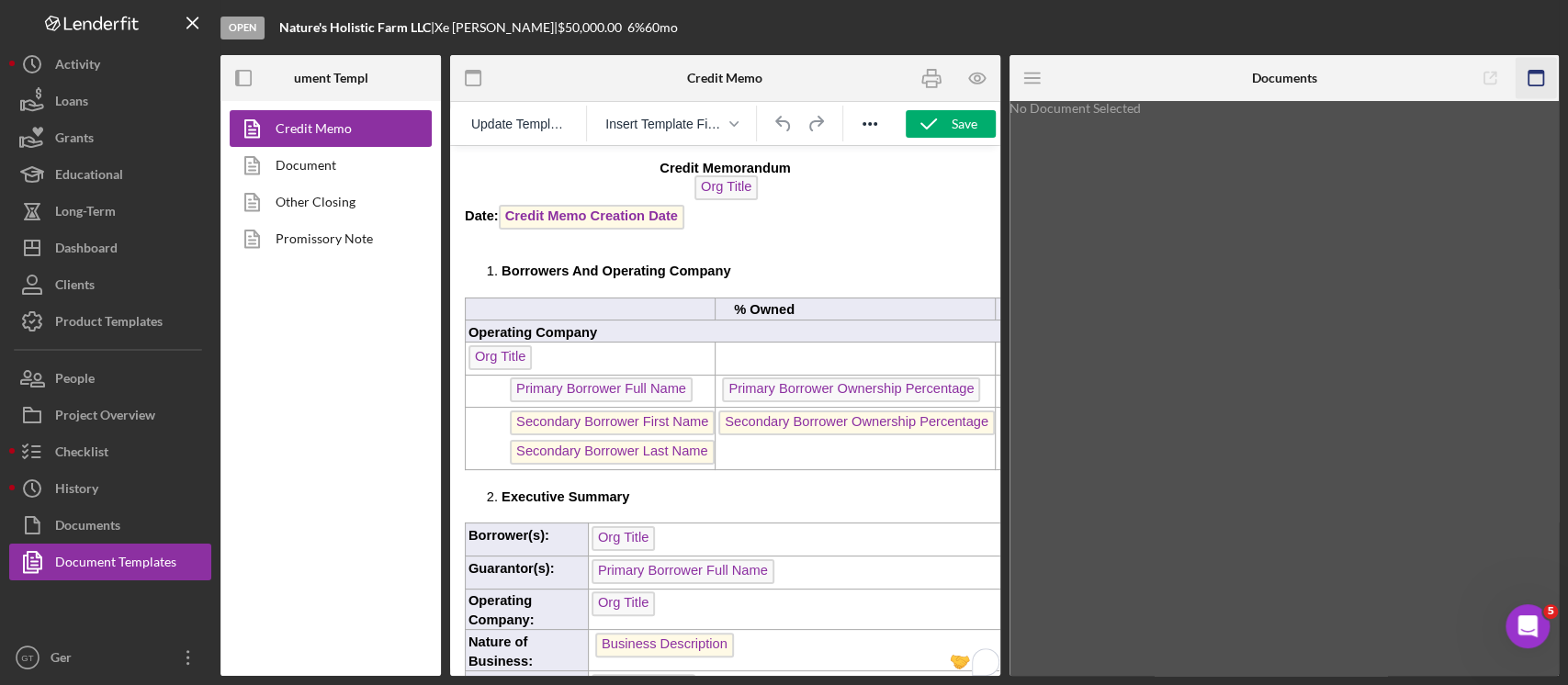
click at [1530, 68] on icon "button" at bounding box center [1537, 78] width 41 height 41
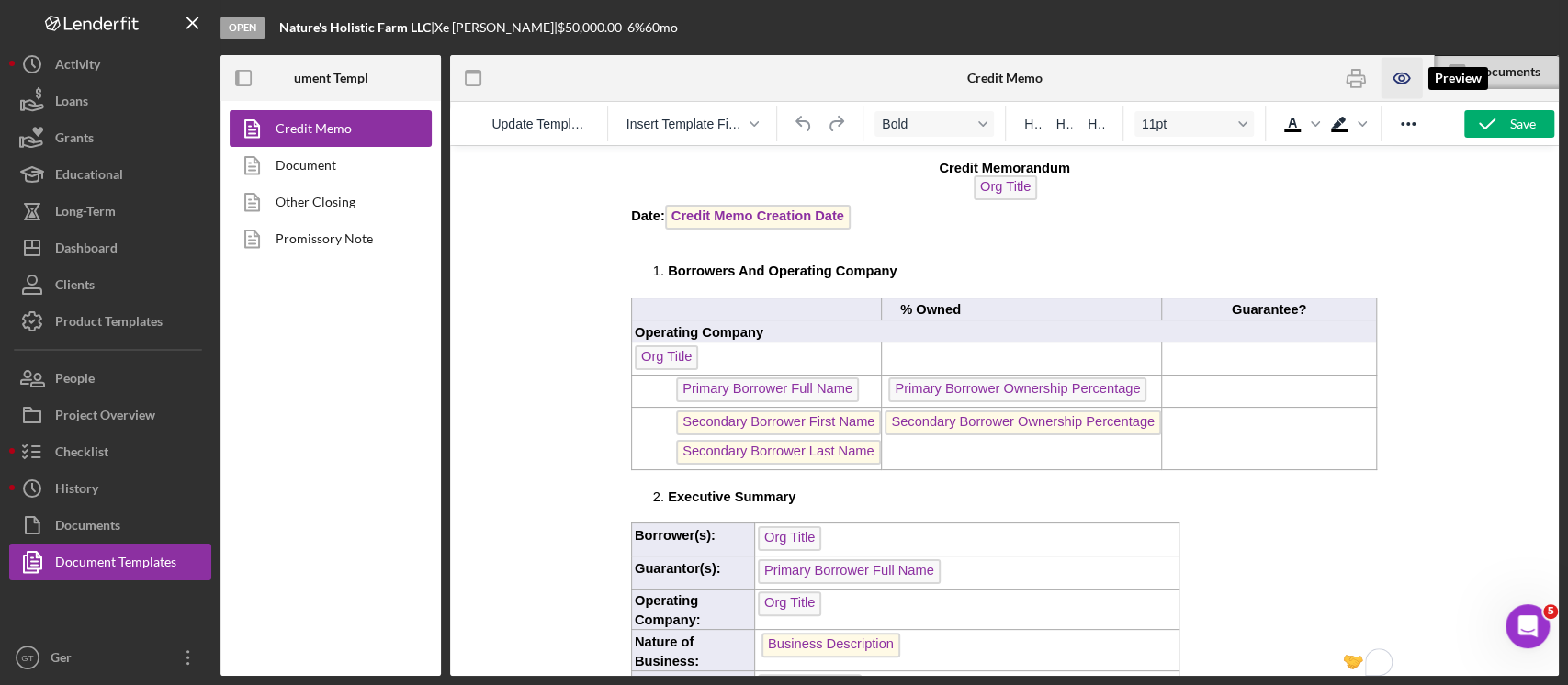
click at [1409, 80] on icon "button" at bounding box center [1402, 78] width 41 height 41
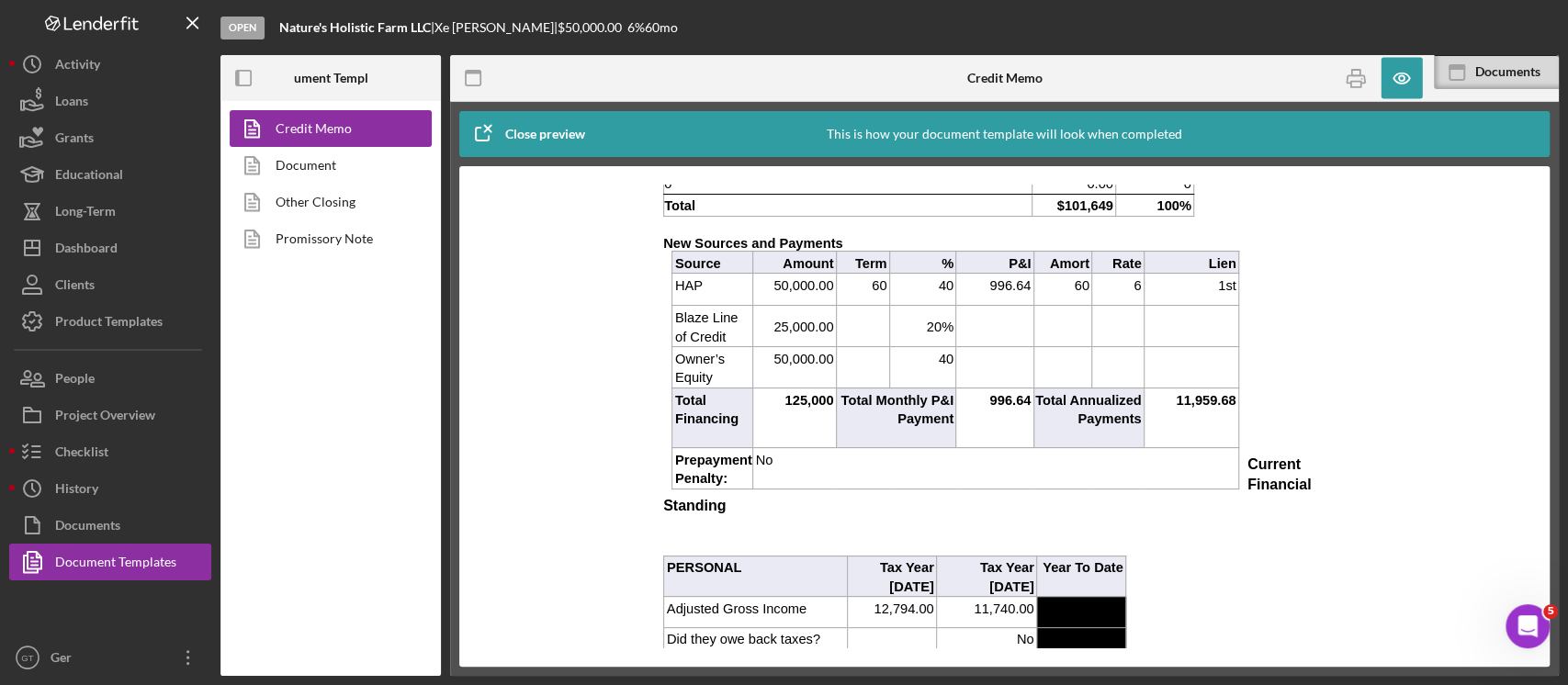
scroll to position [980, 0]
